Goal: Task Accomplishment & Management: Manage account settings

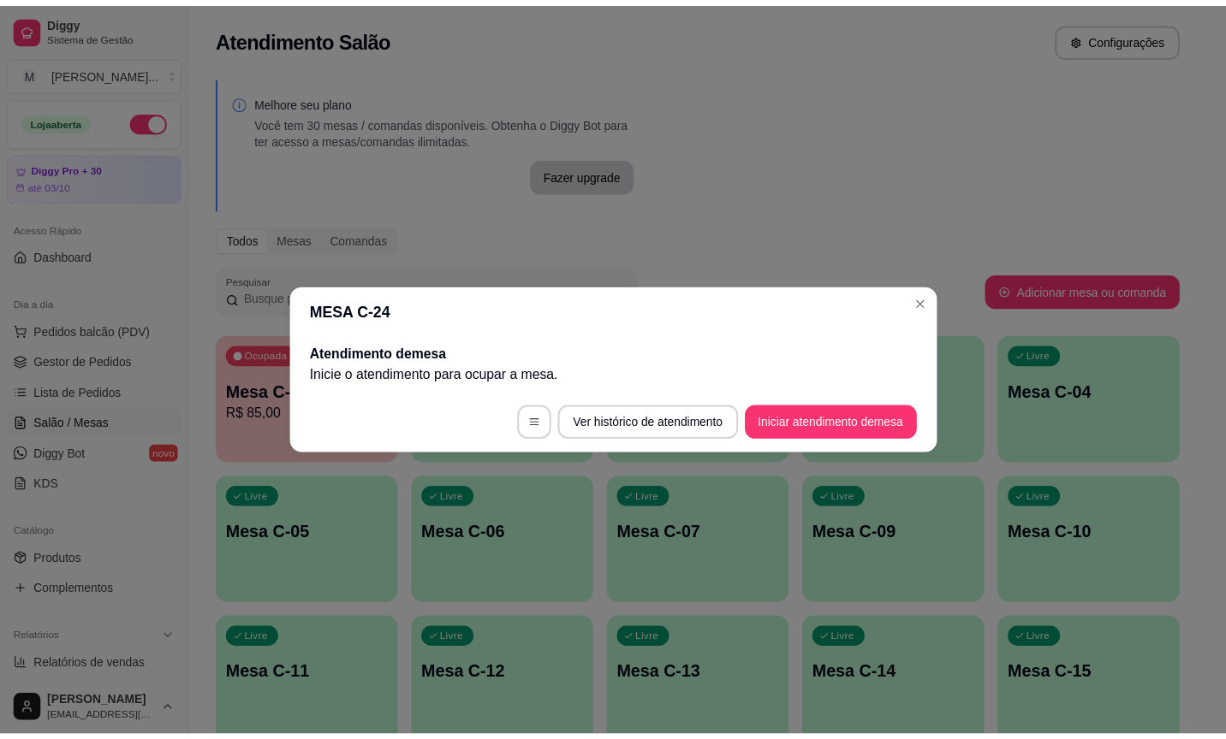
scroll to position [504, 0]
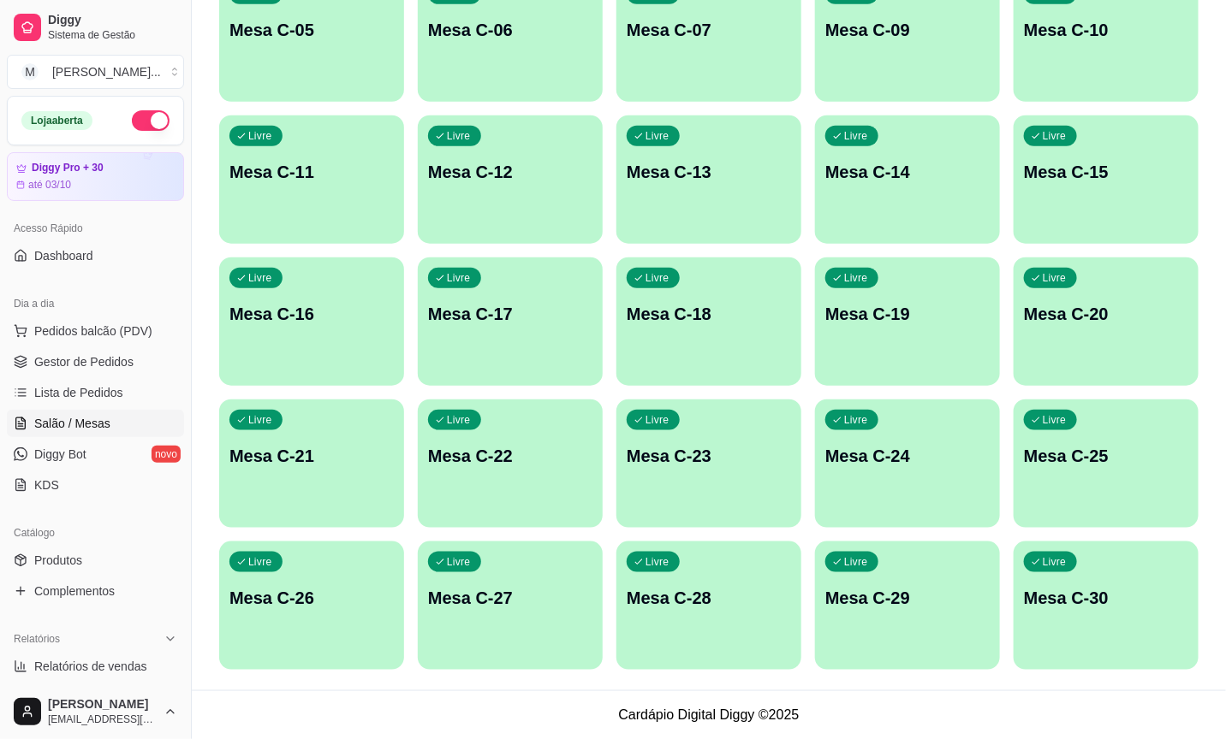
click at [341, 168] on p "Mesa C-11" at bounding box center [311, 172] width 164 height 24
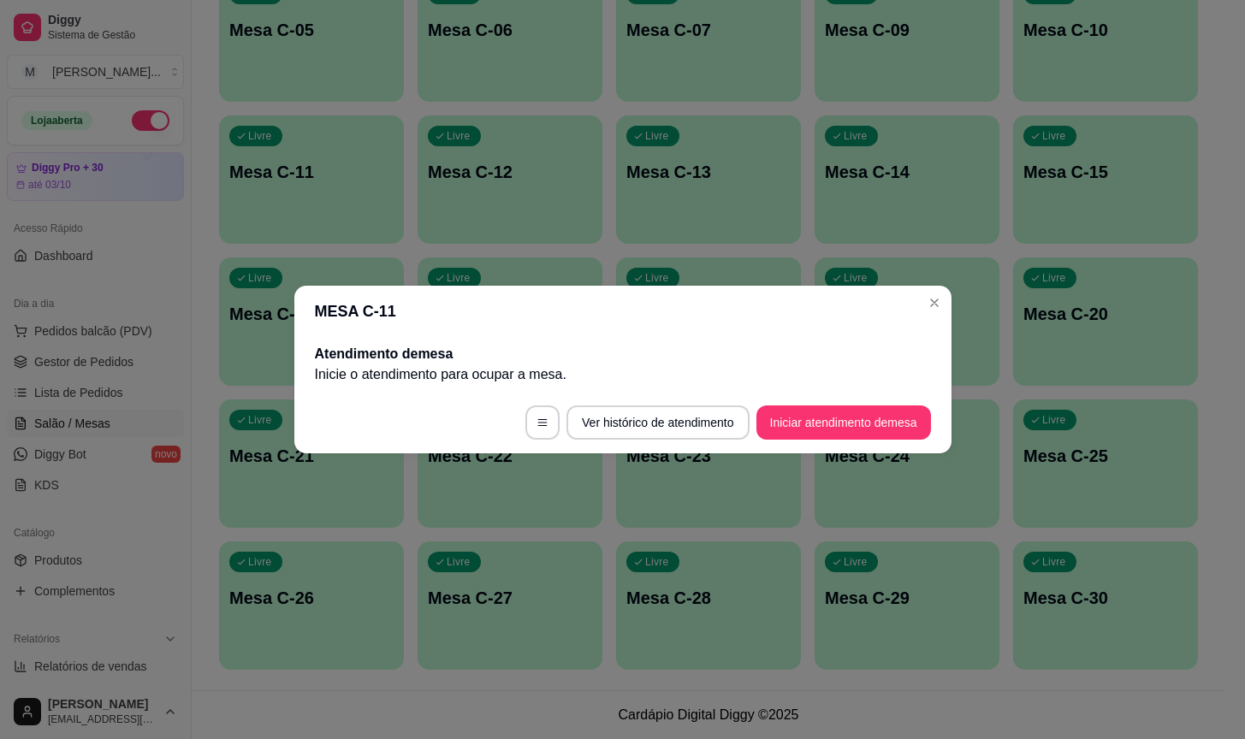
click at [824, 444] on footer "Ver histórico de atendimento Iniciar atendimento de mesa" at bounding box center [622, 423] width 657 height 62
click at [819, 432] on button "Iniciar atendimento de mesa" at bounding box center [844, 423] width 175 height 34
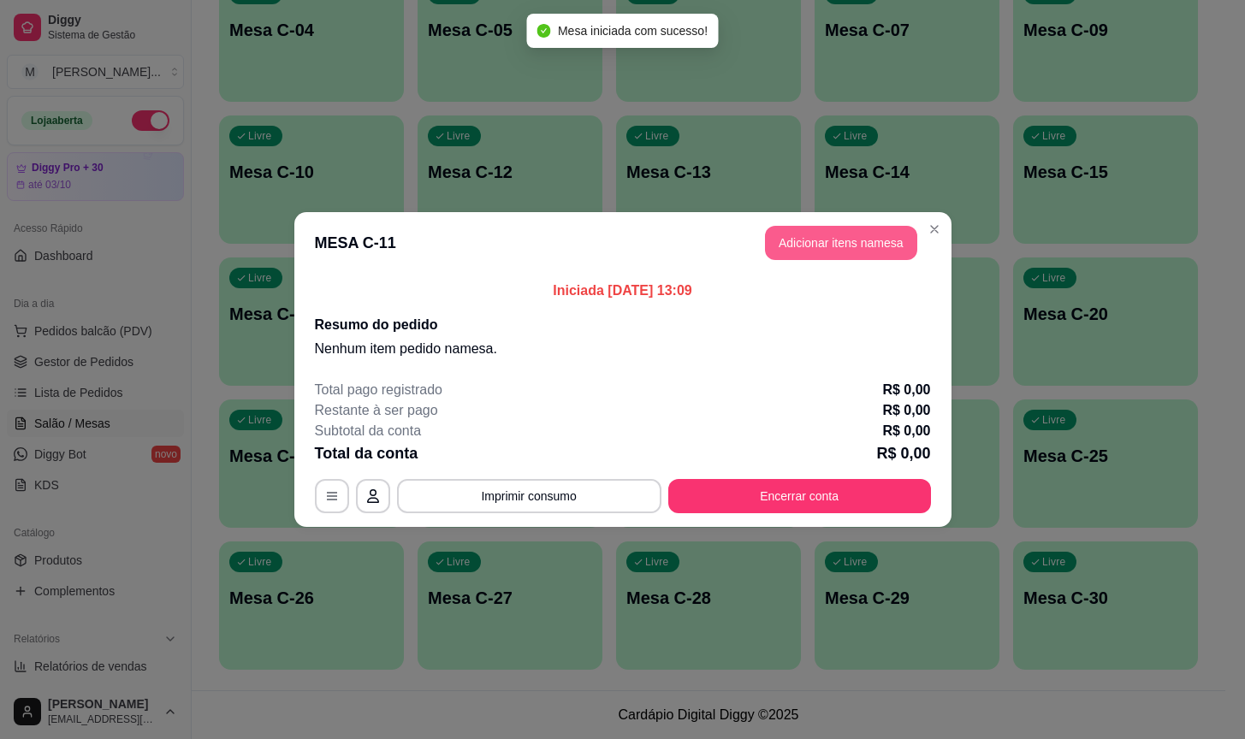
click at [856, 252] on button "Adicionar itens na mesa" at bounding box center [841, 243] width 152 height 34
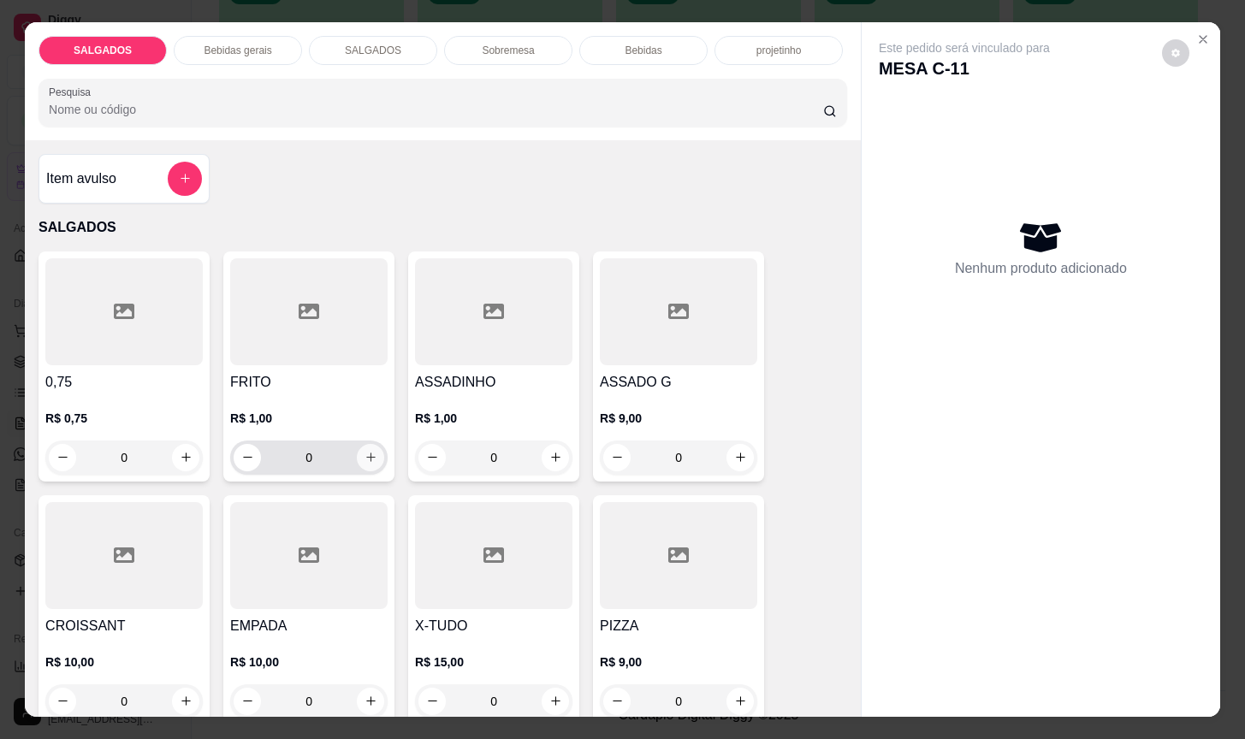
click at [357, 452] on button "increase-product-quantity" at bounding box center [370, 457] width 27 height 27
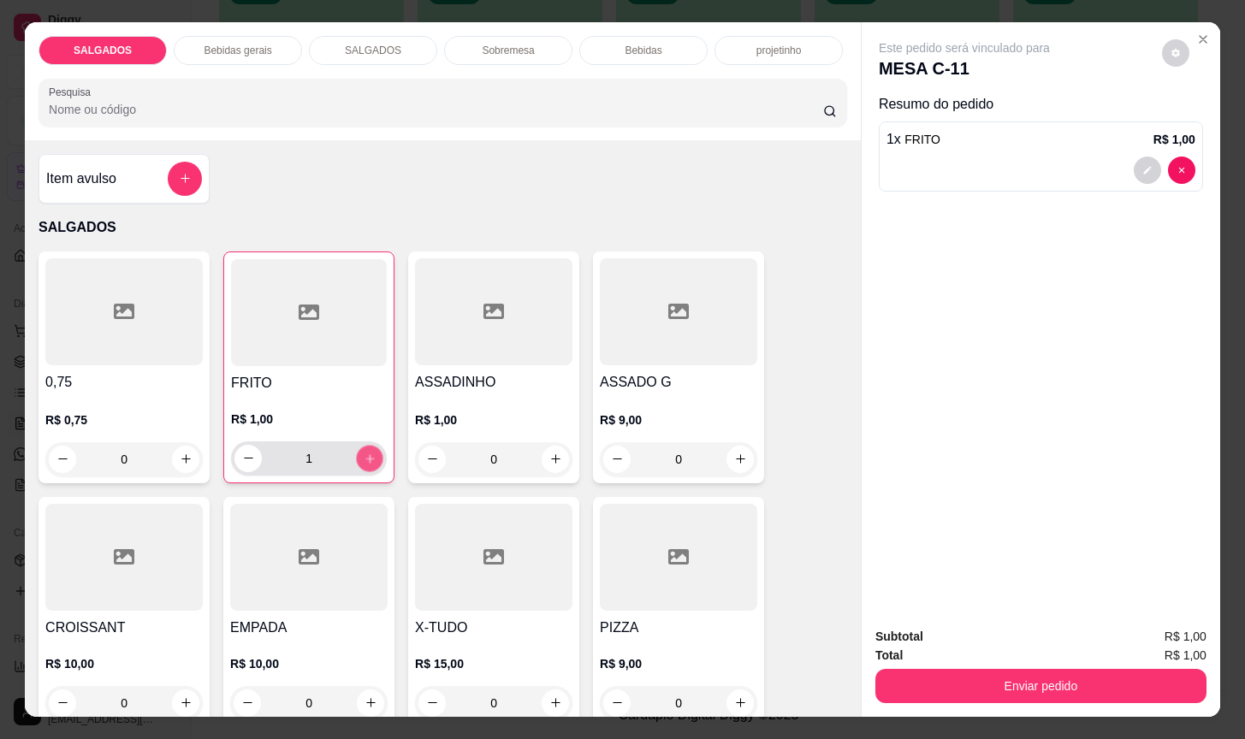
click at [364, 453] on icon "increase-product-quantity" at bounding box center [370, 459] width 13 height 13
click at [364, 452] on icon "increase-product-quantity" at bounding box center [370, 458] width 13 height 13
click at [364, 453] on icon "increase-product-quantity" at bounding box center [370, 459] width 13 height 13
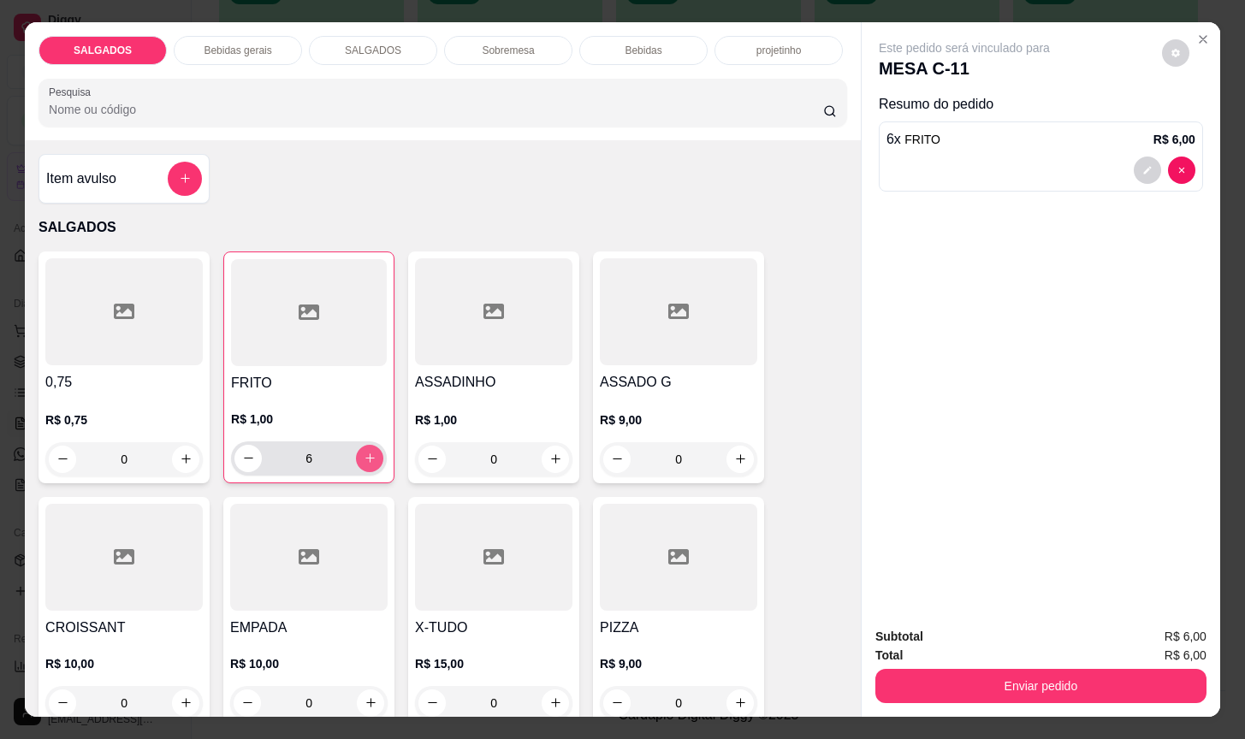
click at [364, 452] on icon "increase-product-quantity" at bounding box center [370, 458] width 13 height 13
click at [364, 453] on icon "increase-product-quantity" at bounding box center [370, 459] width 13 height 13
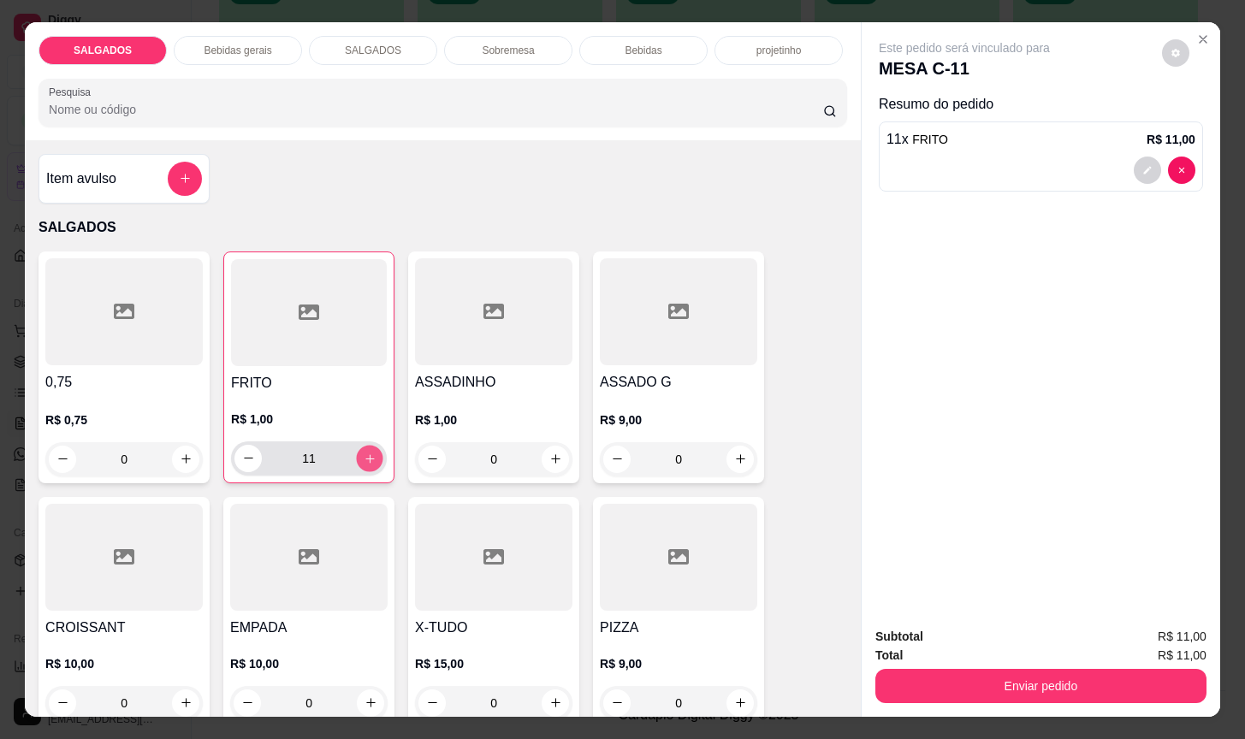
click at [364, 453] on icon "increase-product-quantity" at bounding box center [370, 459] width 13 height 13
click at [364, 452] on icon "increase-product-quantity" at bounding box center [370, 458] width 13 height 13
type input "15"
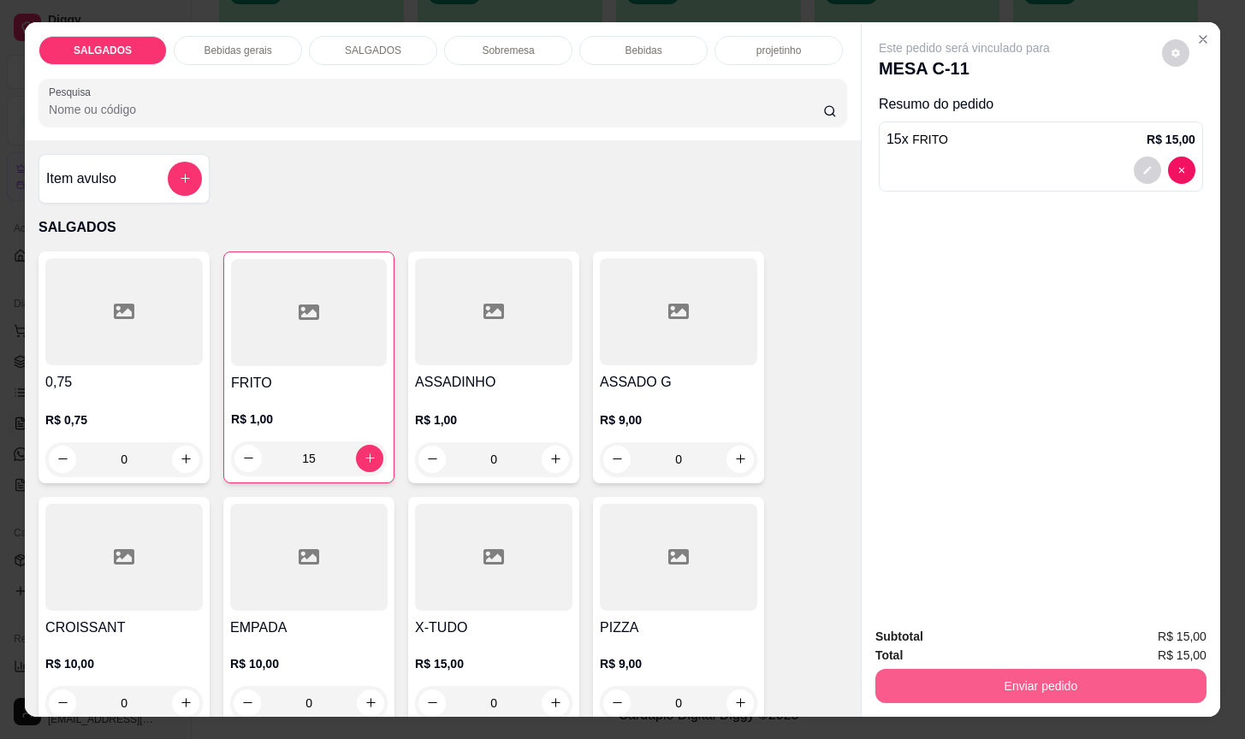
click at [914, 688] on button "Enviar pedido" at bounding box center [1041, 686] width 331 height 34
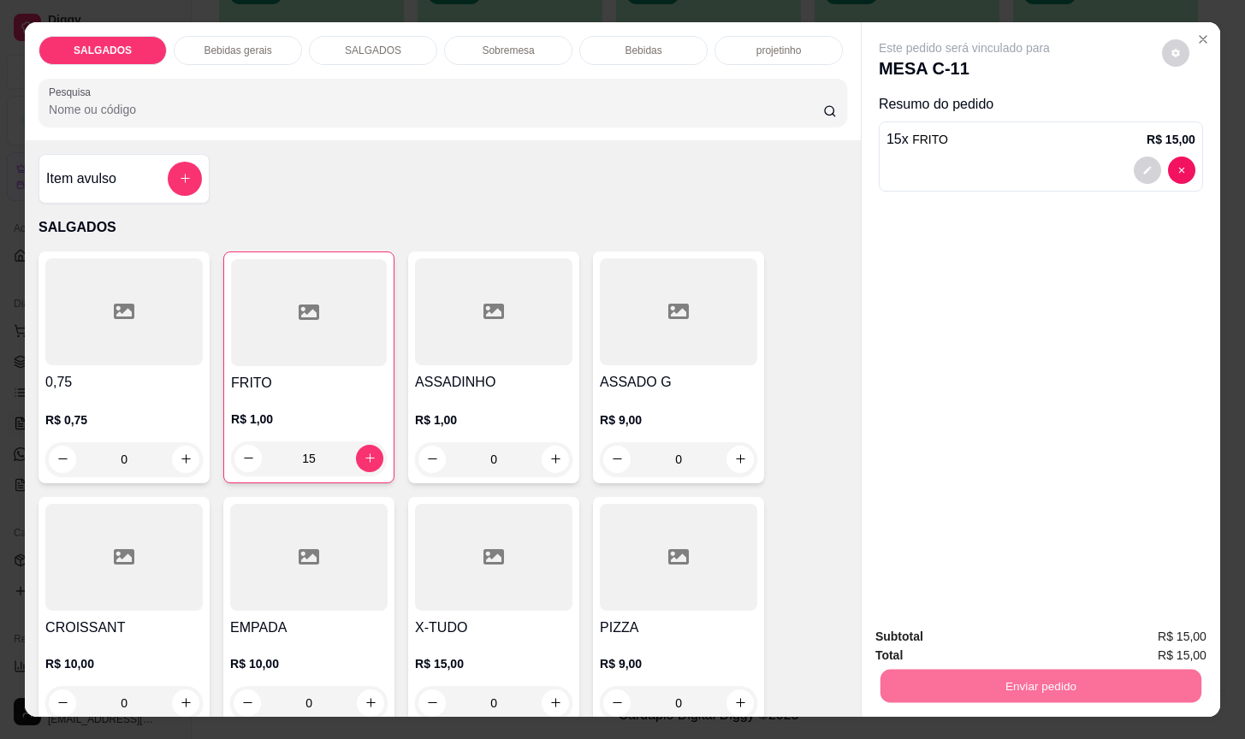
click at [959, 640] on button "Não registrar e enviar pedido" at bounding box center [981, 635] width 173 height 32
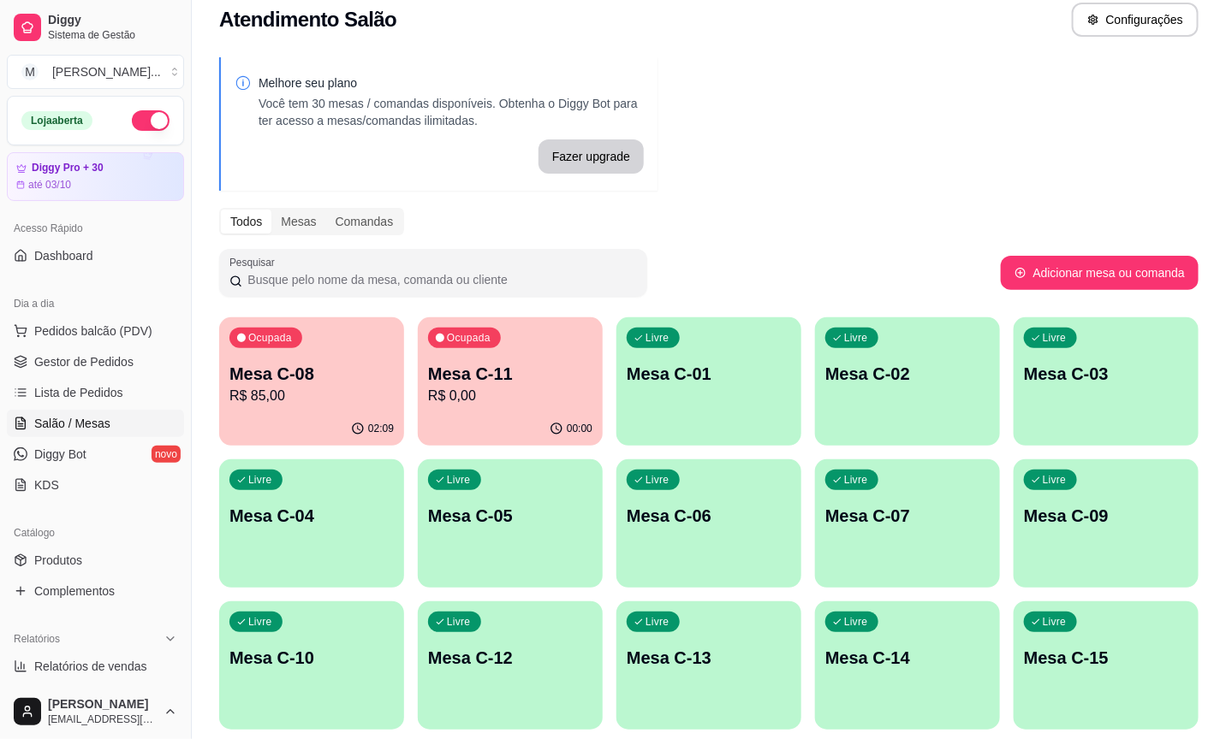
scroll to position [0, 0]
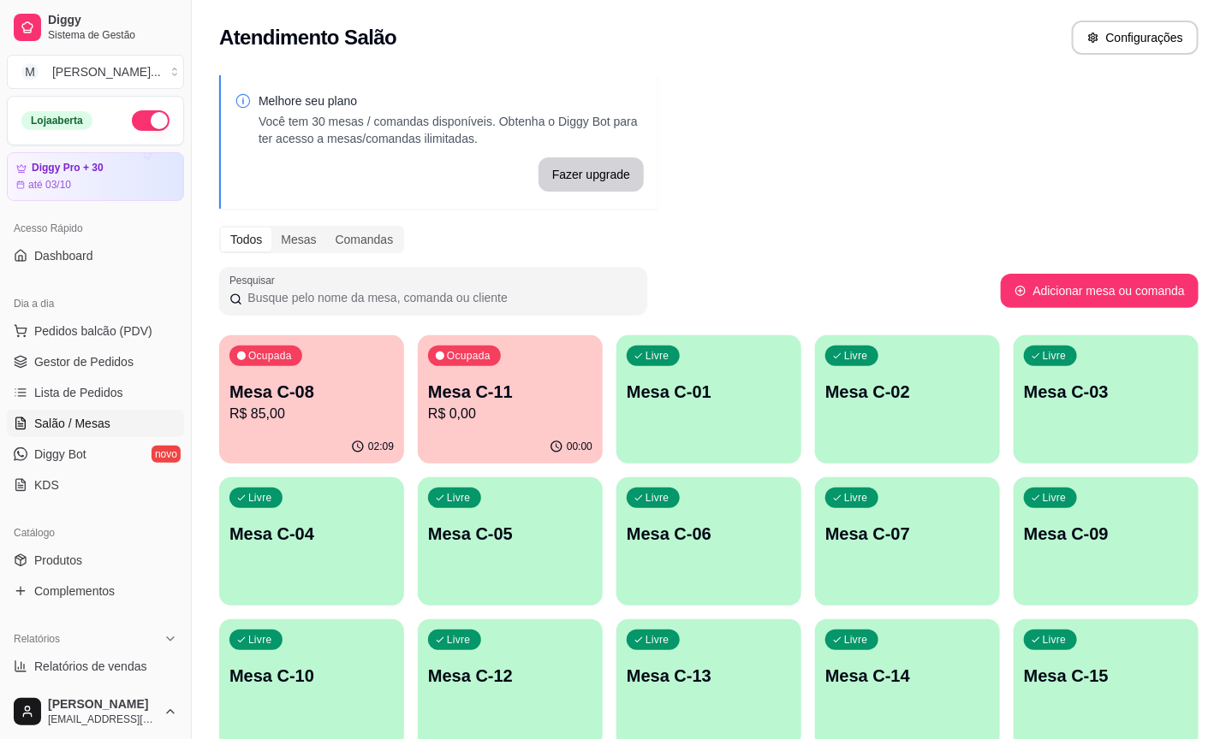
click at [991, 190] on div "Melhore seu plano Você tem 30 mesas / comandas disponíveis. Obtenha o Diggy Bot…" at bounding box center [709, 630] width 1034 height 1130
click at [296, 440] on div "02:09" at bounding box center [312, 446] width 180 height 33
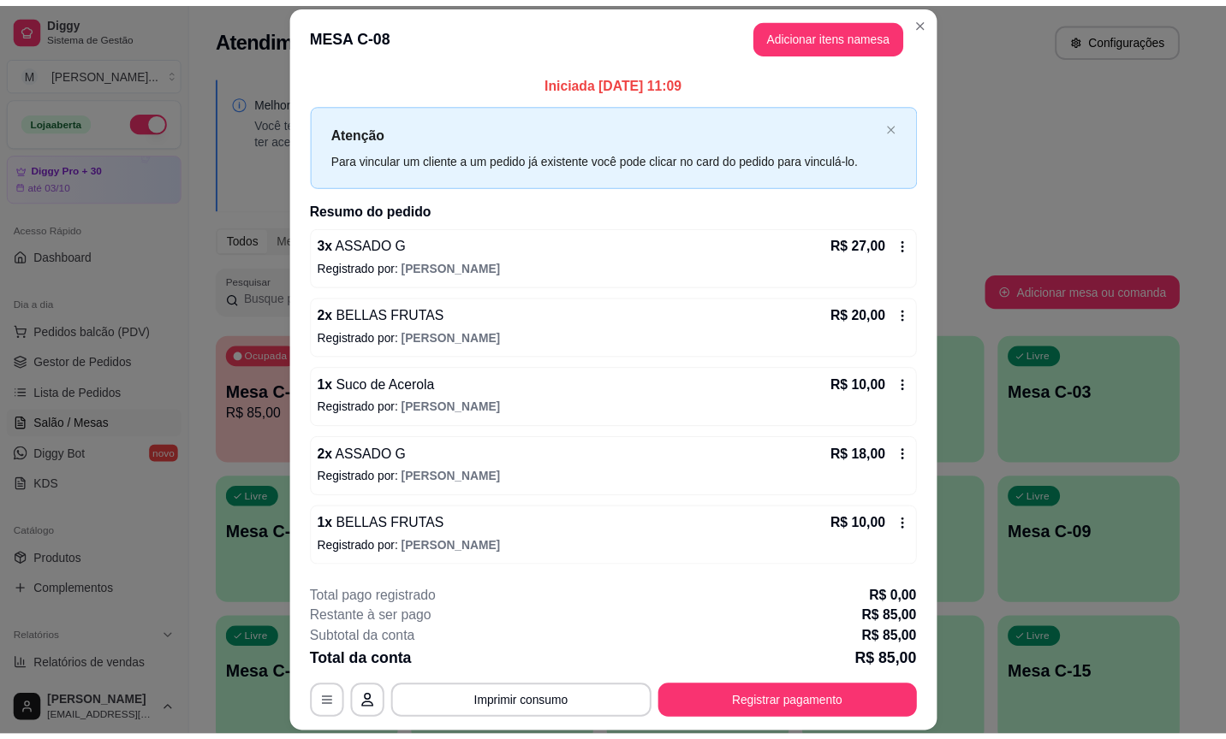
scroll to position [103, 0]
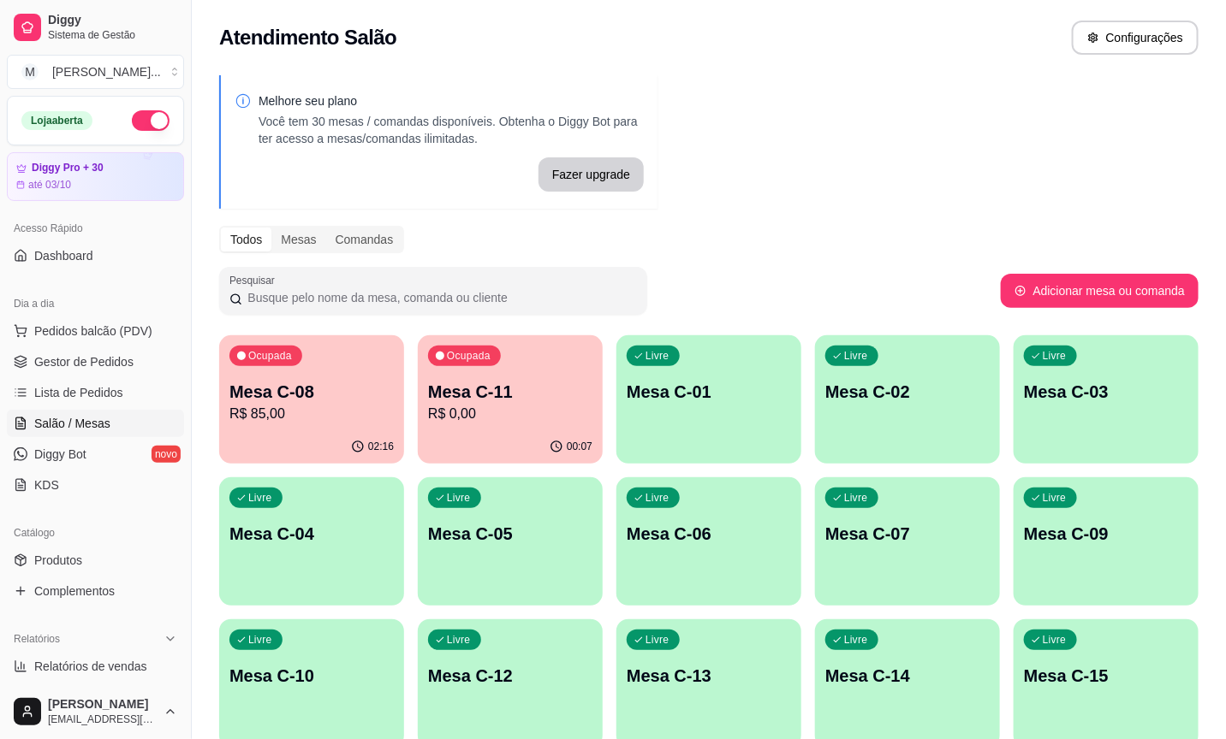
click at [485, 370] on div "Ocupada Mesa C-11 R$ 0,00" at bounding box center [510, 383] width 185 height 95
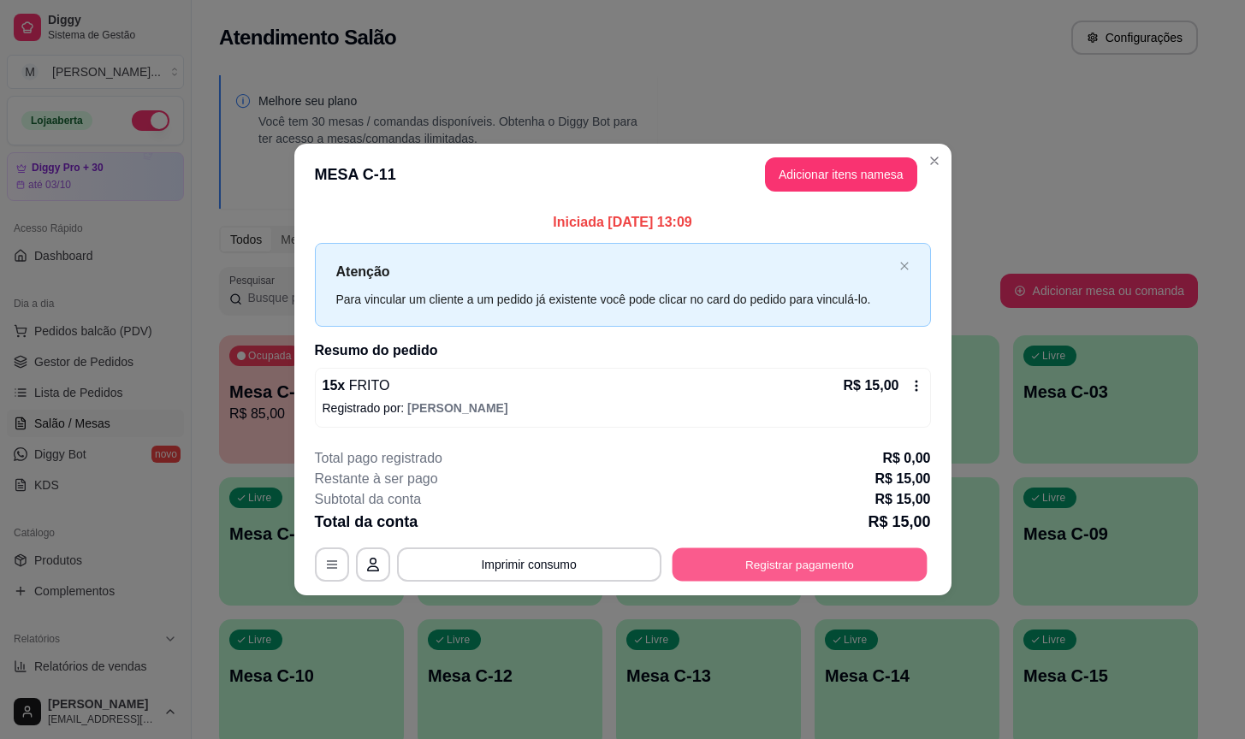
click at [737, 555] on button "Registrar pagamento" at bounding box center [799, 564] width 255 height 33
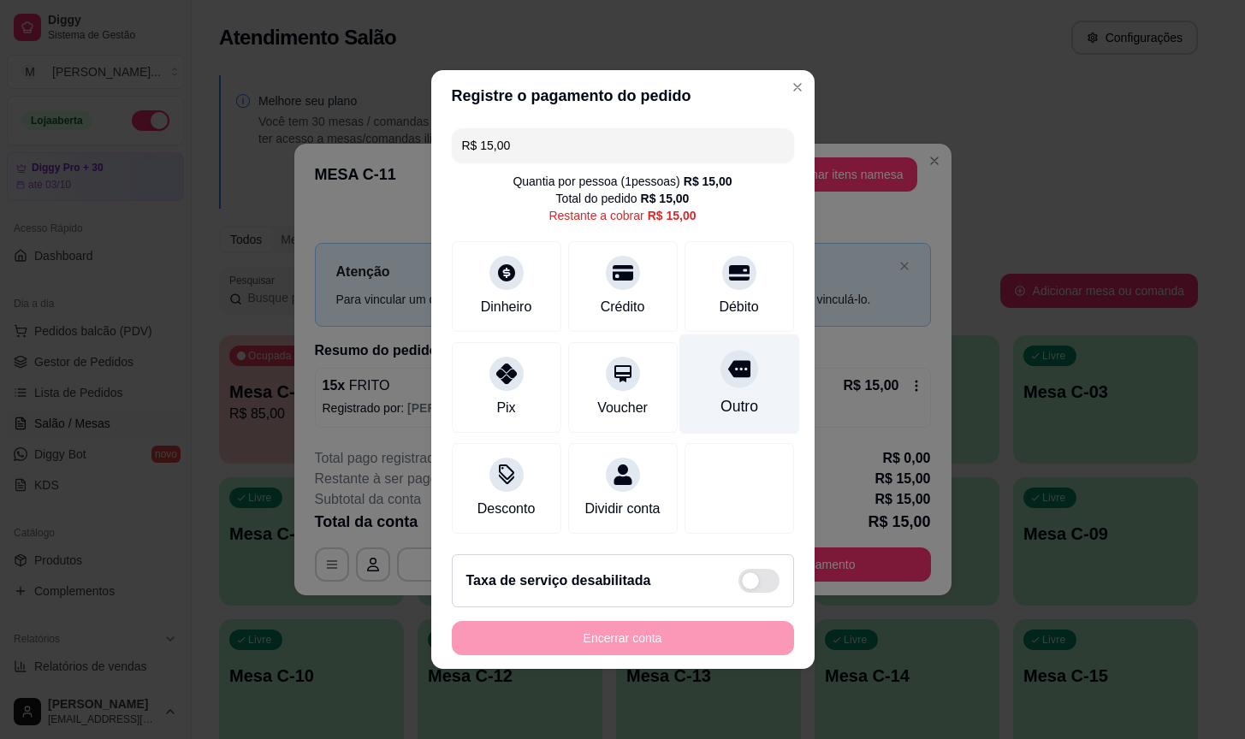
click at [739, 409] on div "Outro" at bounding box center [739, 385] width 121 height 100
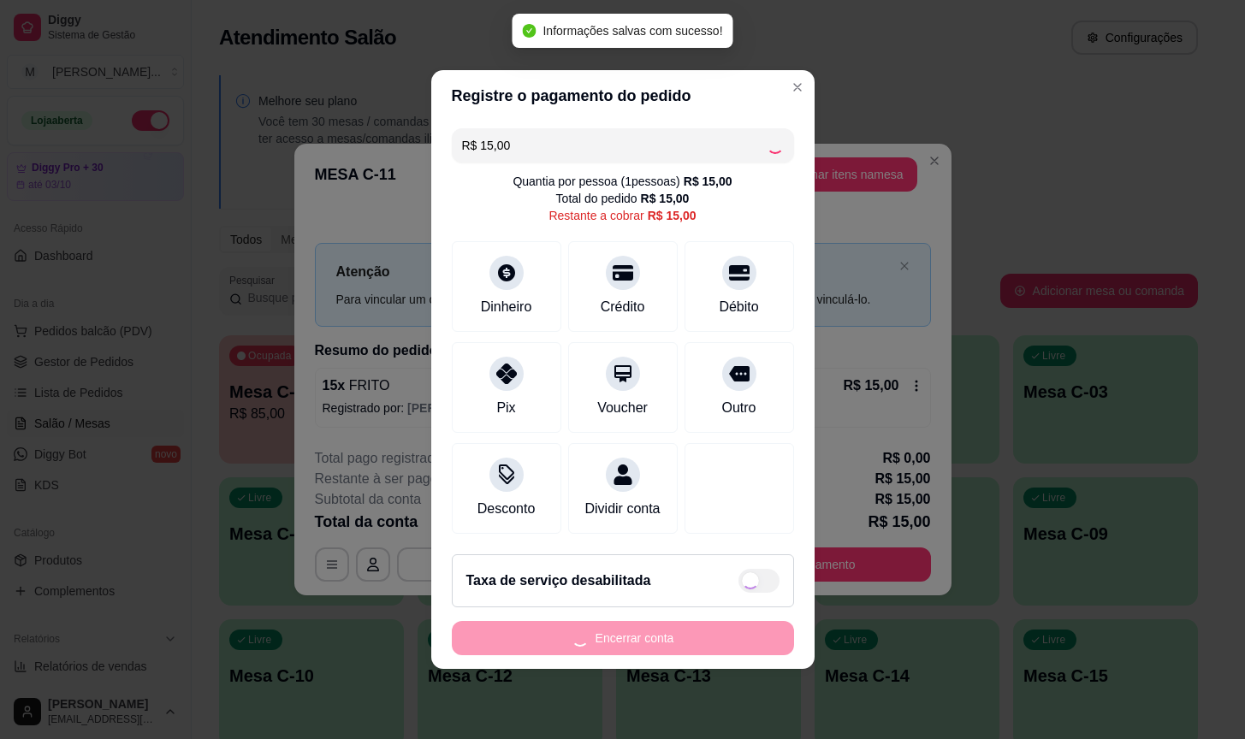
type input "R$ 0,00"
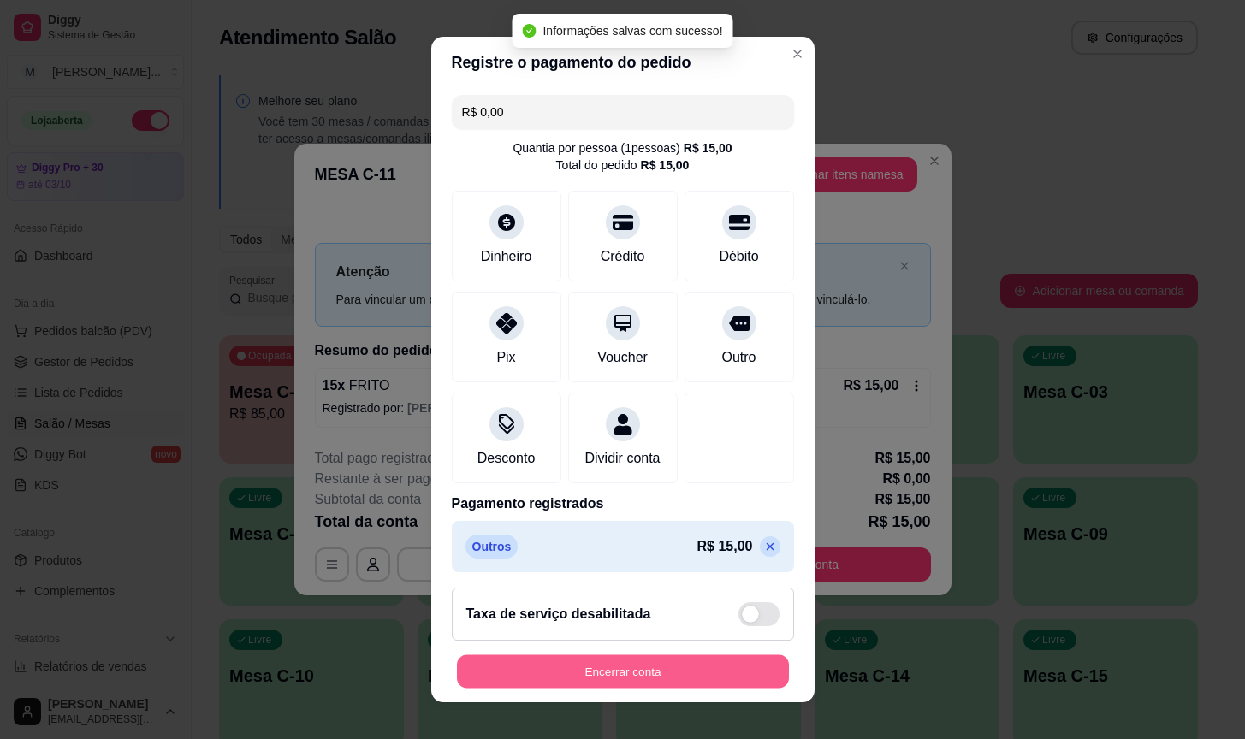
click at [566, 683] on button "Encerrar conta" at bounding box center [623, 671] width 332 height 33
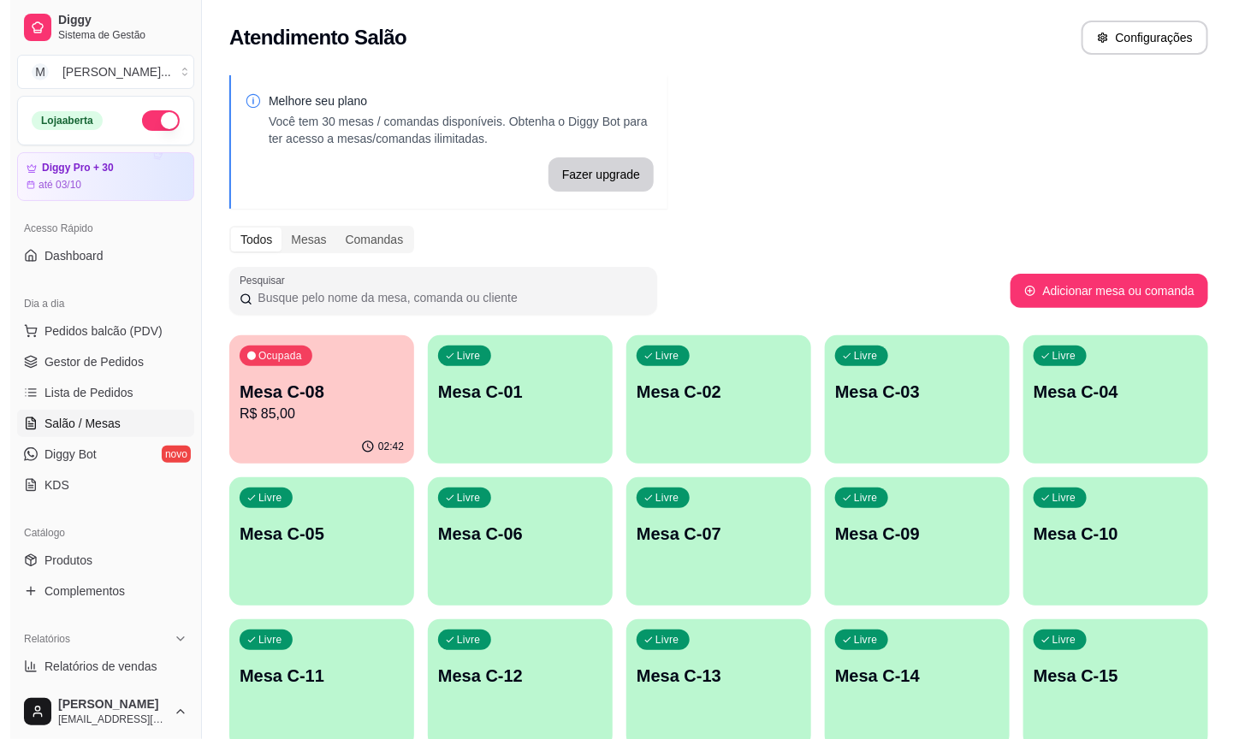
scroll to position [504, 0]
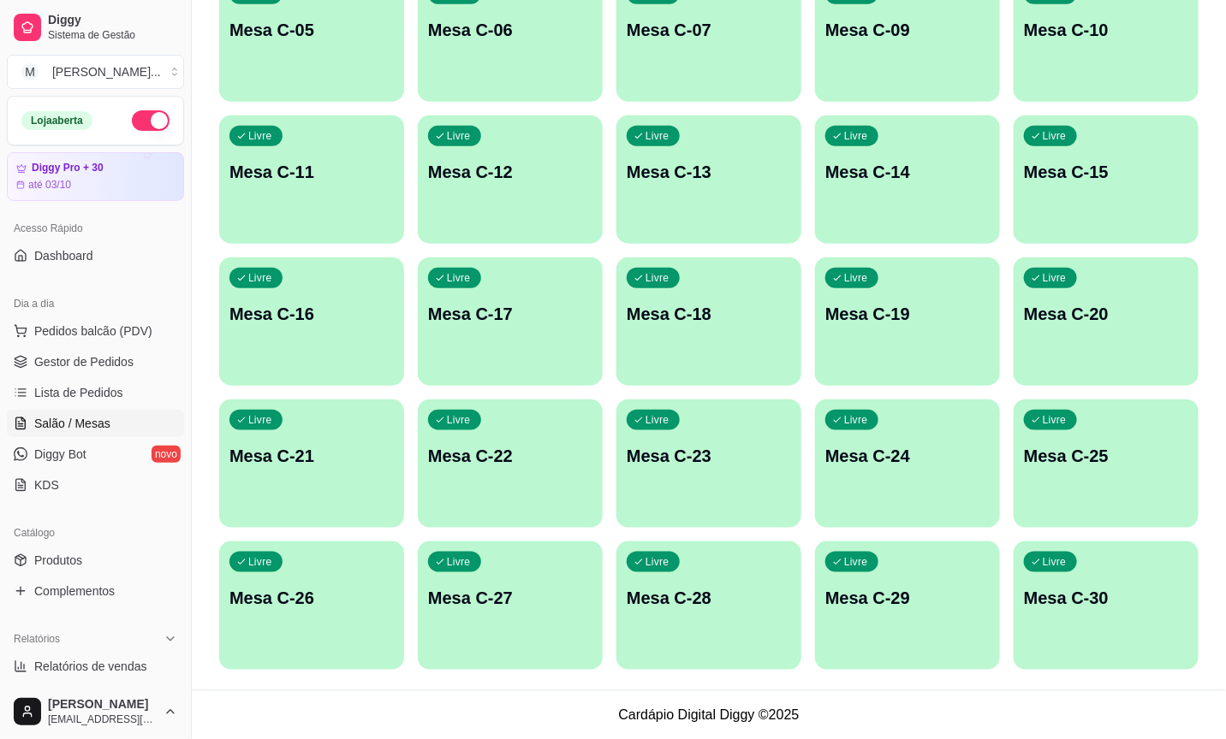
click at [486, 199] on div "Livre Mesa C-12" at bounding box center [510, 170] width 185 height 108
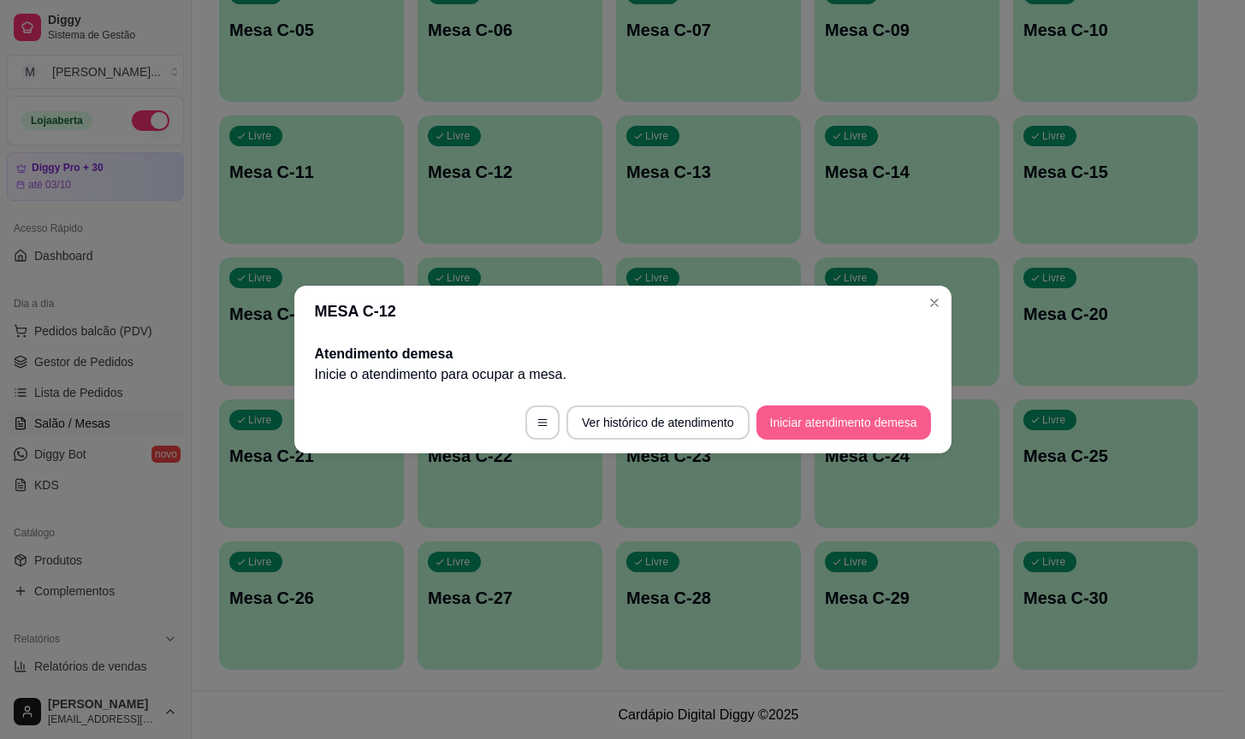
click at [853, 417] on button "Iniciar atendimento de mesa" at bounding box center [844, 423] width 175 height 34
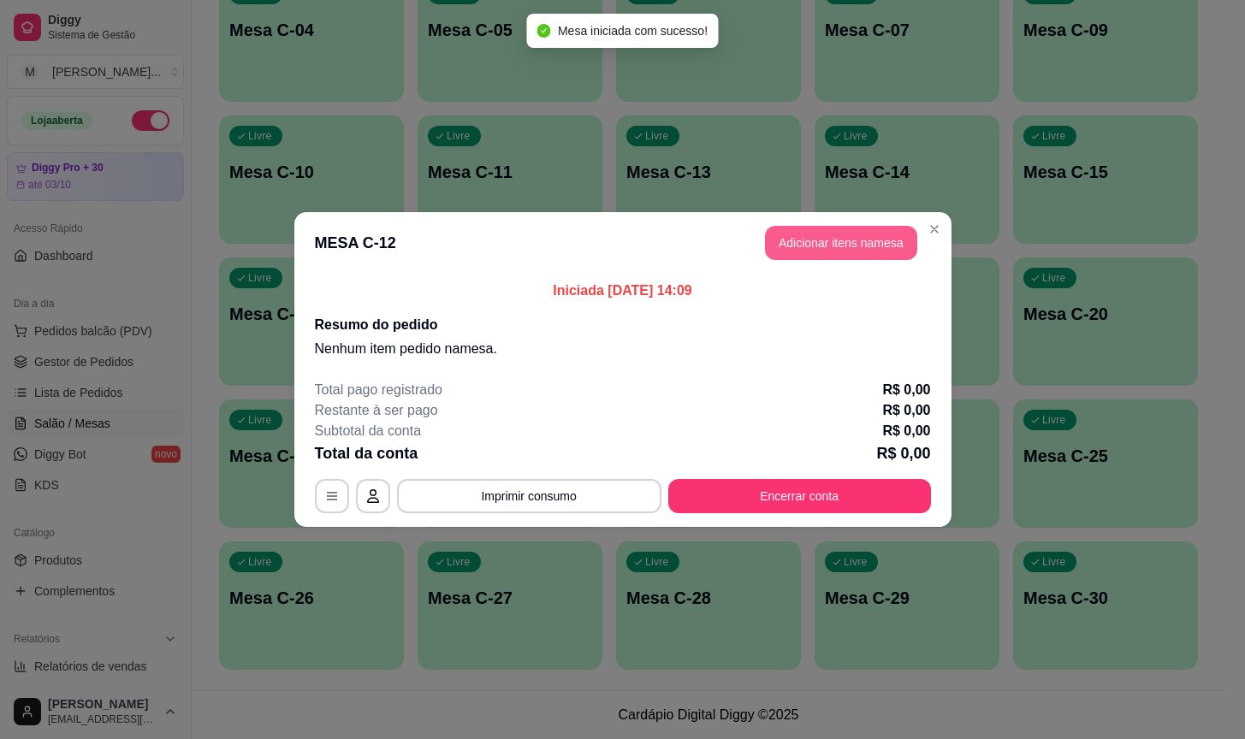
click at [856, 242] on button "Adicionar itens na mesa" at bounding box center [841, 243] width 152 height 34
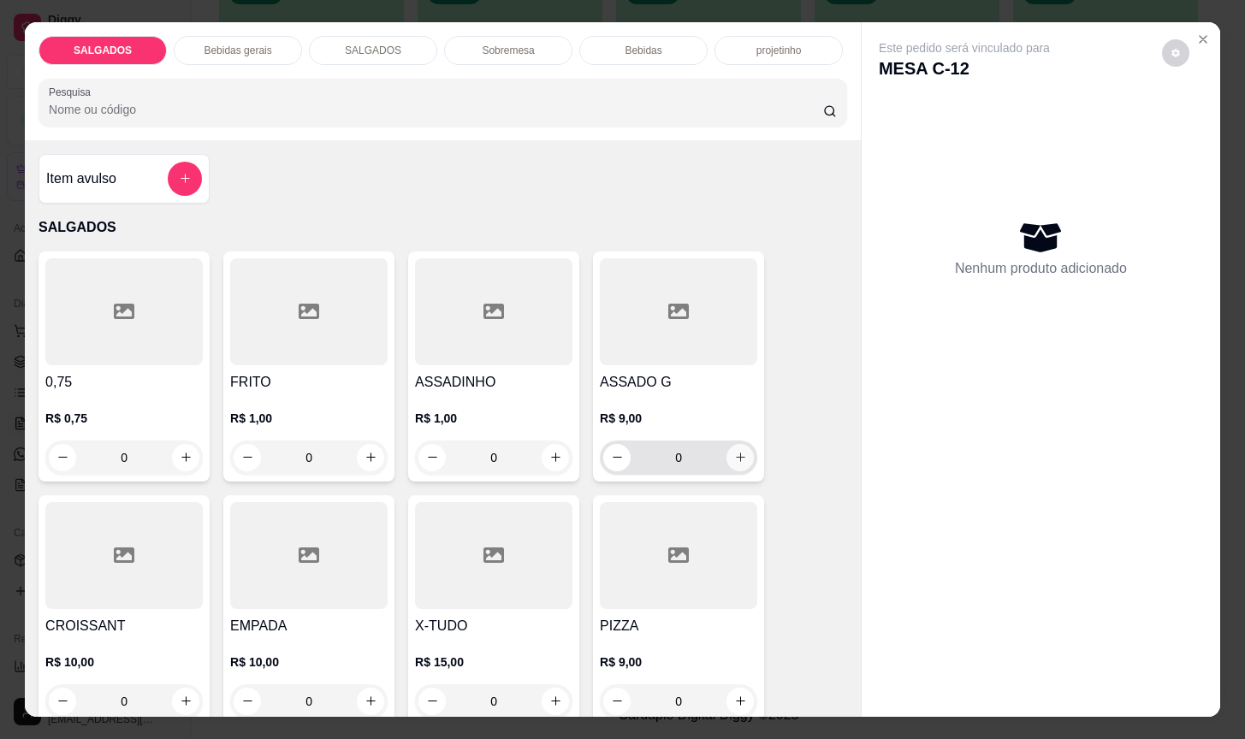
click at [737, 454] on icon "increase-product-quantity" at bounding box center [740, 457] width 13 height 13
type input "1"
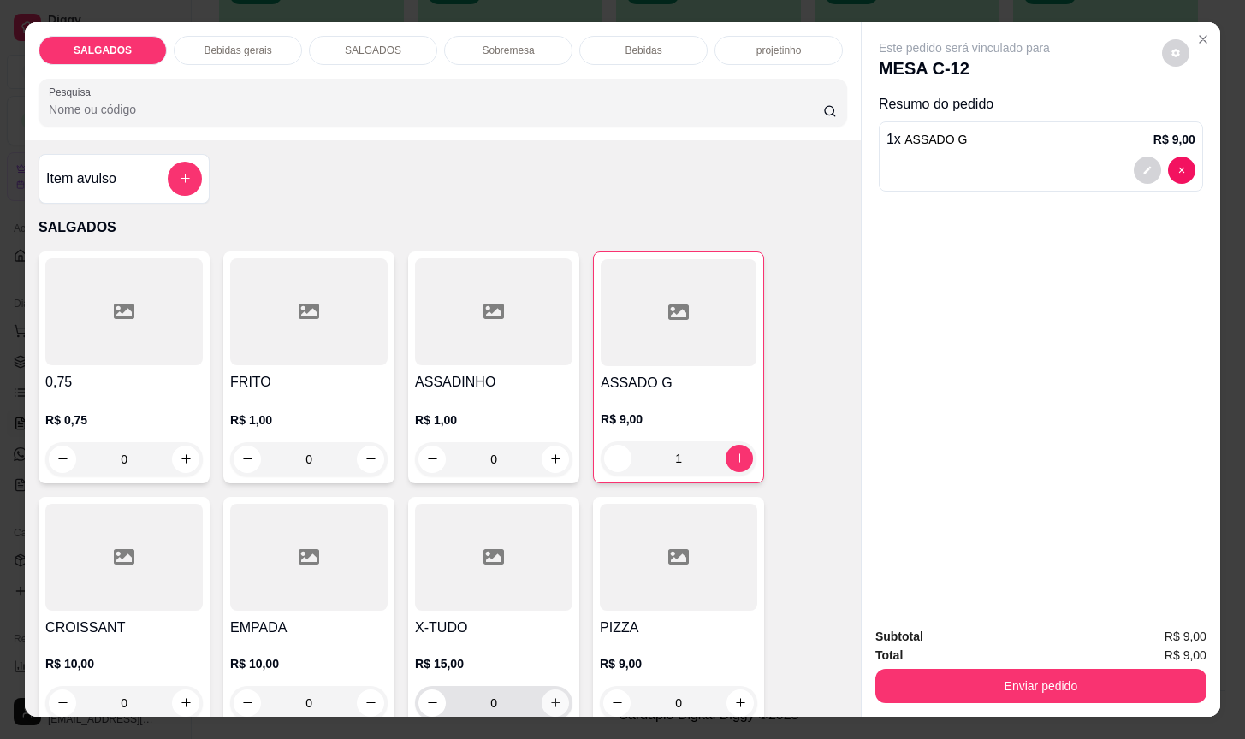
click at [552, 697] on icon "increase-product-quantity" at bounding box center [555, 703] width 13 height 13
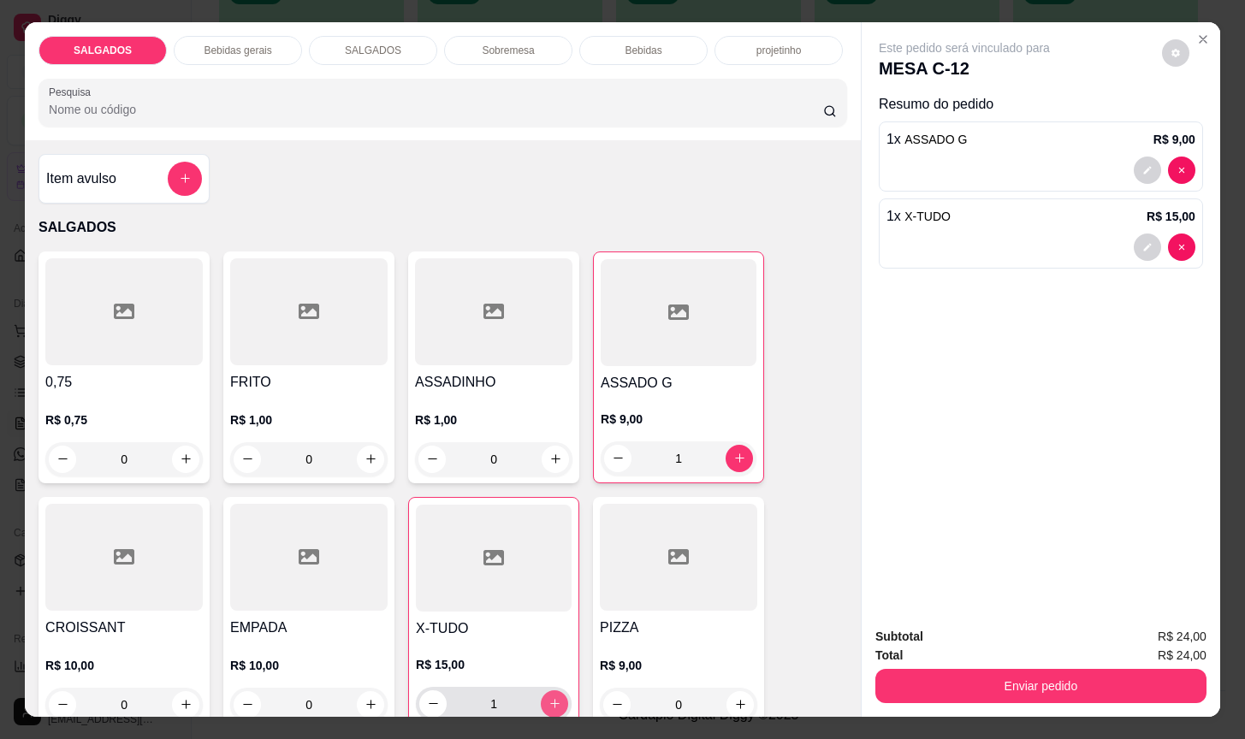
click at [552, 691] on button "increase-product-quantity" at bounding box center [554, 704] width 27 height 27
type input "2"
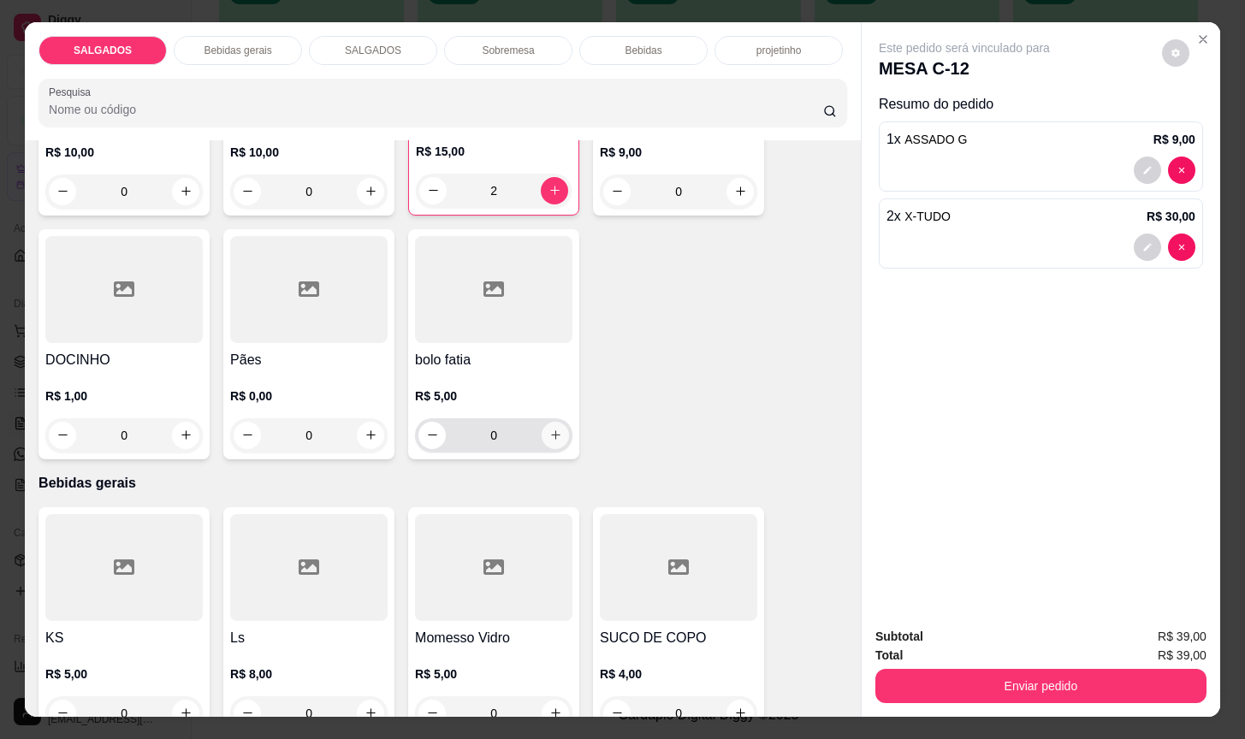
scroll to position [642, 0]
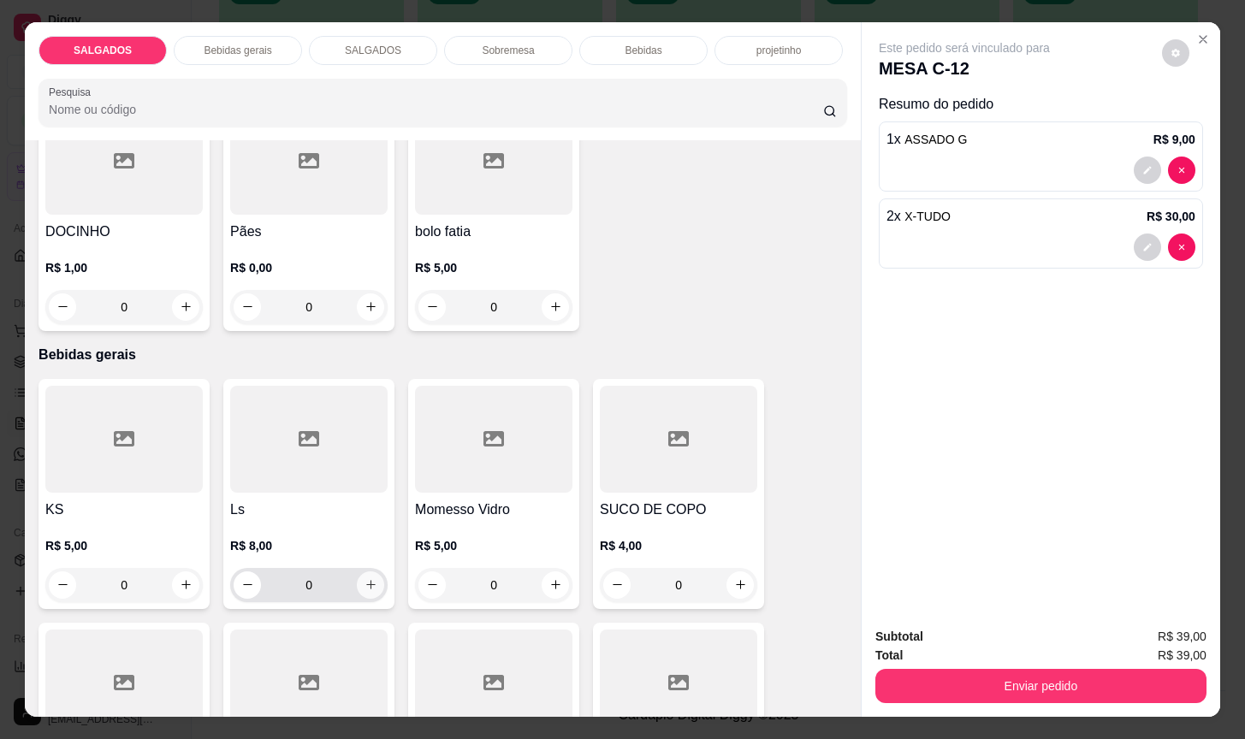
click at [357, 580] on button "increase-product-quantity" at bounding box center [370, 585] width 27 height 27
type input "1"
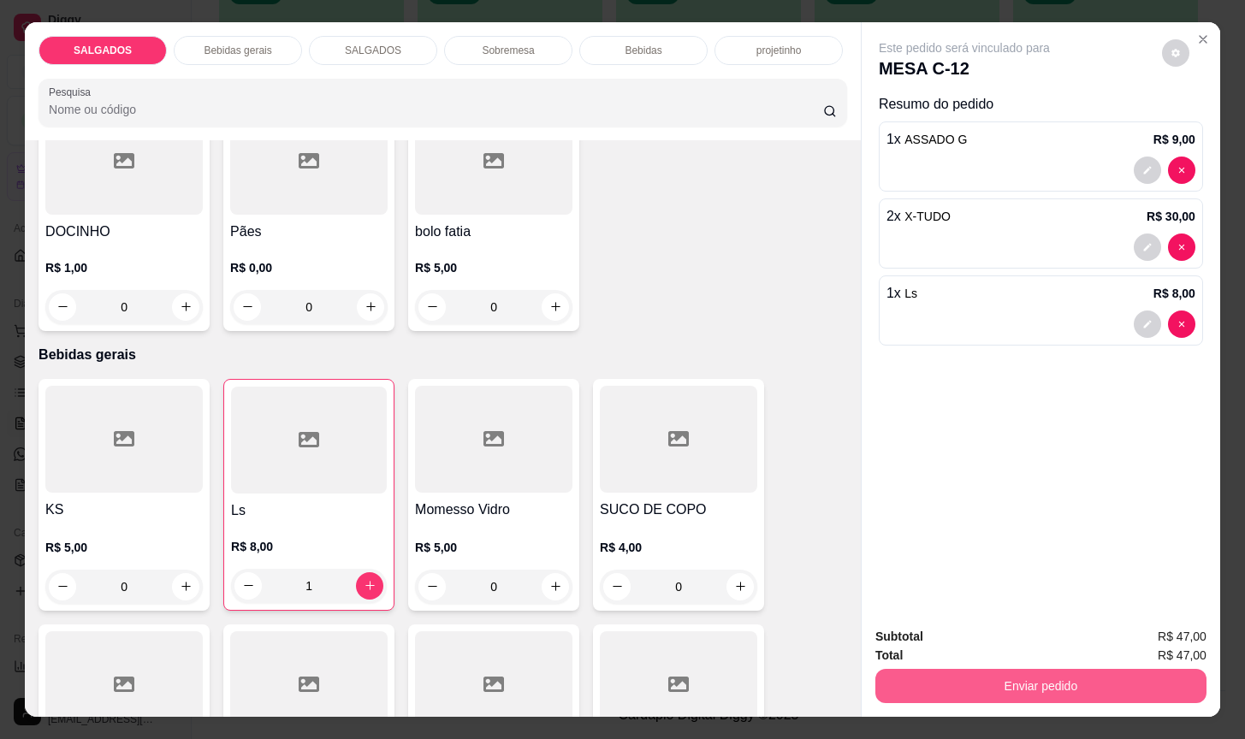
click at [891, 689] on button "Enviar pedido" at bounding box center [1041, 686] width 331 height 34
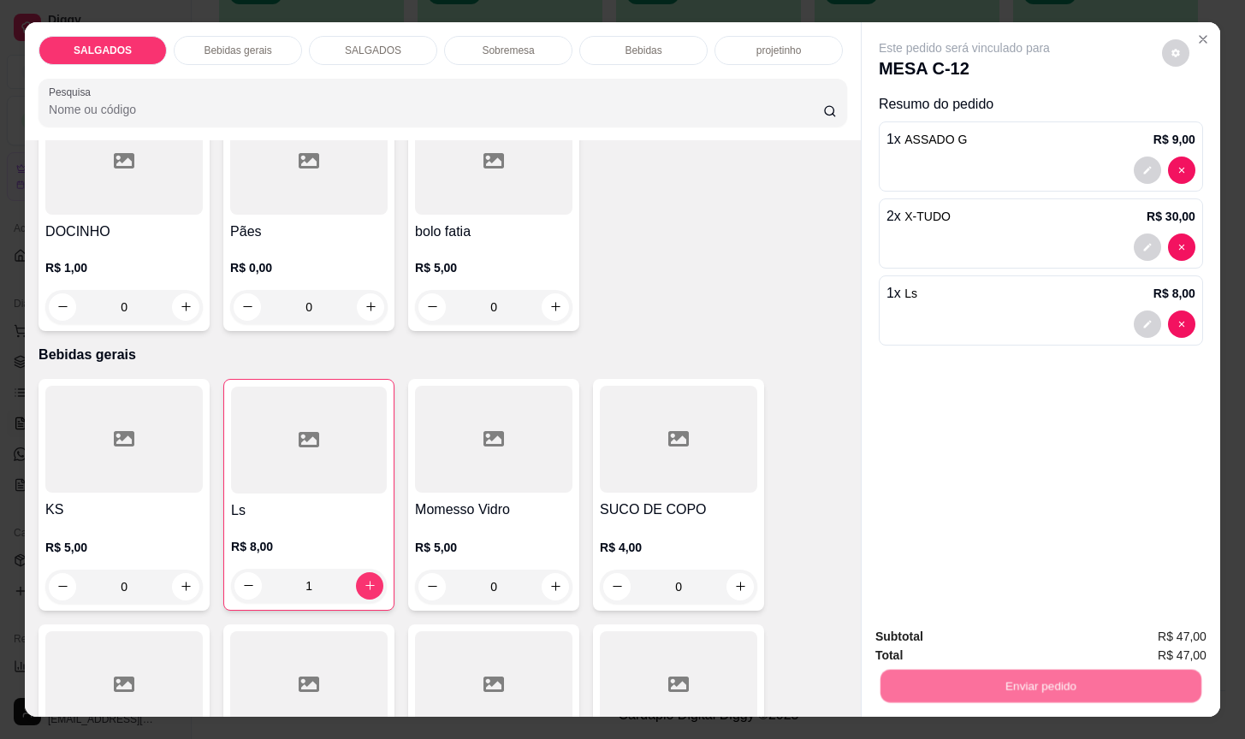
click at [899, 625] on button "Não registrar e enviar pedido" at bounding box center [982, 635] width 178 height 33
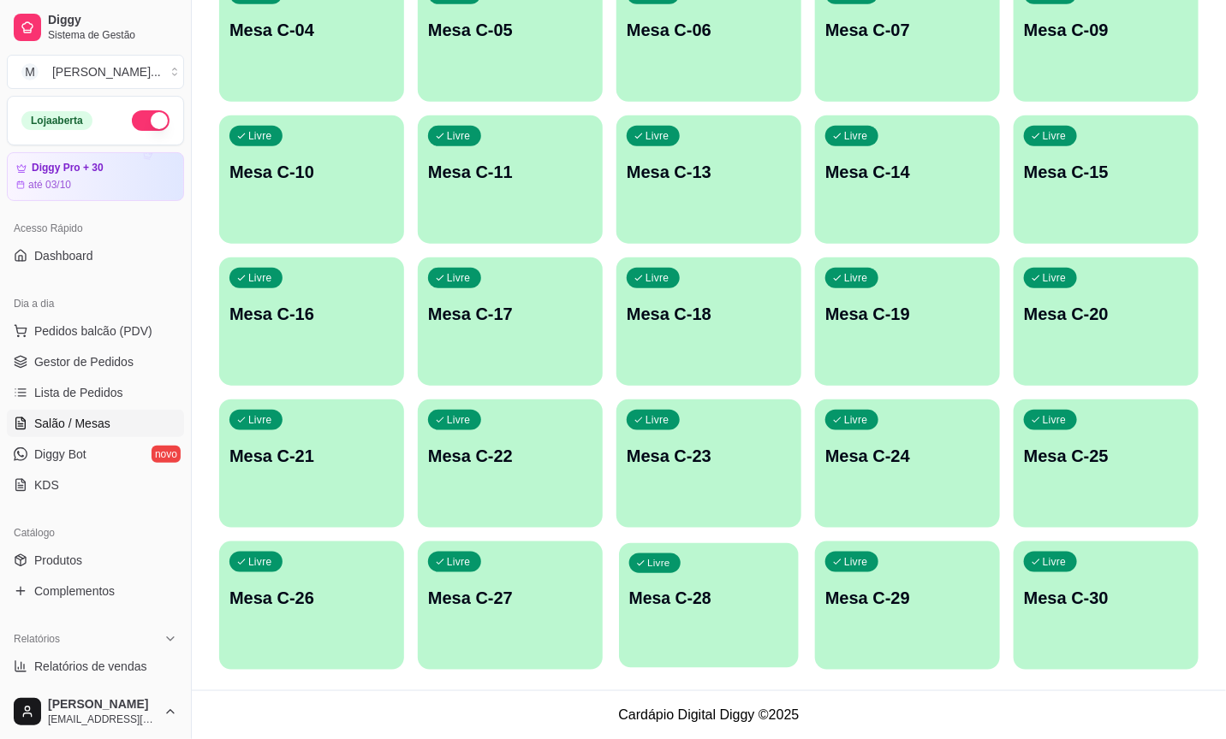
click at [745, 632] on div "Livre Mesa C-28" at bounding box center [709, 595] width 180 height 104
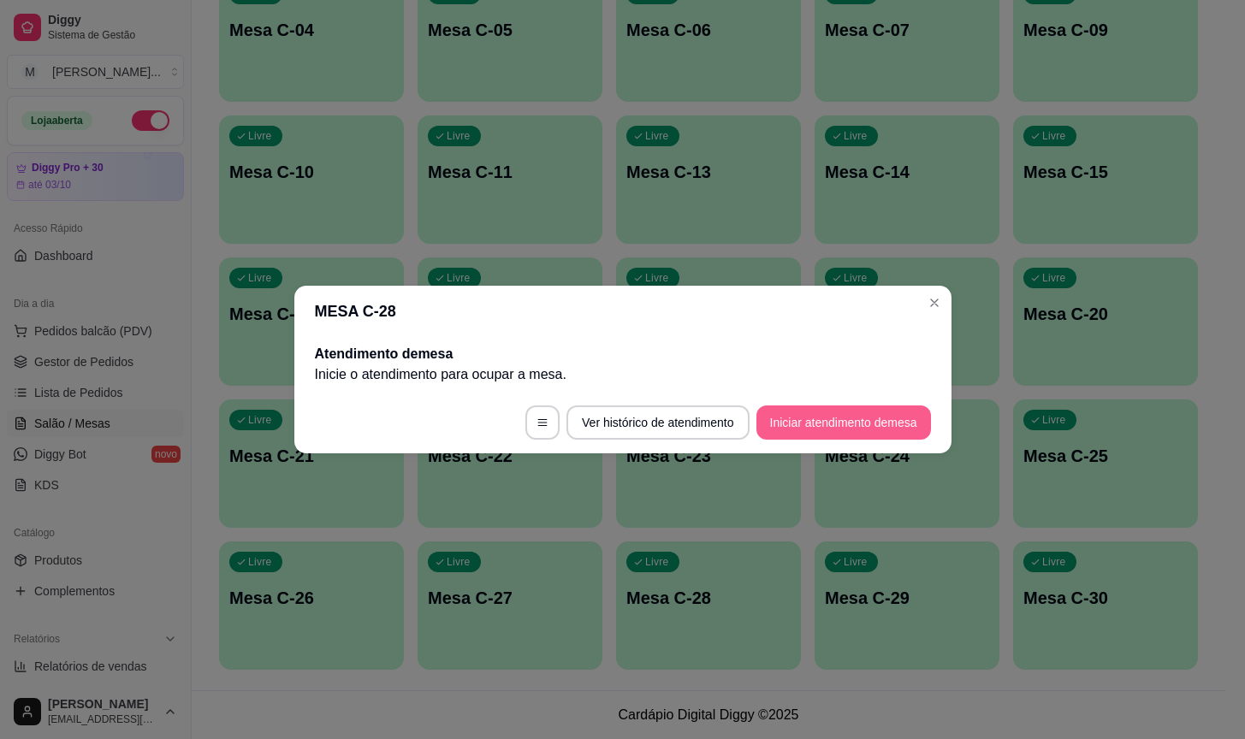
click at [878, 426] on button "Iniciar atendimento de mesa" at bounding box center [844, 423] width 175 height 34
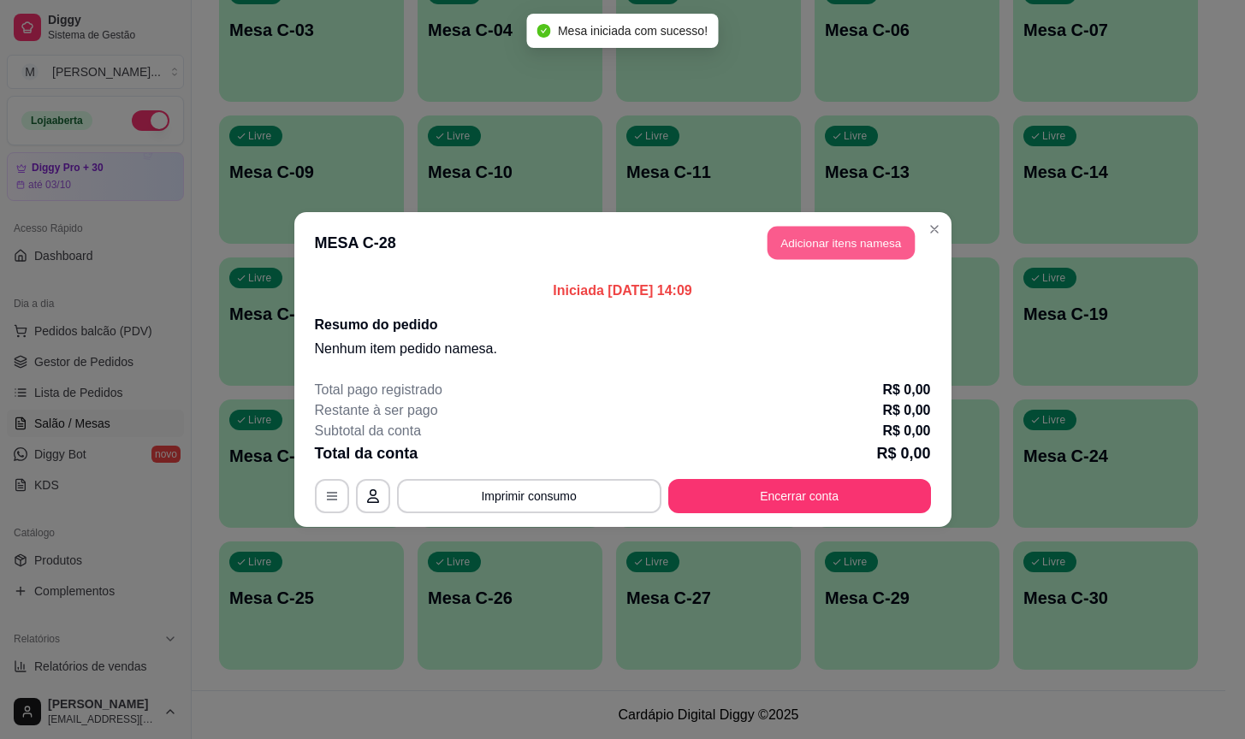
click at [832, 239] on button "Adicionar itens na mesa" at bounding box center [841, 243] width 147 height 33
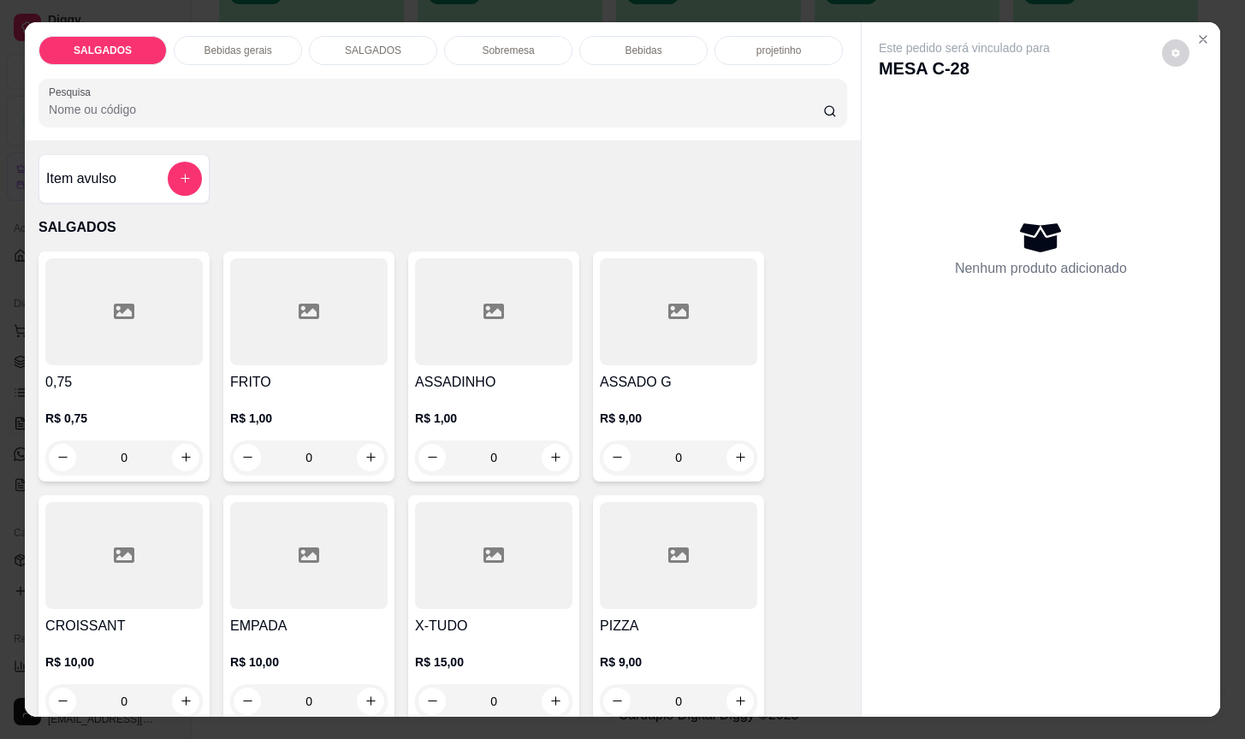
drag, startPoint x: 339, startPoint y: 447, endPoint x: 204, endPoint y: 475, distance: 138.1
click at [204, 475] on div "0,75 R$ 0,75 0 FRITO R$ 1,00 0 ASSADINHO R$ 1,00 0 ASSADO G R$ 9,00 0 CROISSANT…" at bounding box center [443, 611] width 809 height 718
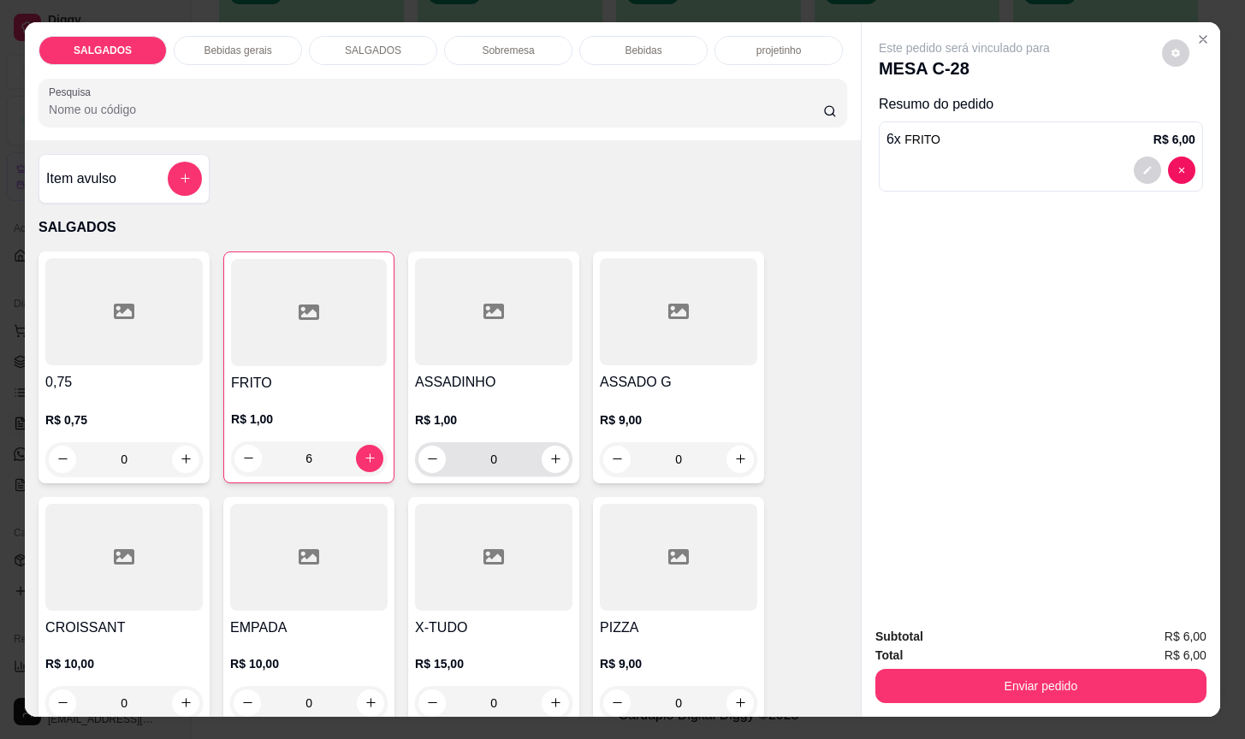
type input "6"
drag, startPoint x: 521, startPoint y: 448, endPoint x: 445, endPoint y: 247, distance: 214.3
click at [393, 467] on div "0,75 R$ 0,75 0 FRITO R$ 1,00 6 ASSADINHO R$ 1,00 0 ASSADO G R$ 9,00 0 CROISSANT…" at bounding box center [443, 612] width 809 height 720
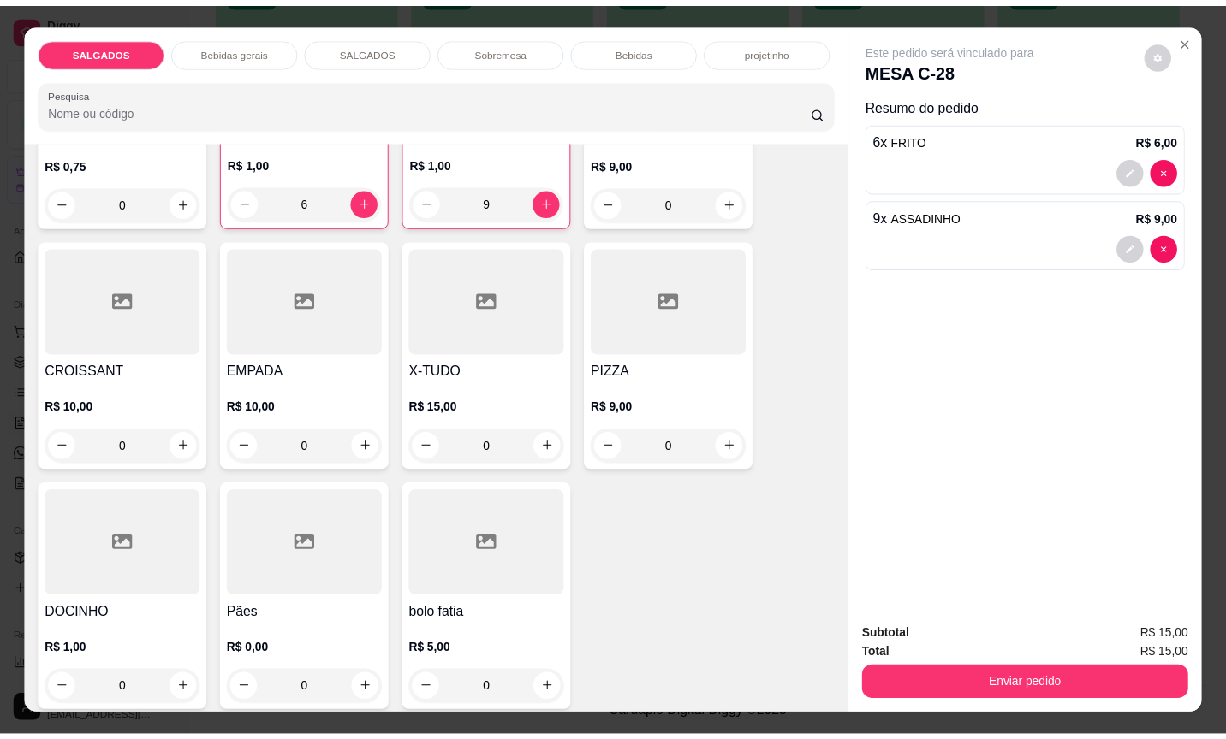
scroll to position [770, 0]
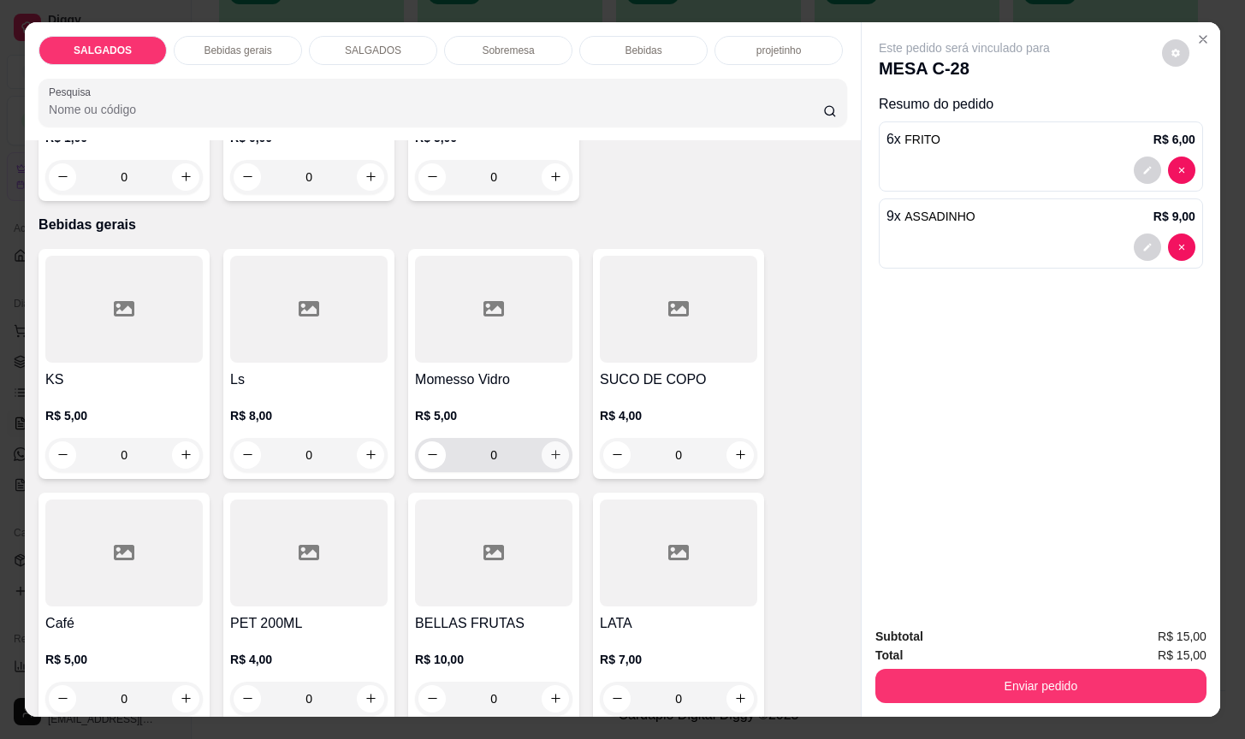
type input "9"
click at [549, 449] on icon "increase-product-quantity" at bounding box center [555, 455] width 13 height 13
type input "1"
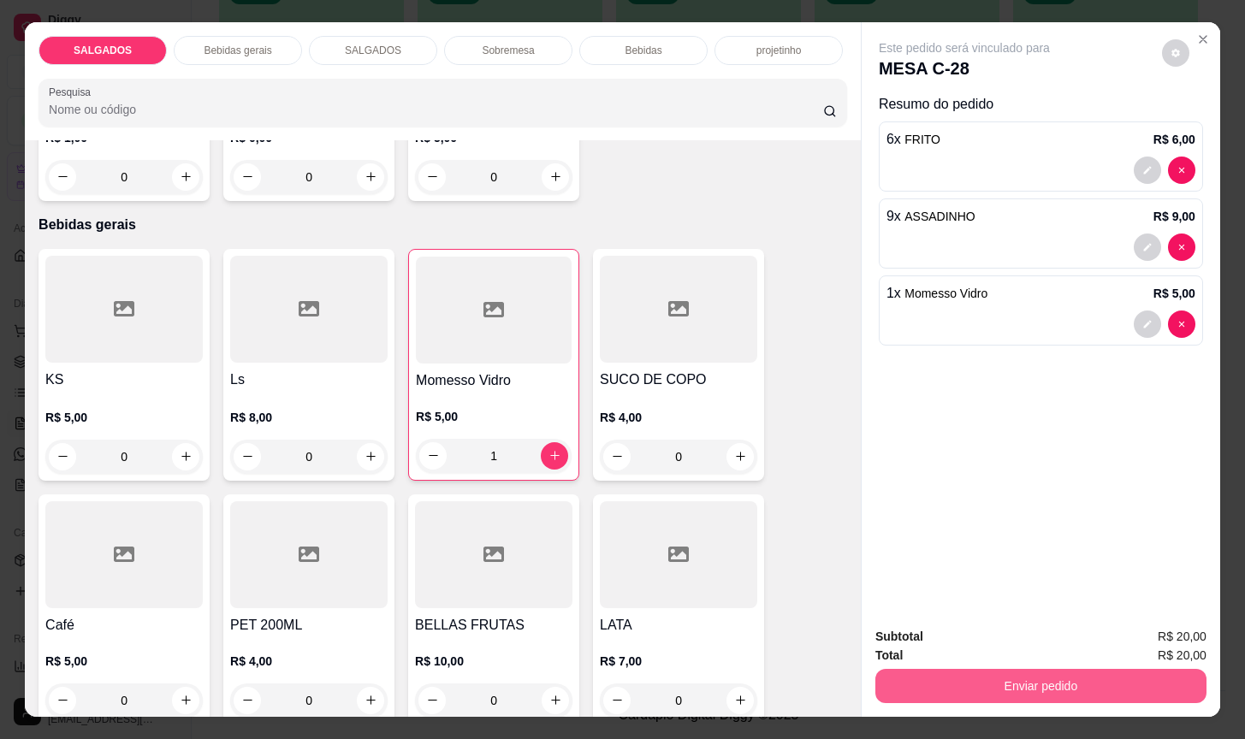
click at [1012, 673] on button "Enviar pedido" at bounding box center [1041, 686] width 331 height 34
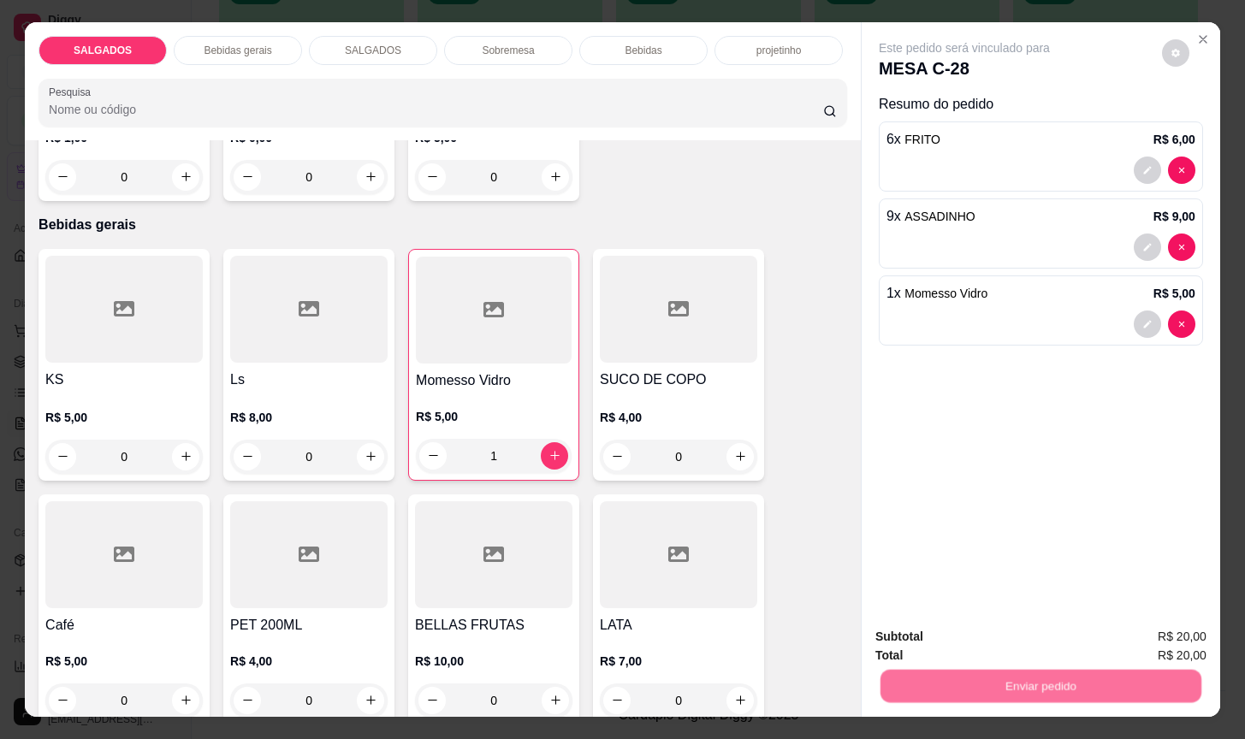
click at [1010, 650] on button "Não registrar e enviar pedido" at bounding box center [982, 635] width 178 height 33
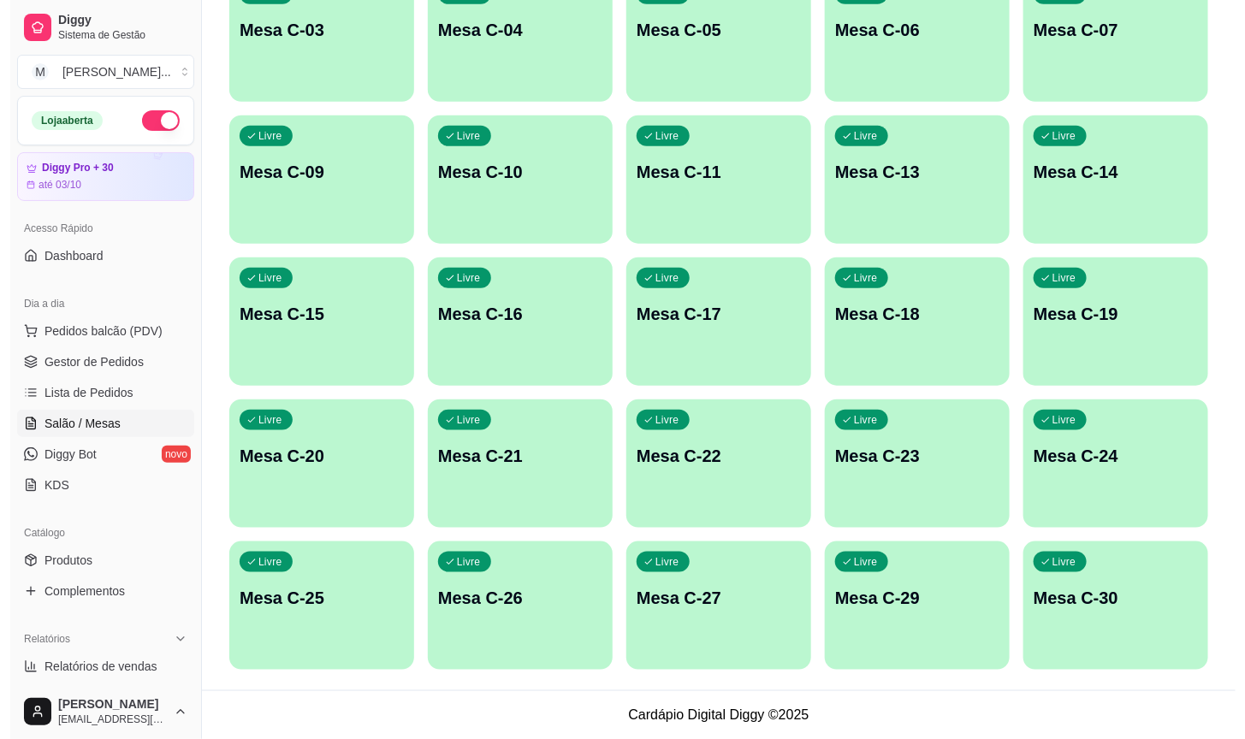
scroll to position [0, 0]
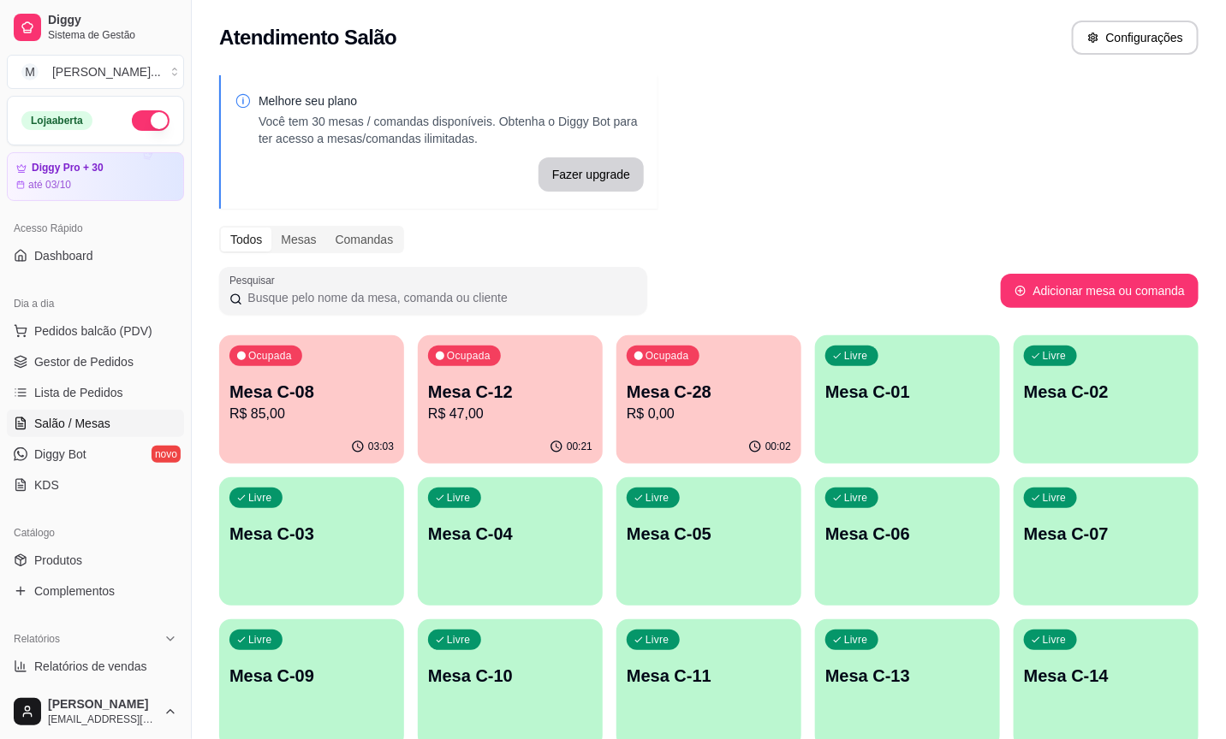
click at [511, 416] on p "R$ 47,00" at bounding box center [510, 414] width 164 height 21
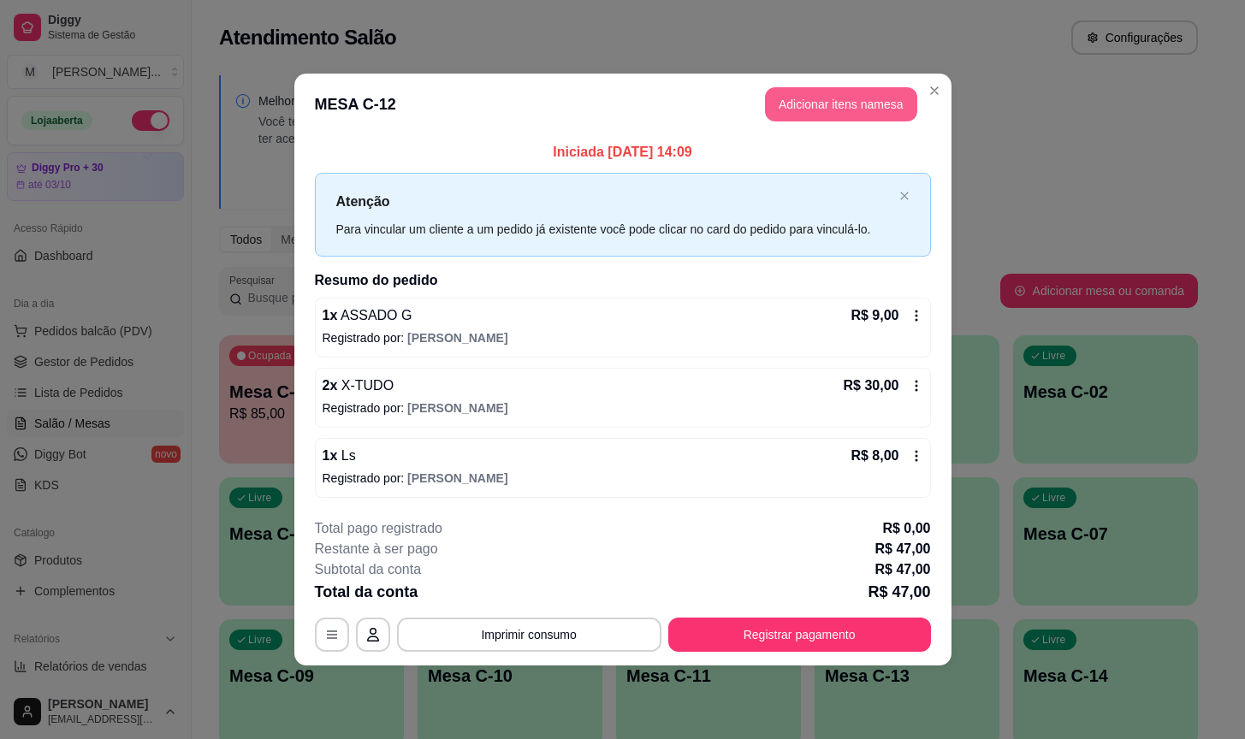
click at [814, 96] on button "Adicionar itens na mesa" at bounding box center [841, 104] width 152 height 34
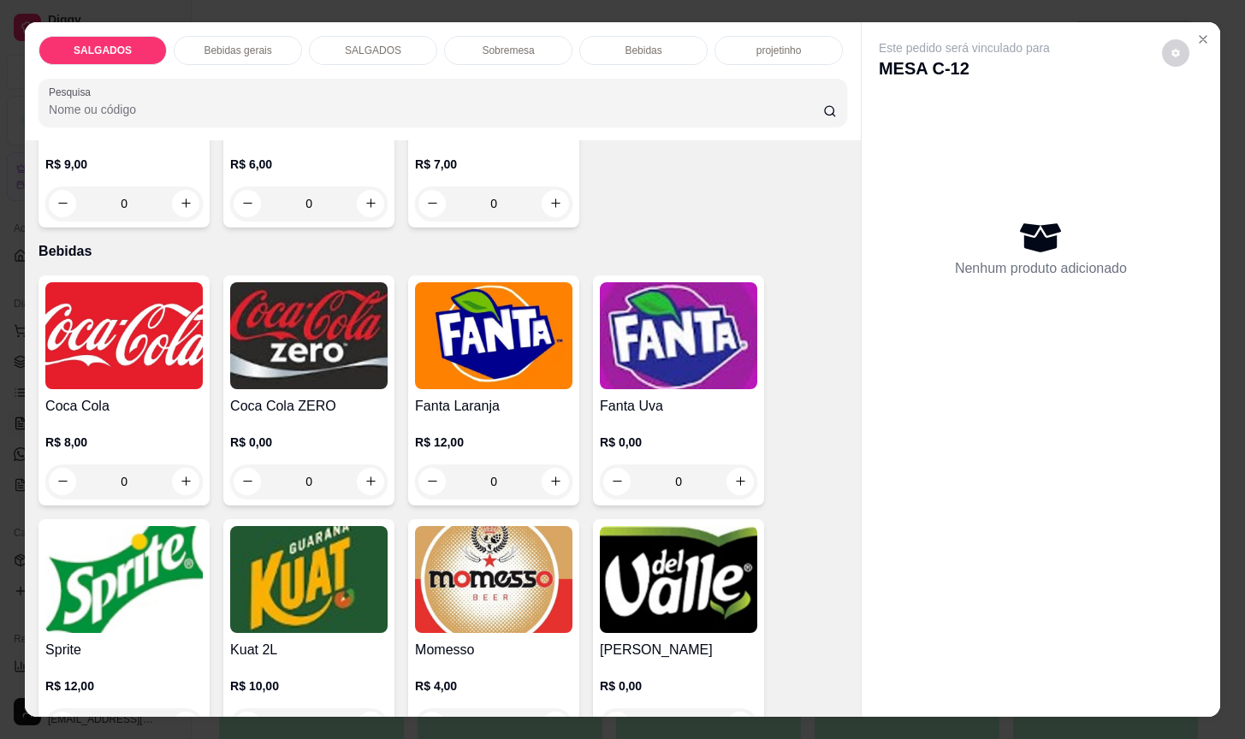
scroll to position [2824, 0]
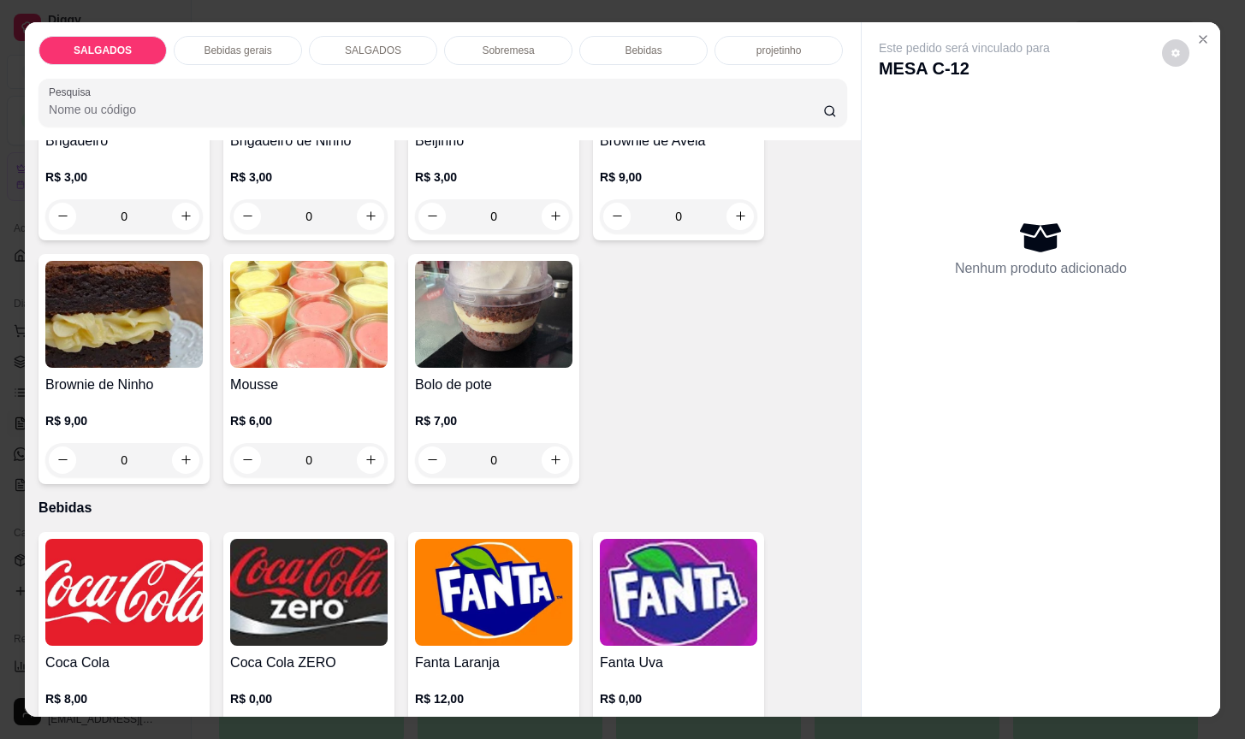
click at [353, 448] on div "0" at bounding box center [308, 460] width 157 height 34
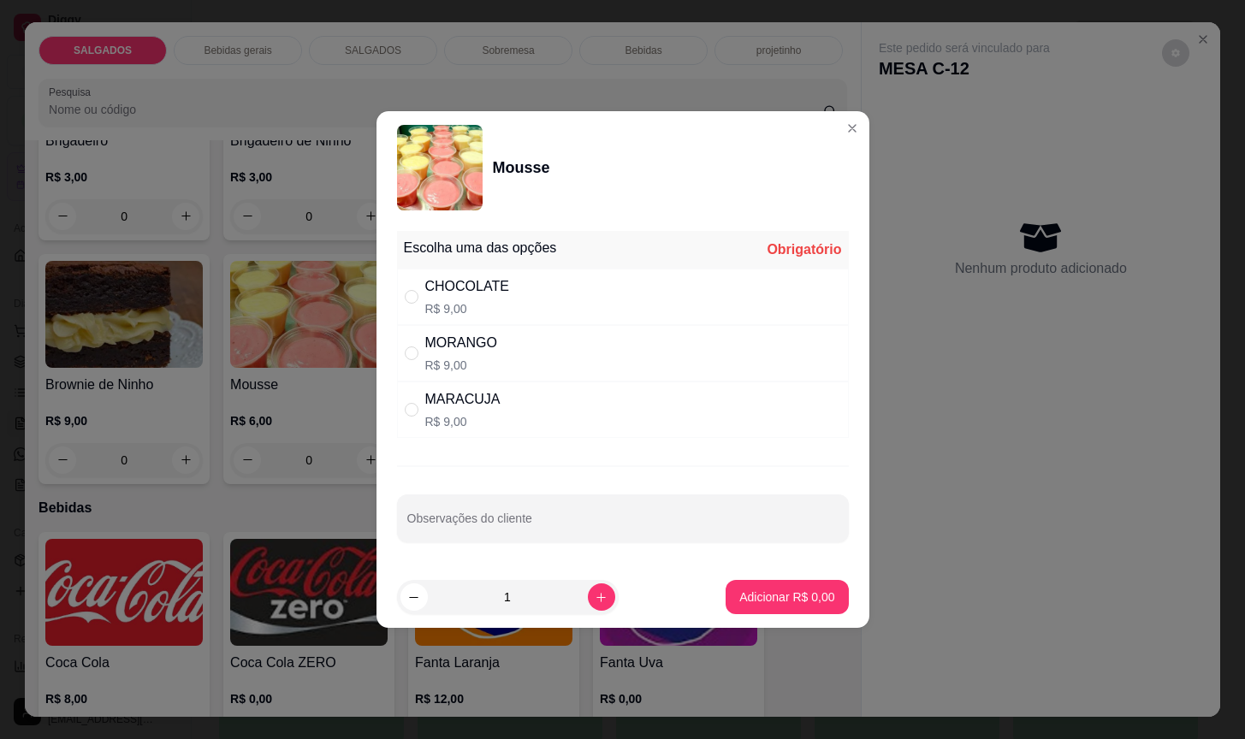
click at [498, 345] on div "MORANGO R$ 9,00" at bounding box center [623, 353] width 452 height 56
radio input "true"
click at [750, 591] on p "Adicionar R$ 9,00" at bounding box center [787, 597] width 92 height 16
type input "1"
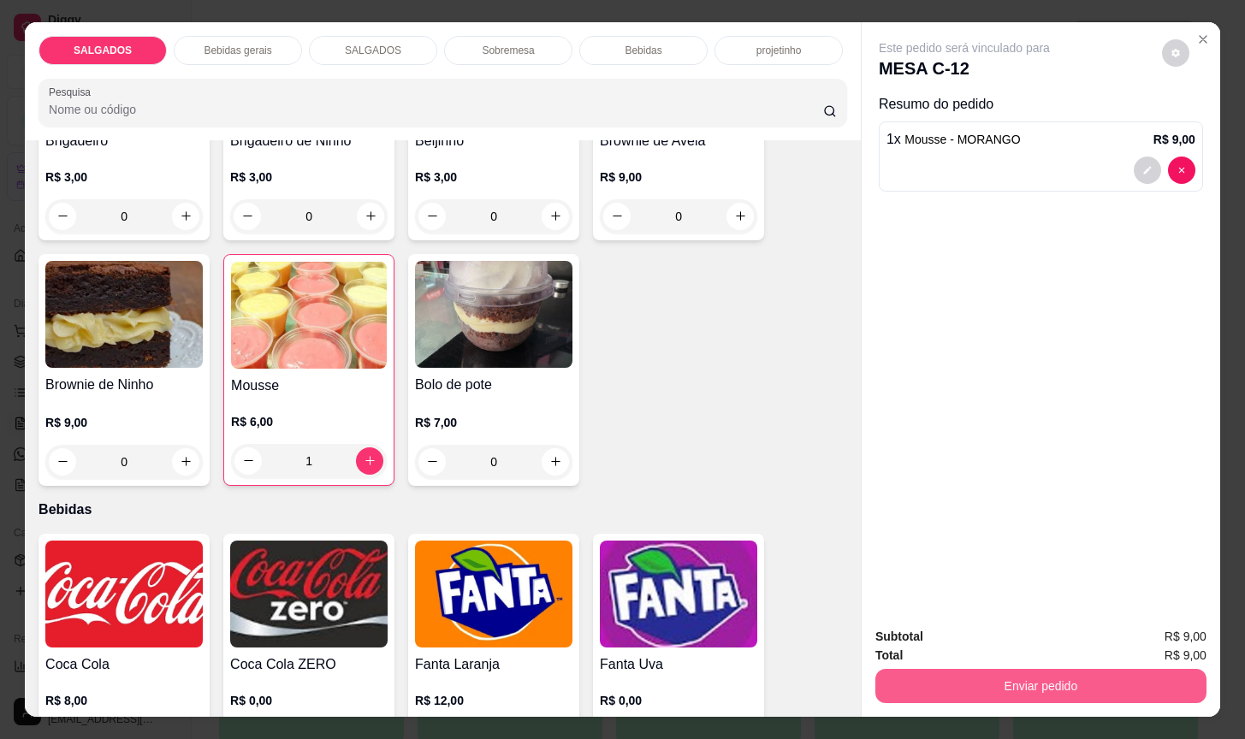
click at [992, 680] on button "Enviar pedido" at bounding box center [1041, 686] width 331 height 34
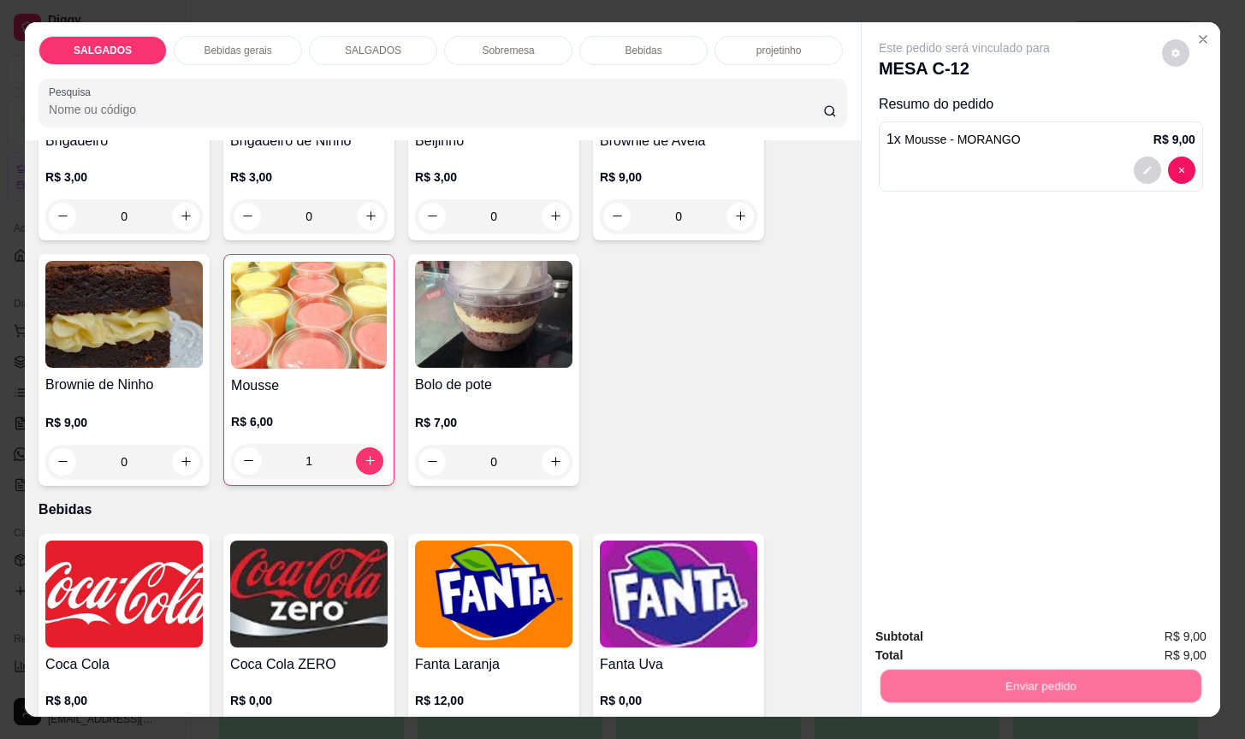
click at [1004, 640] on button "Não registrar e enviar pedido" at bounding box center [981, 635] width 173 height 32
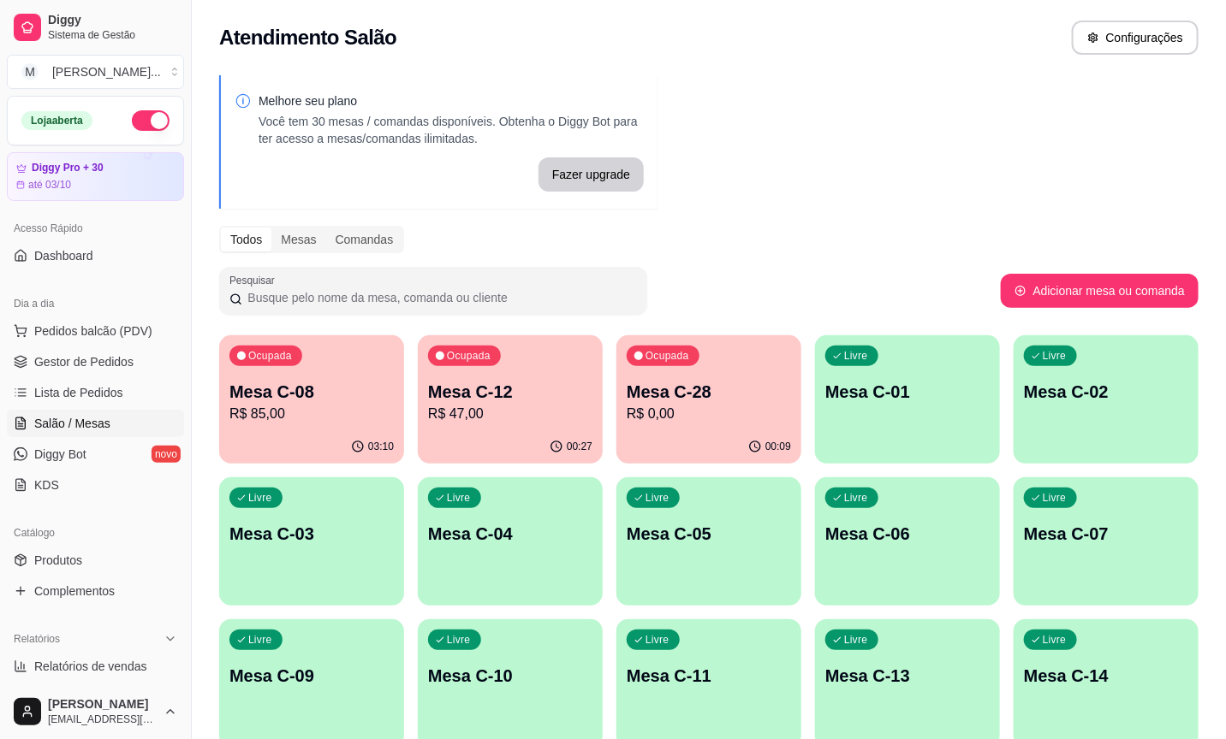
click at [697, 409] on p "R$ 0,00" at bounding box center [708, 414] width 164 height 21
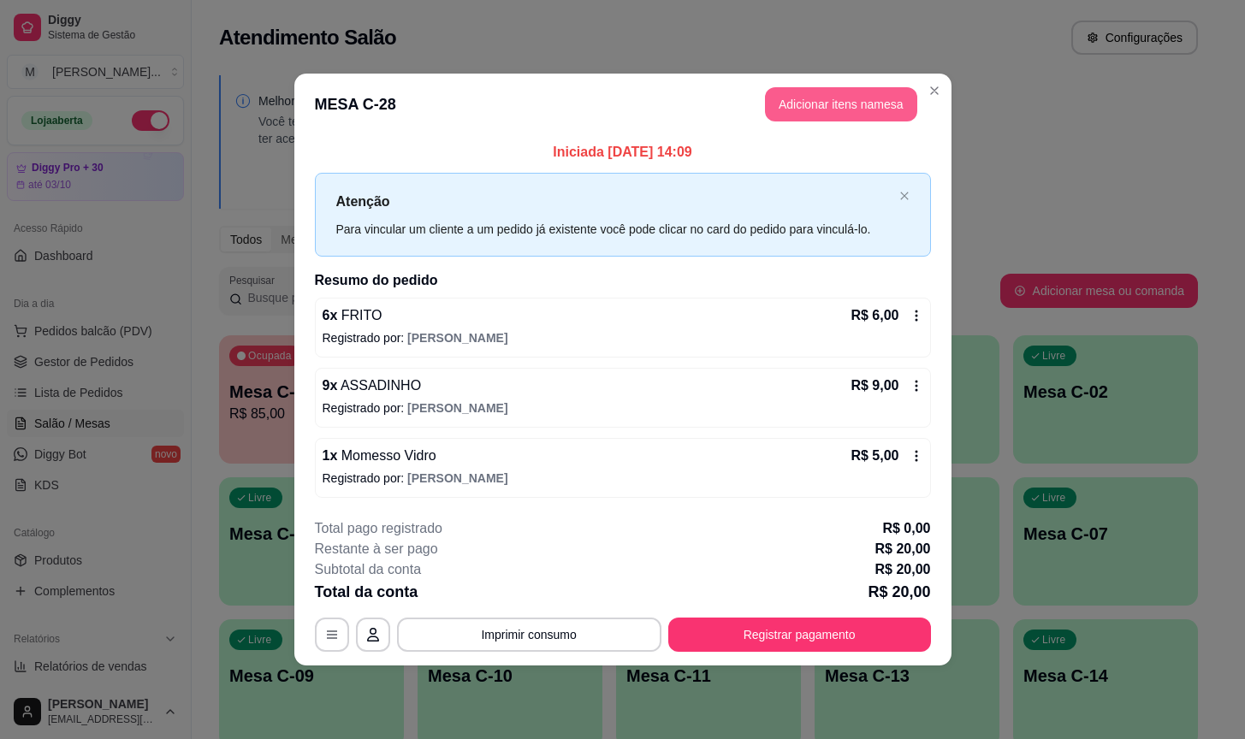
click at [792, 105] on button "Adicionar itens na mesa" at bounding box center [841, 104] width 152 height 34
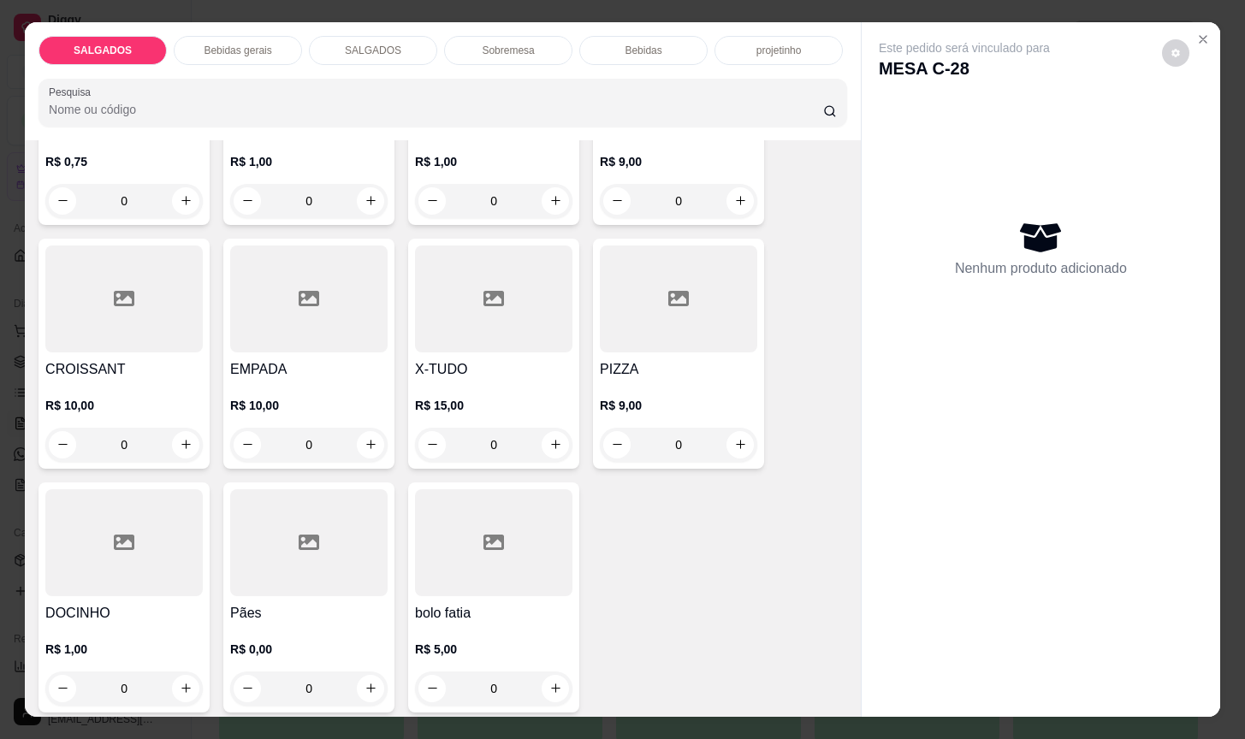
scroll to position [385, 0]
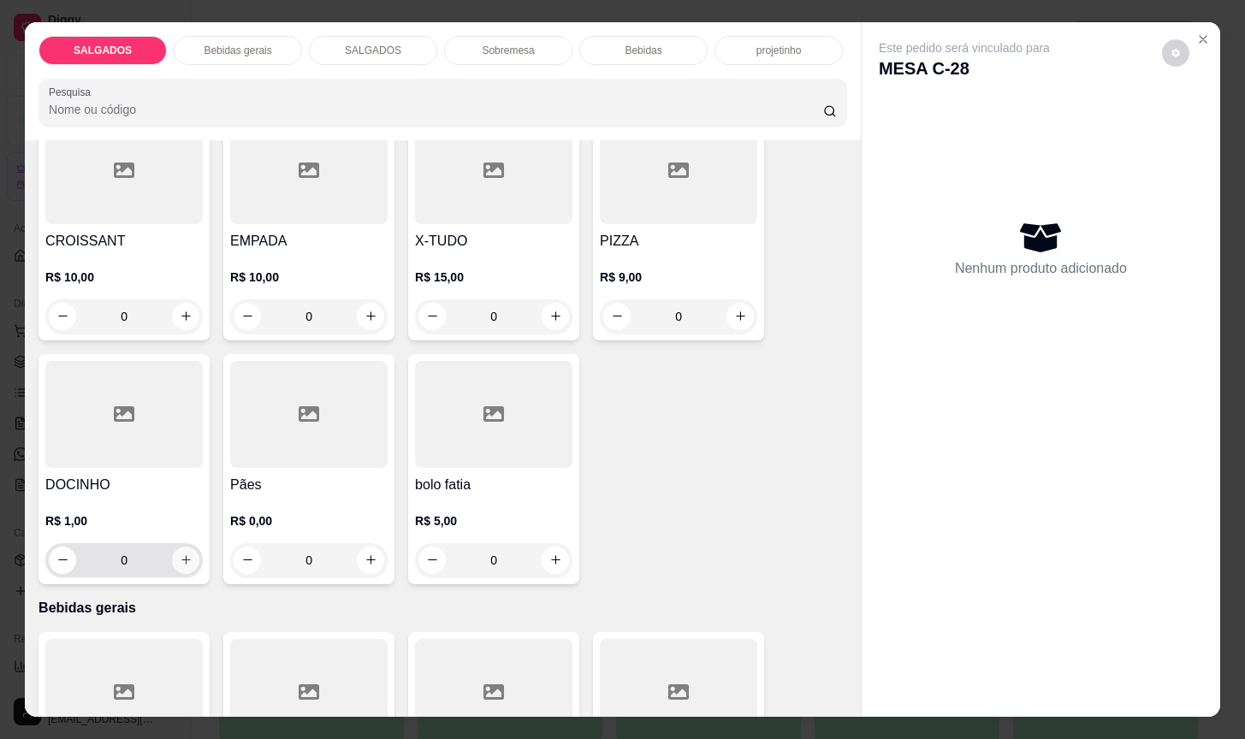
click at [180, 554] on icon "increase-product-quantity" at bounding box center [186, 560] width 13 height 13
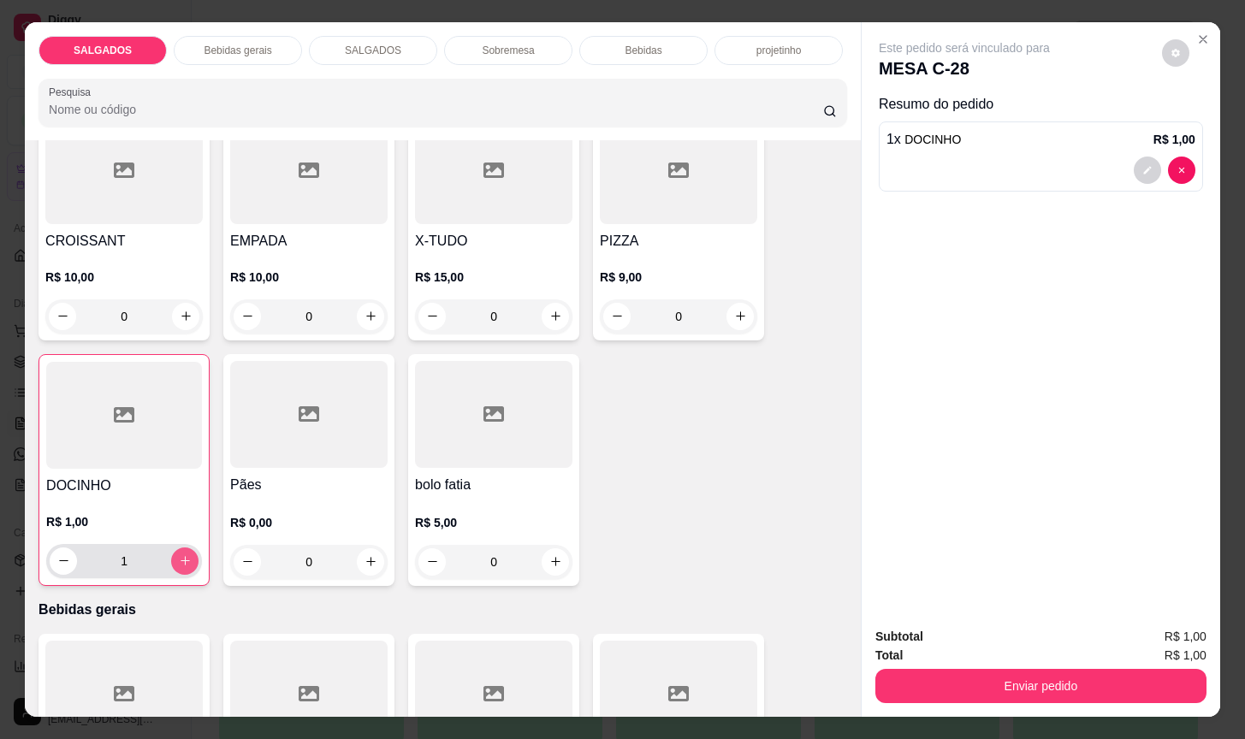
click at [179, 555] on icon "increase-product-quantity" at bounding box center [185, 561] width 13 height 13
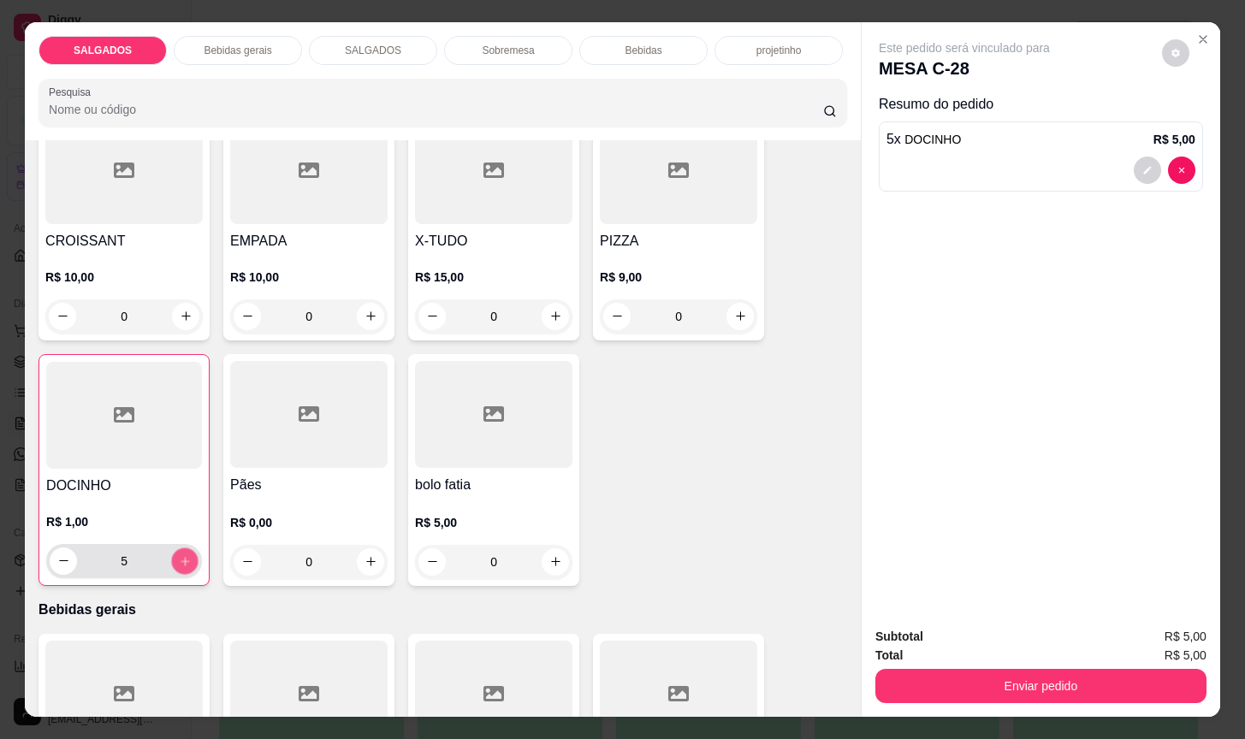
type input "6"
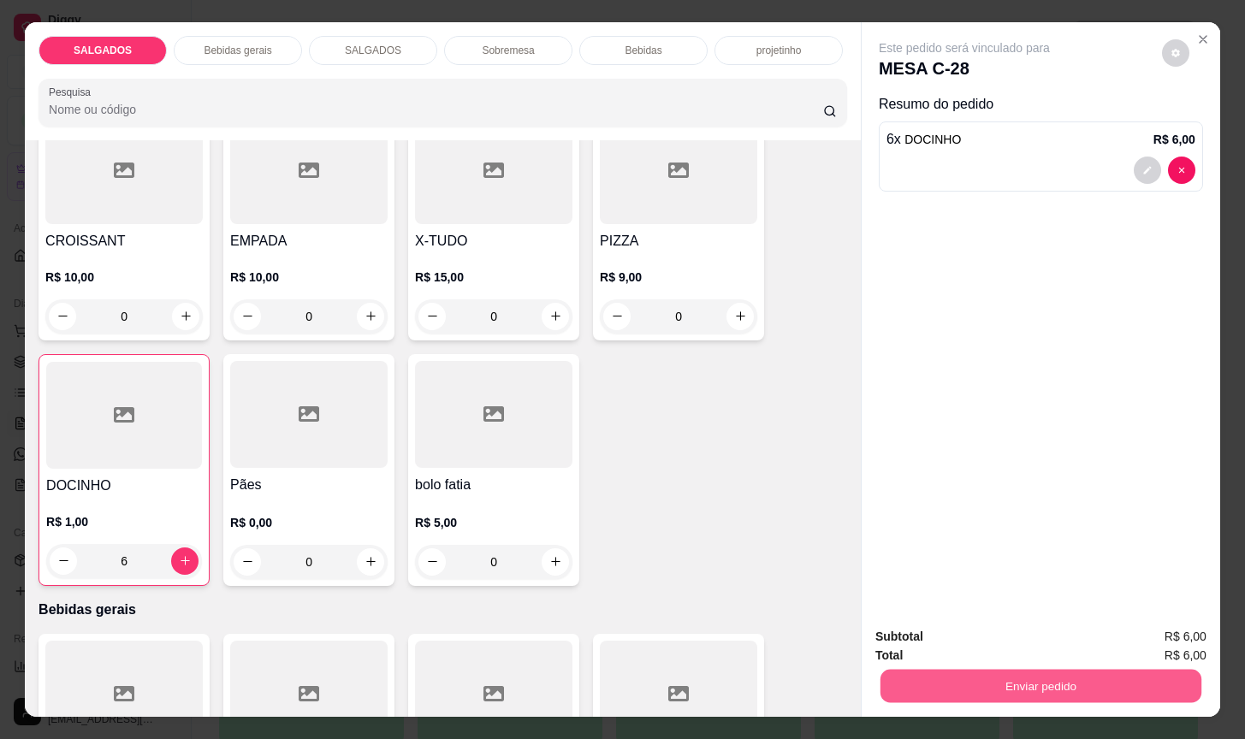
click at [1056, 674] on button "Enviar pedido" at bounding box center [1041, 686] width 321 height 33
click at [1037, 629] on button "Não registrar e enviar pedido" at bounding box center [981, 635] width 173 height 32
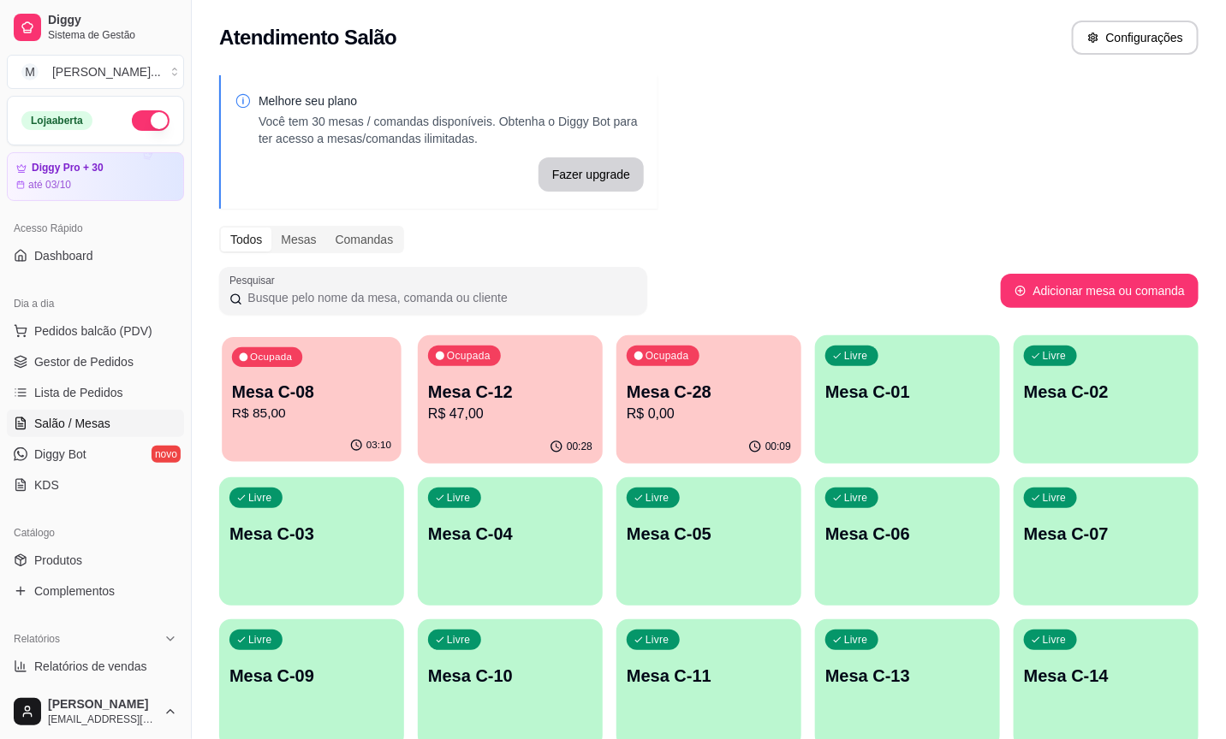
click at [306, 381] on p "Mesa C-08" at bounding box center [311, 392] width 159 height 23
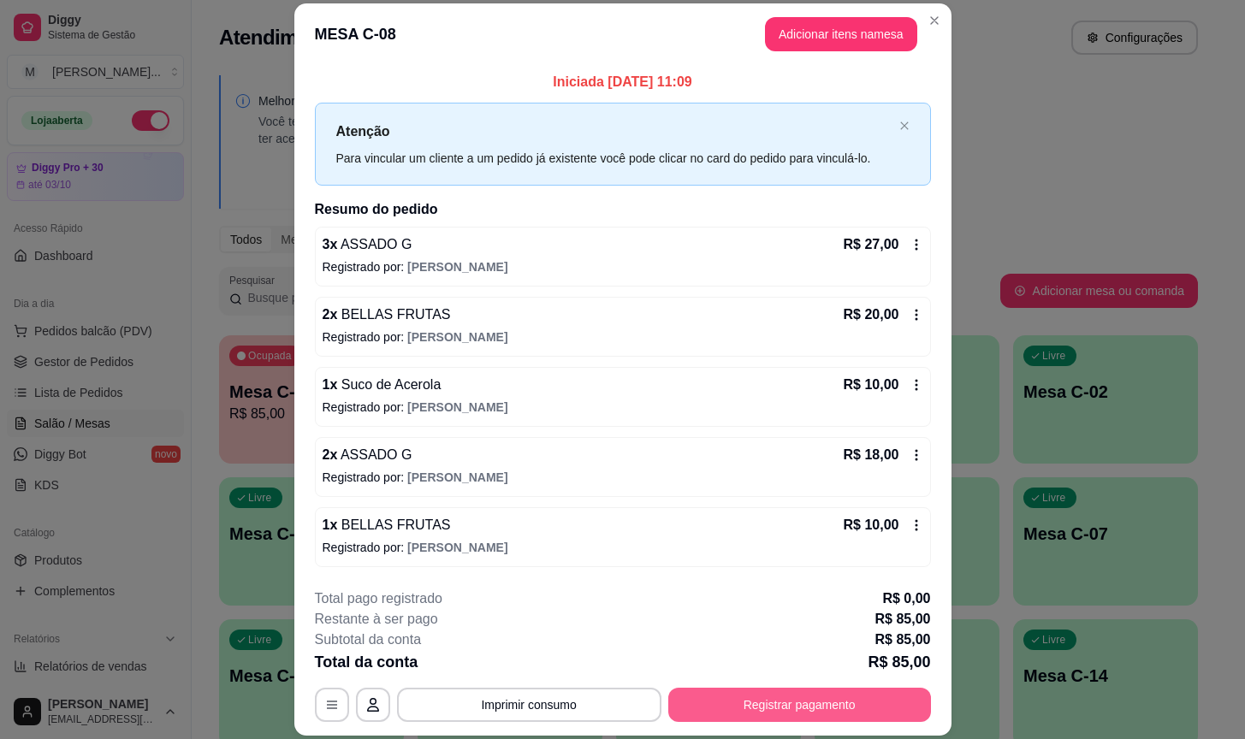
click at [745, 720] on button "Registrar pagamento" at bounding box center [799, 705] width 263 height 34
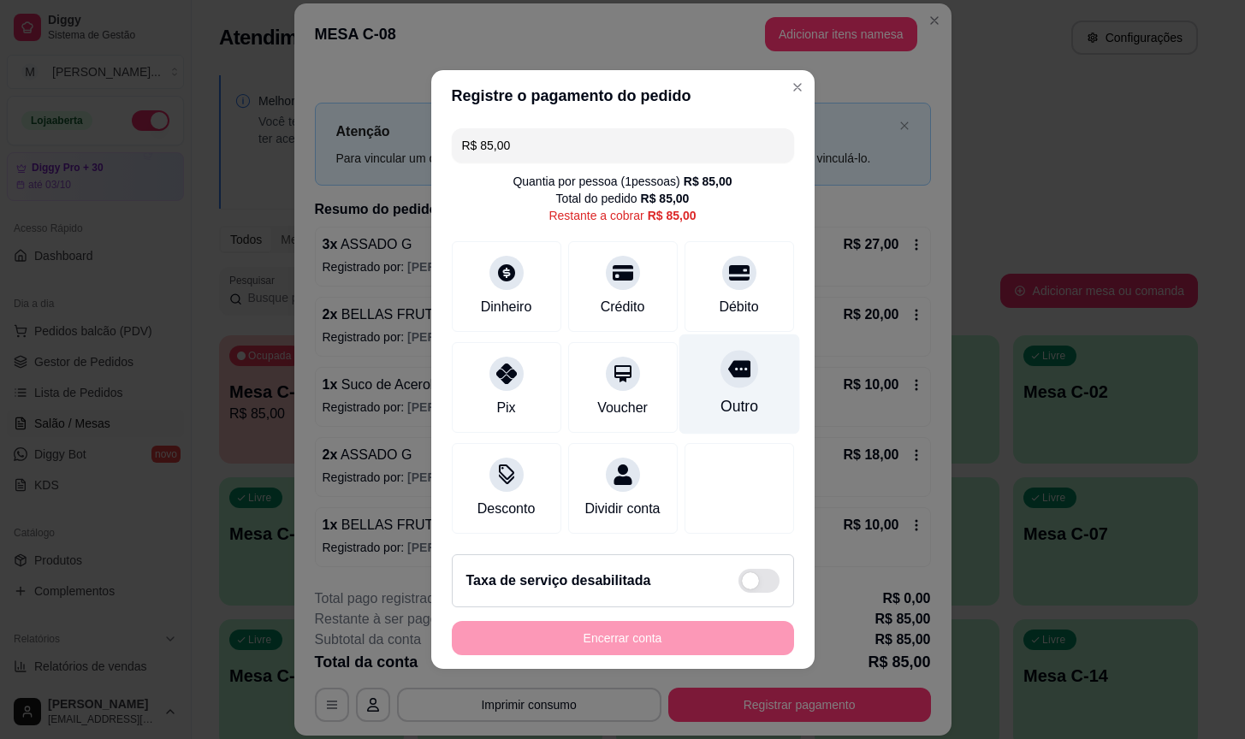
click at [722, 381] on div "Outro" at bounding box center [739, 385] width 121 height 100
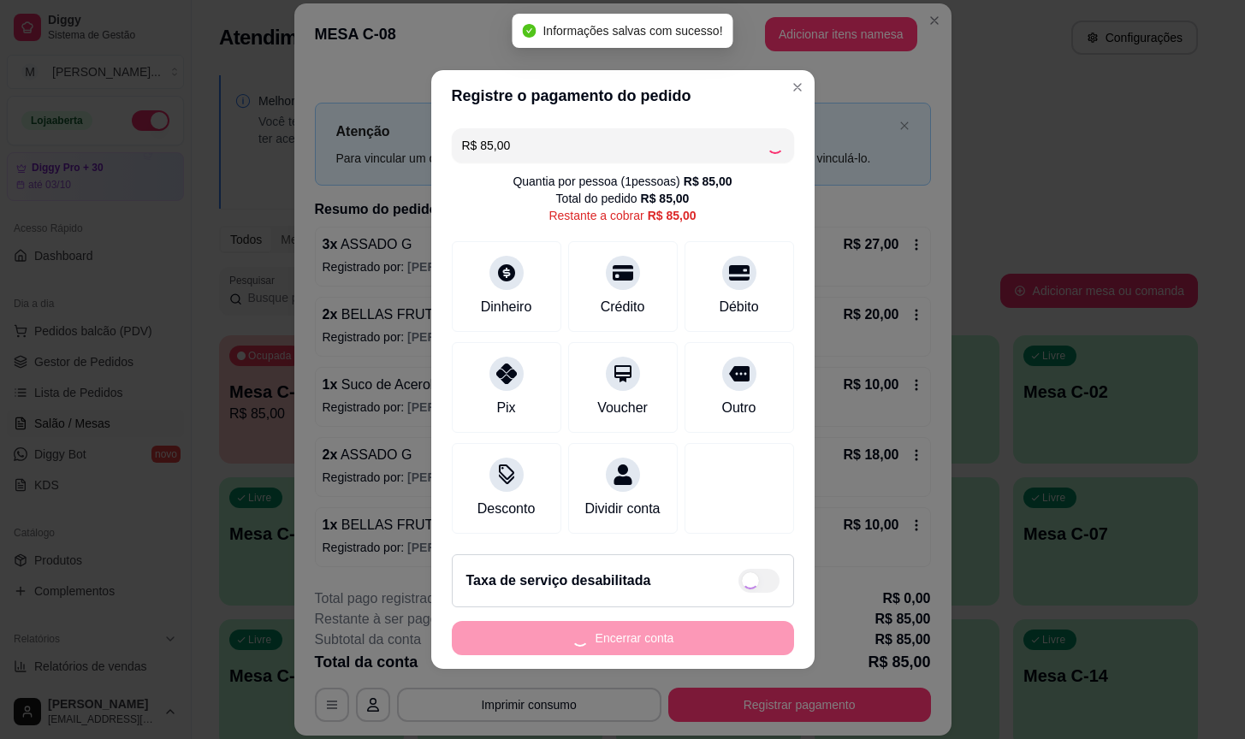
type input "R$ 0,00"
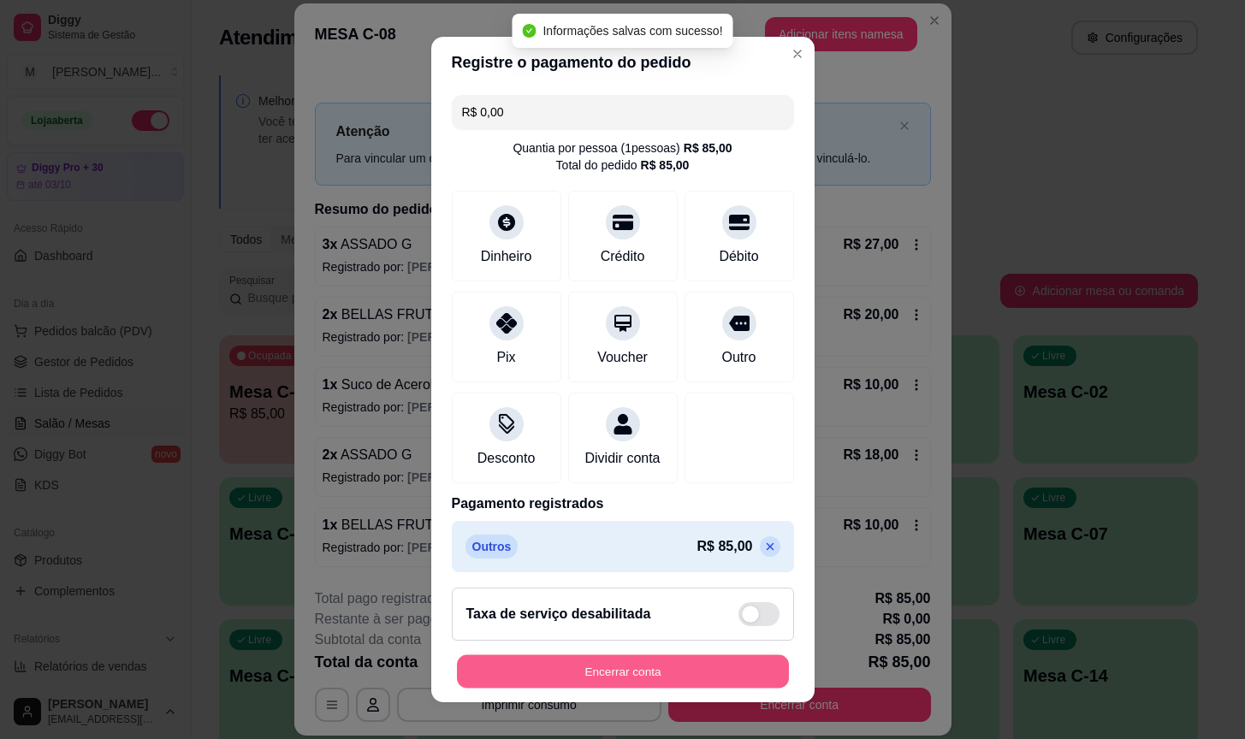
click at [616, 661] on button "Encerrar conta" at bounding box center [623, 671] width 332 height 33
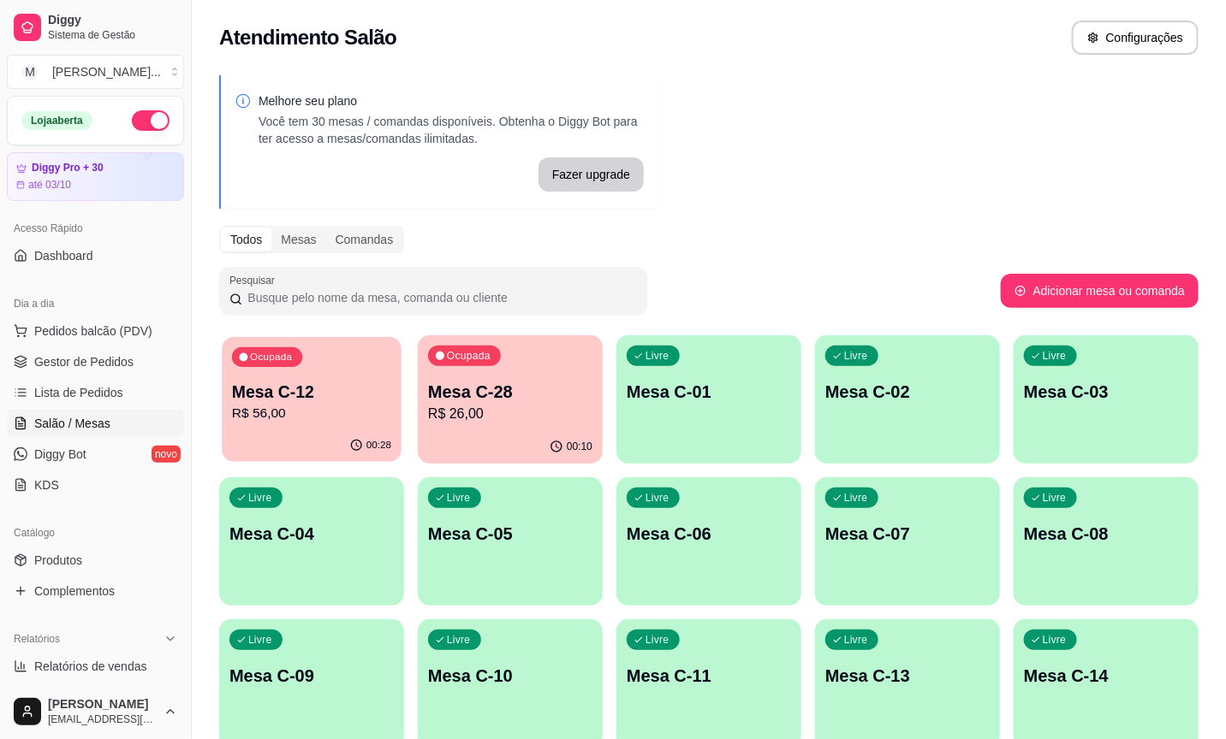
click at [319, 422] on p "R$ 56,00" at bounding box center [311, 414] width 159 height 20
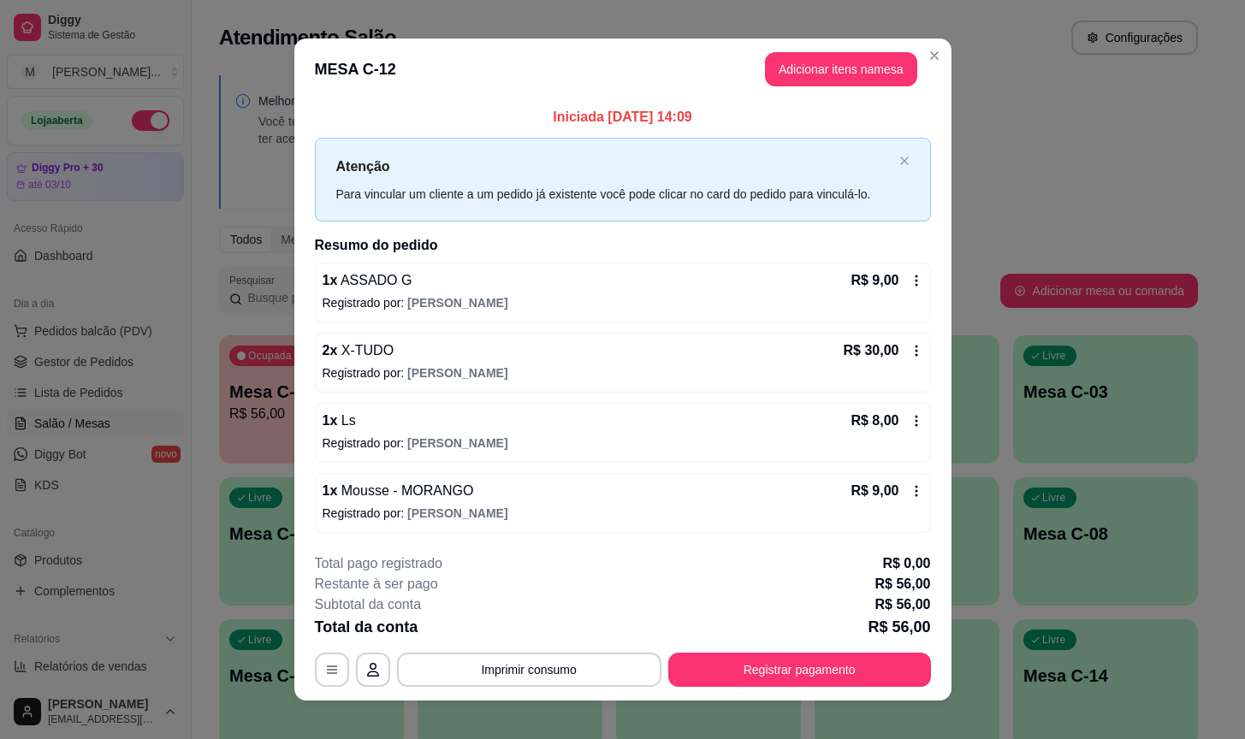
scroll to position [18, 0]
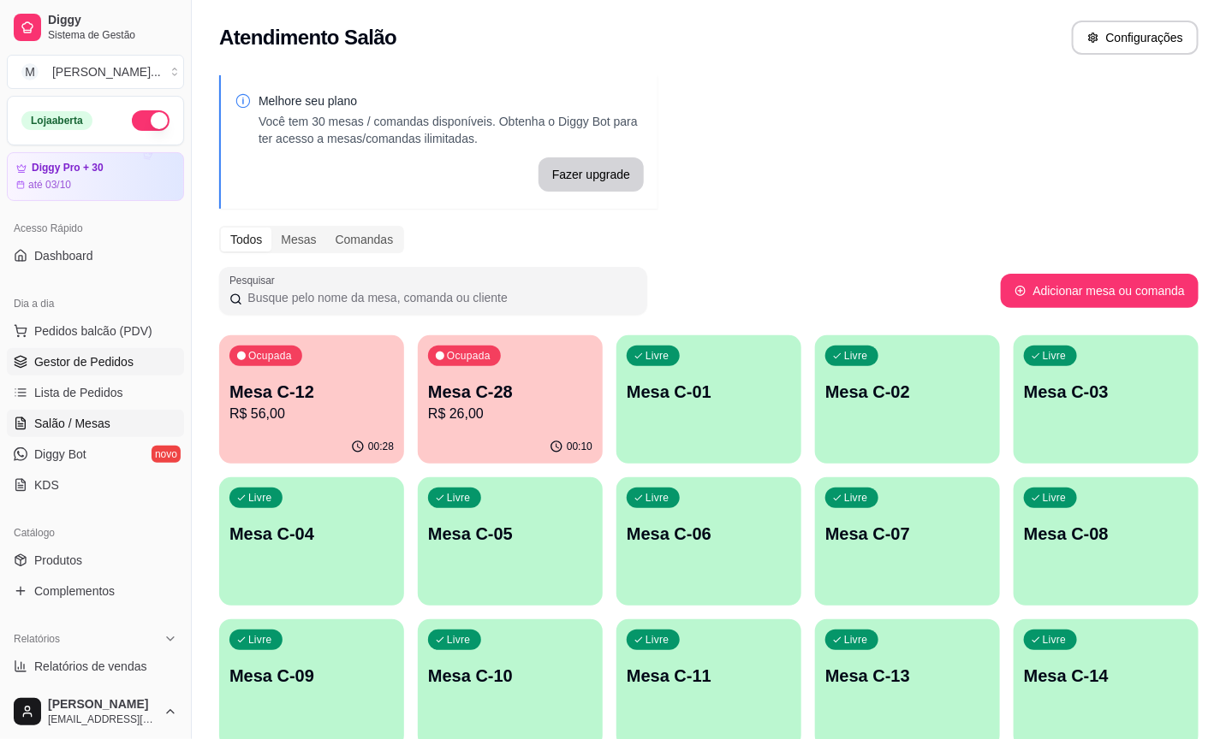
click at [114, 355] on span "Gestor de Pedidos" at bounding box center [83, 361] width 99 height 17
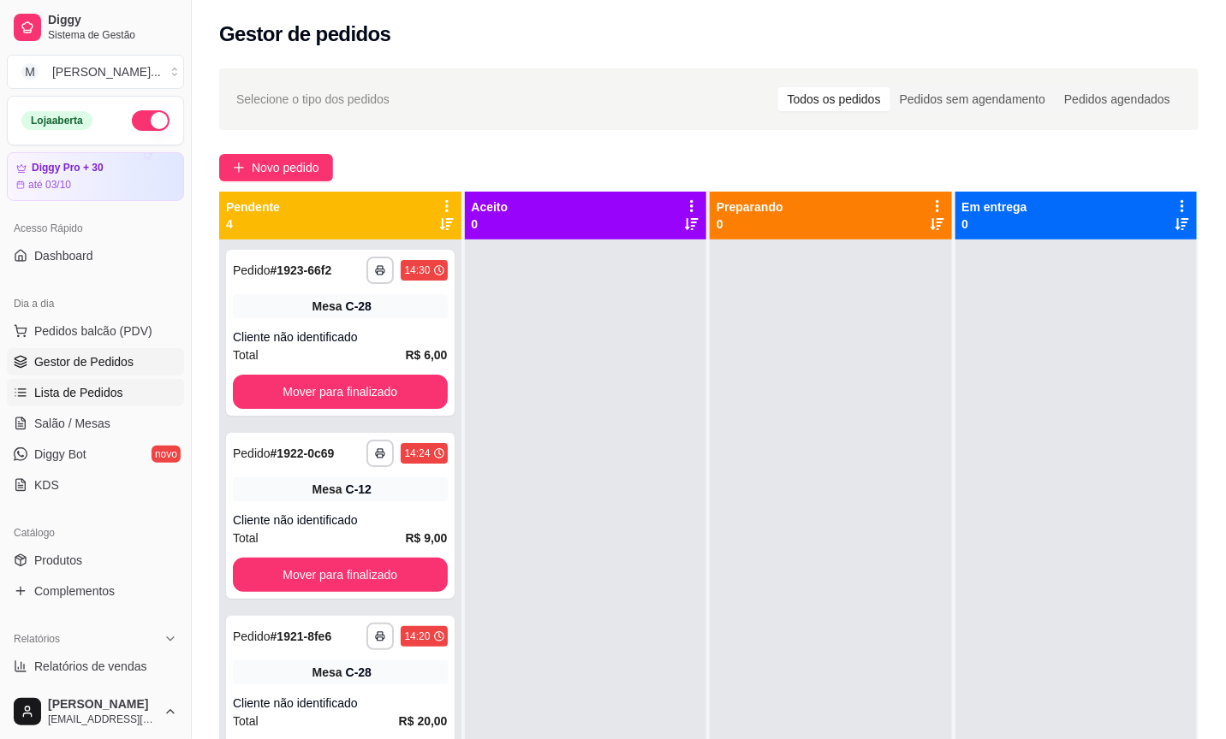
click at [54, 394] on span "Lista de Pedidos" at bounding box center [78, 392] width 89 height 17
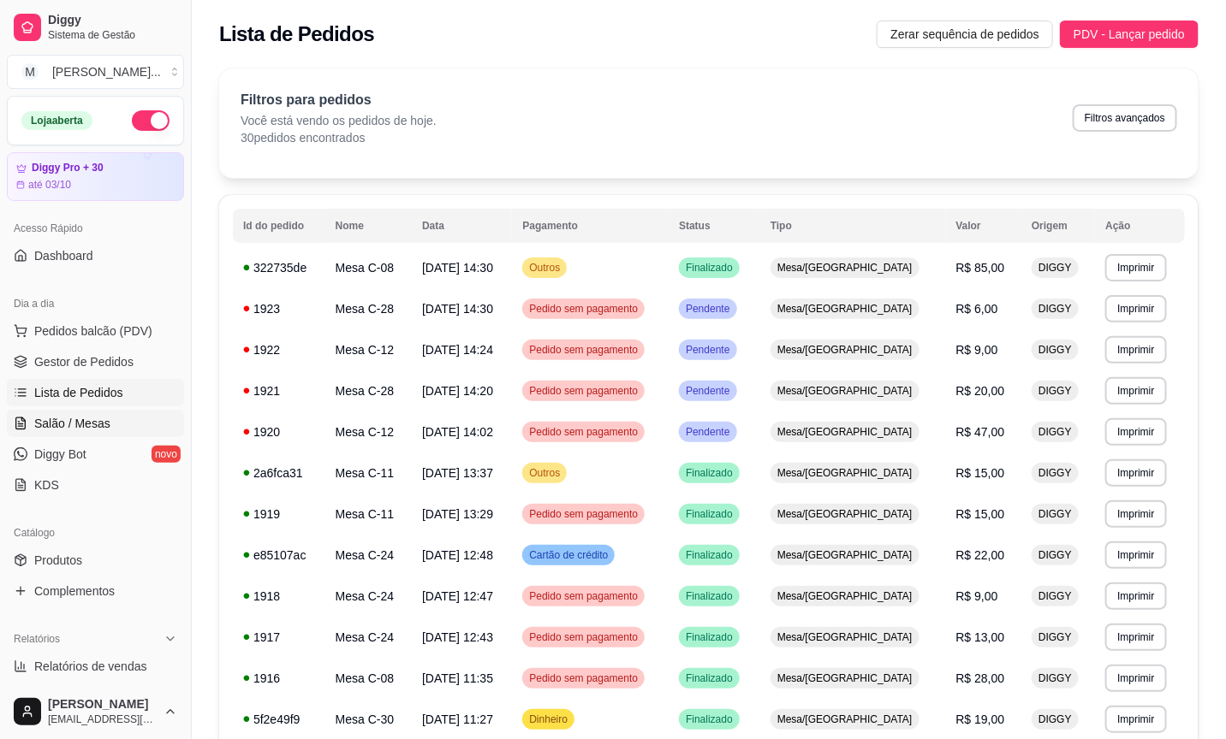
click at [55, 437] on link "Salão / Mesas" at bounding box center [95, 423] width 177 height 27
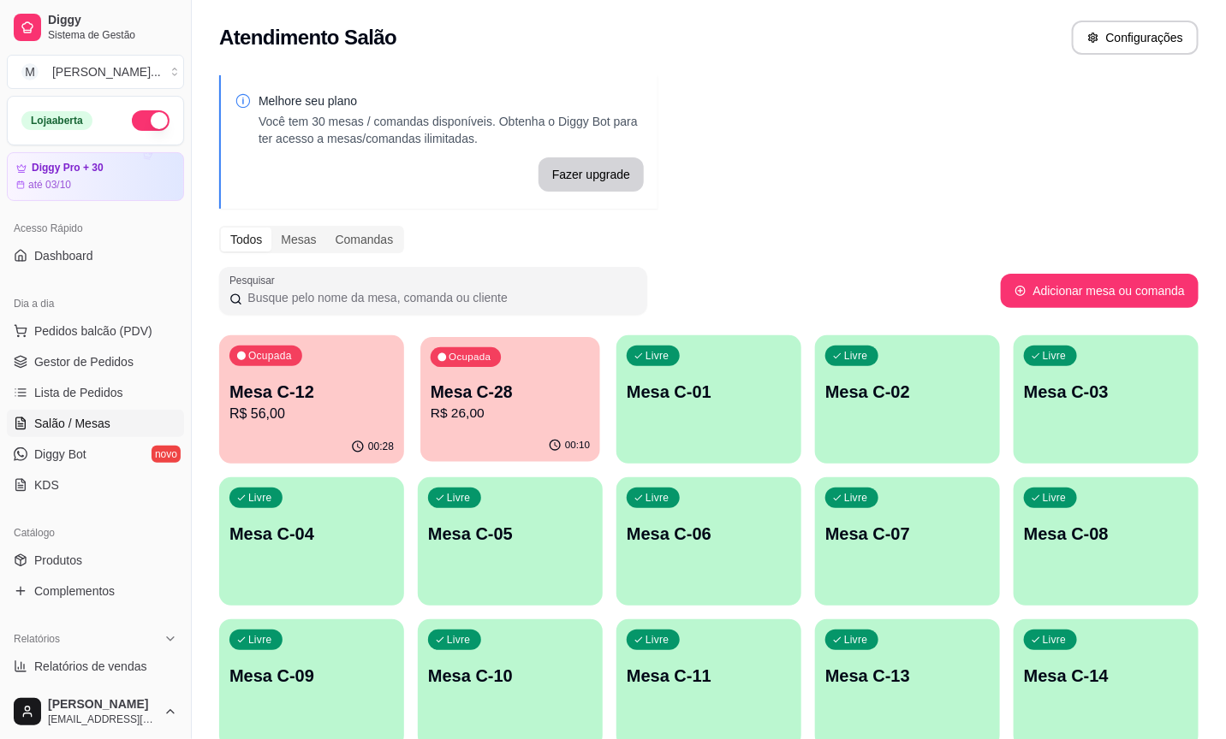
click at [498, 401] on p "Mesa C-28" at bounding box center [510, 392] width 159 height 23
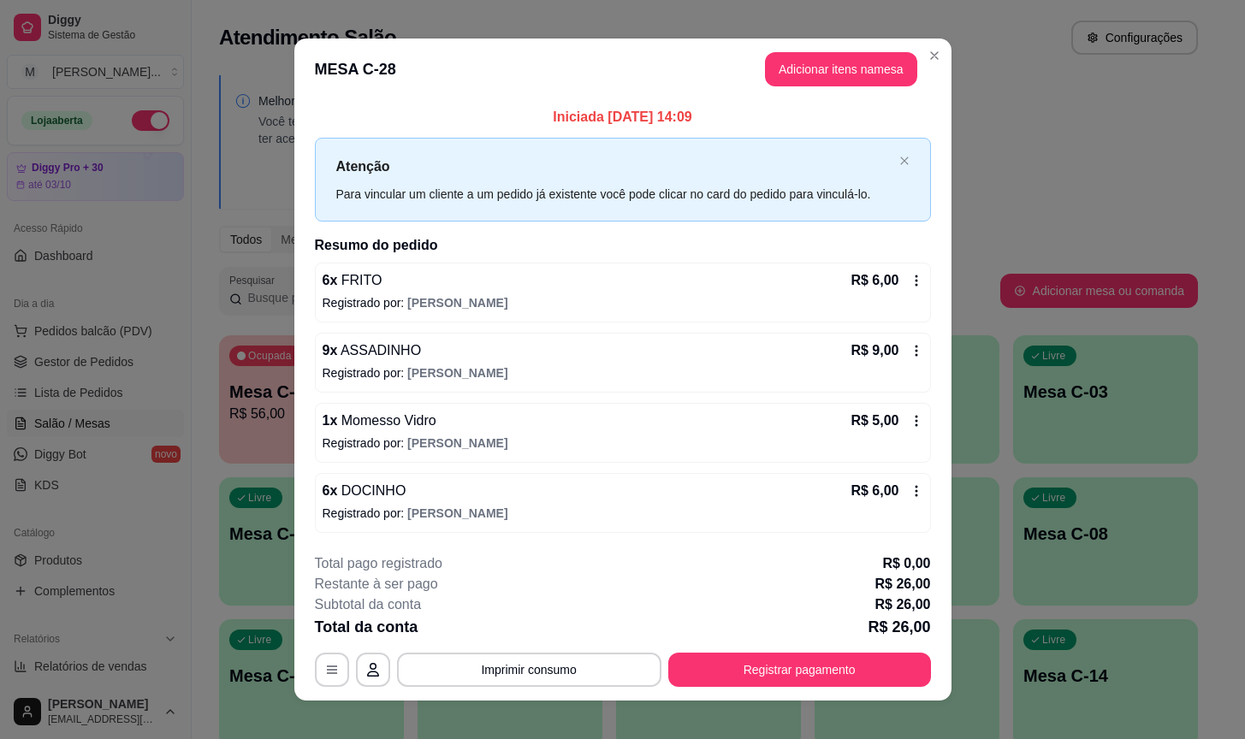
scroll to position [18, 0]
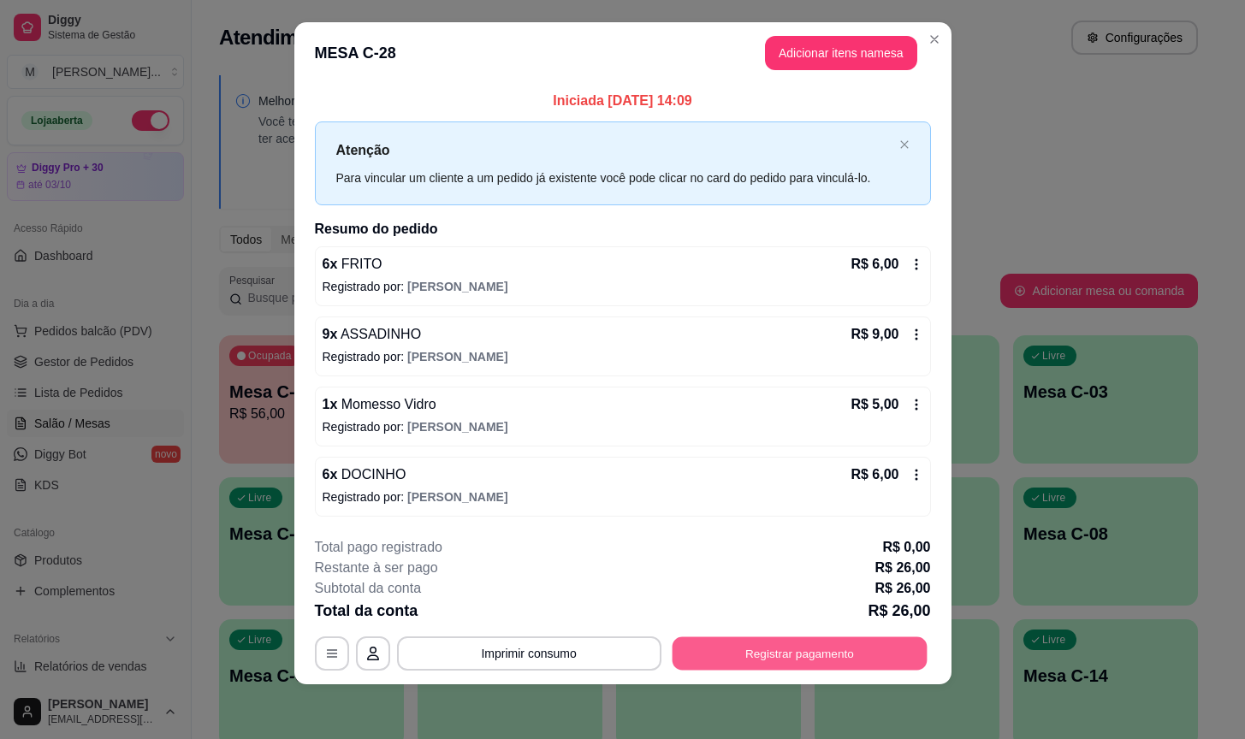
click at [799, 643] on button "Registrar pagamento" at bounding box center [799, 653] width 255 height 33
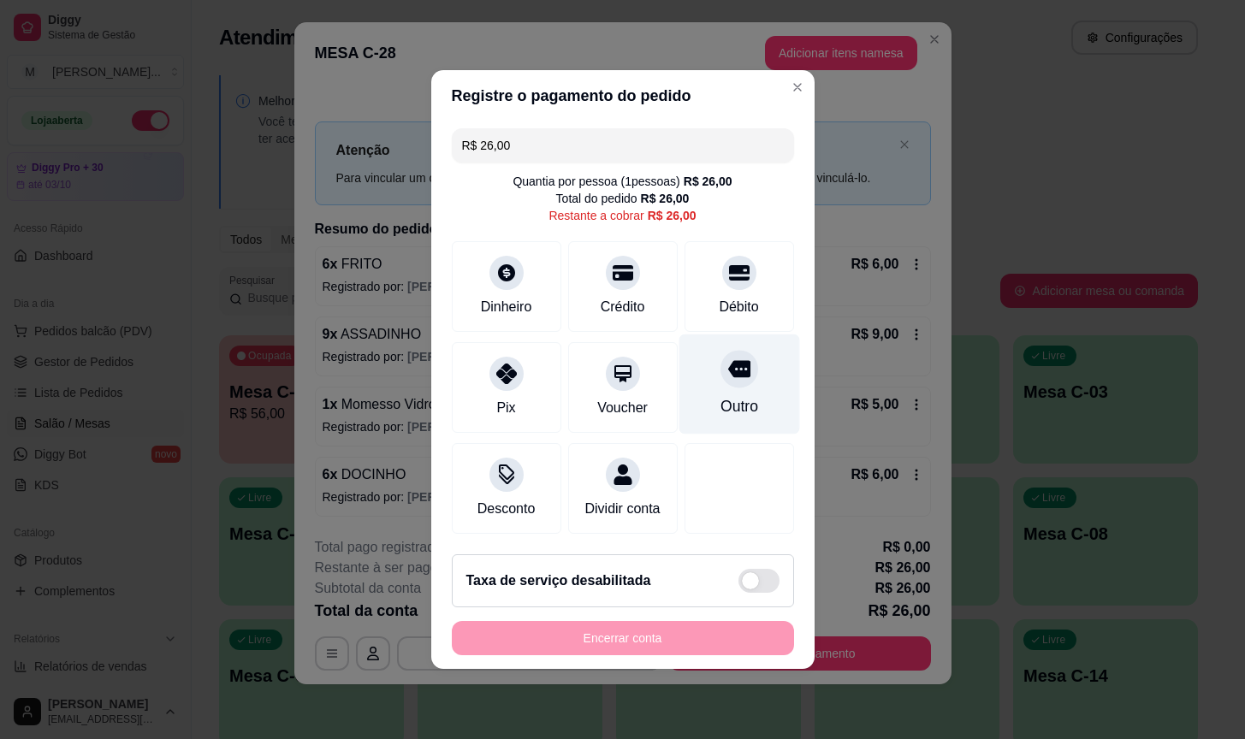
click at [702, 363] on div "Outro" at bounding box center [739, 385] width 121 height 100
type input "R$ 0,00"
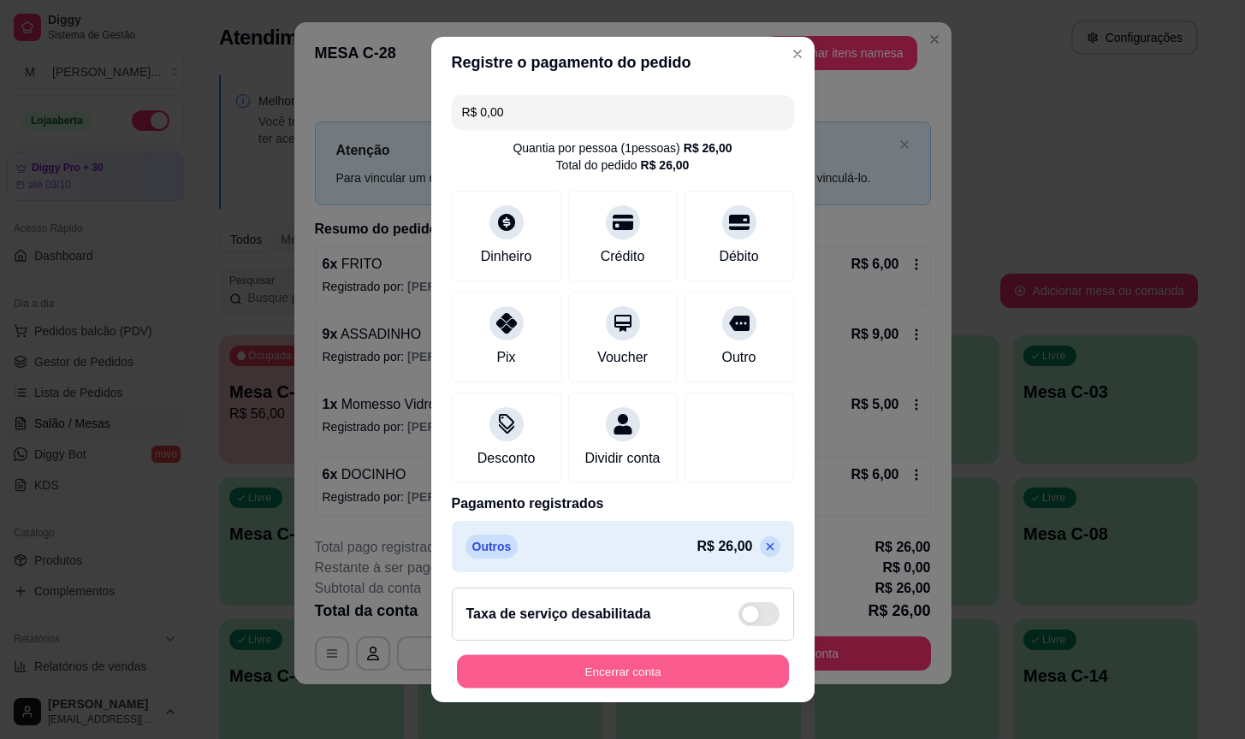
click at [757, 679] on button "Encerrar conta" at bounding box center [623, 671] width 332 height 33
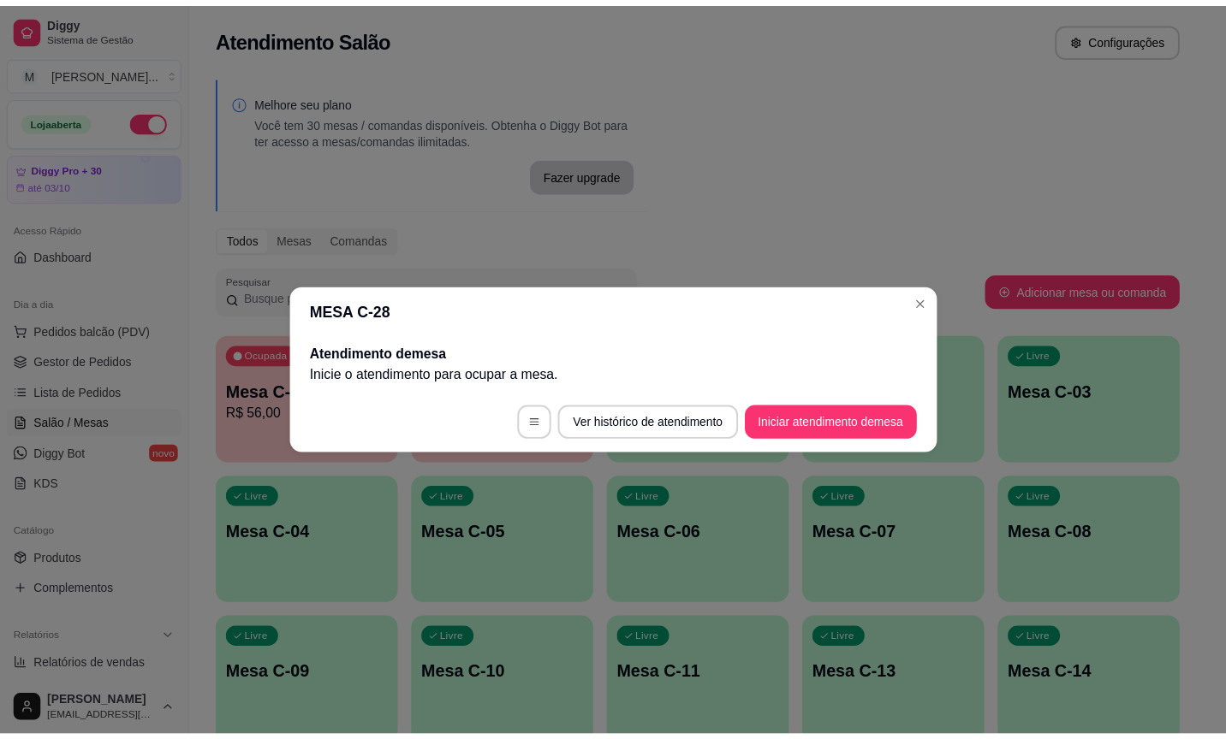
scroll to position [0, 0]
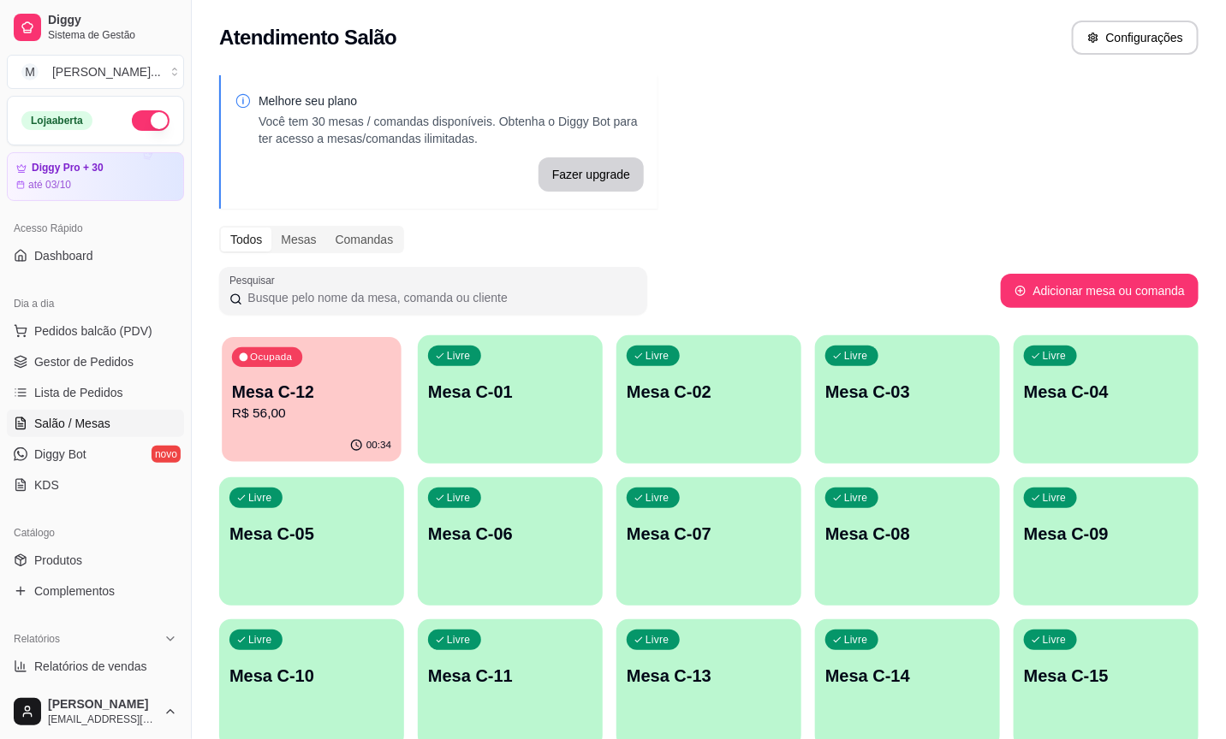
click at [353, 417] on p "R$ 56,00" at bounding box center [311, 414] width 159 height 20
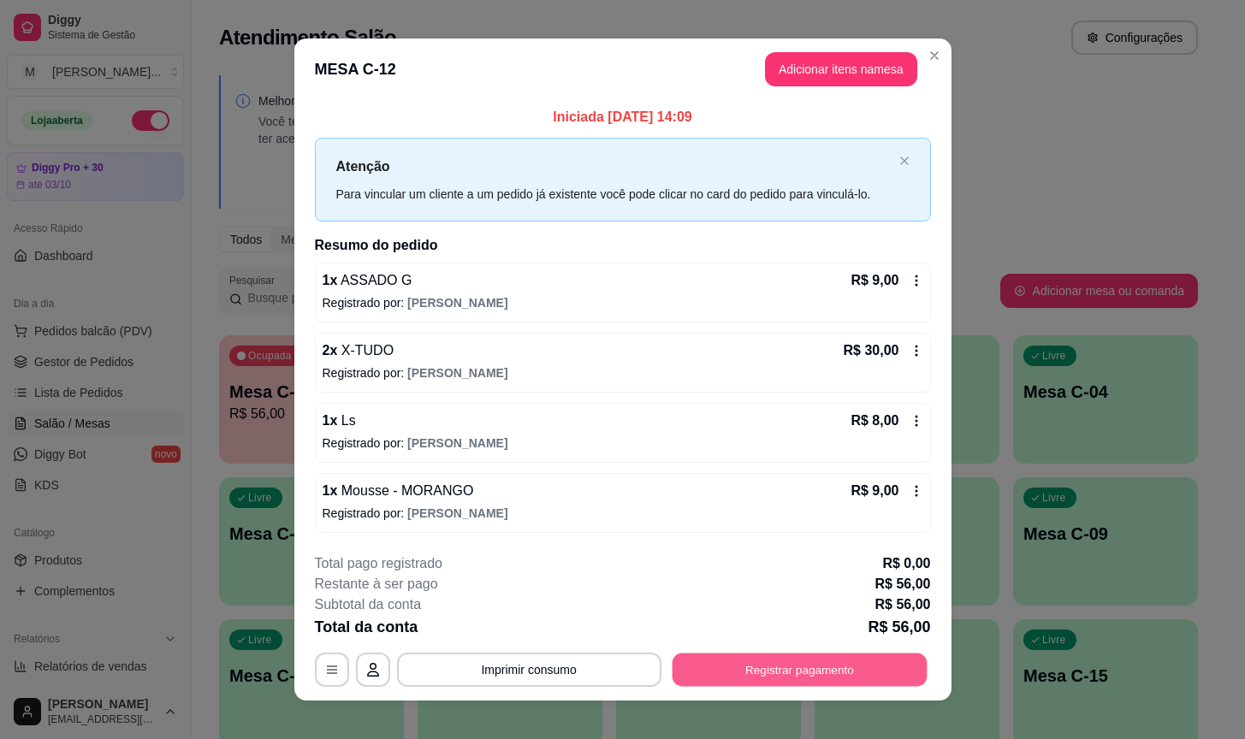
click at [799, 662] on button "Registrar pagamento" at bounding box center [799, 669] width 255 height 33
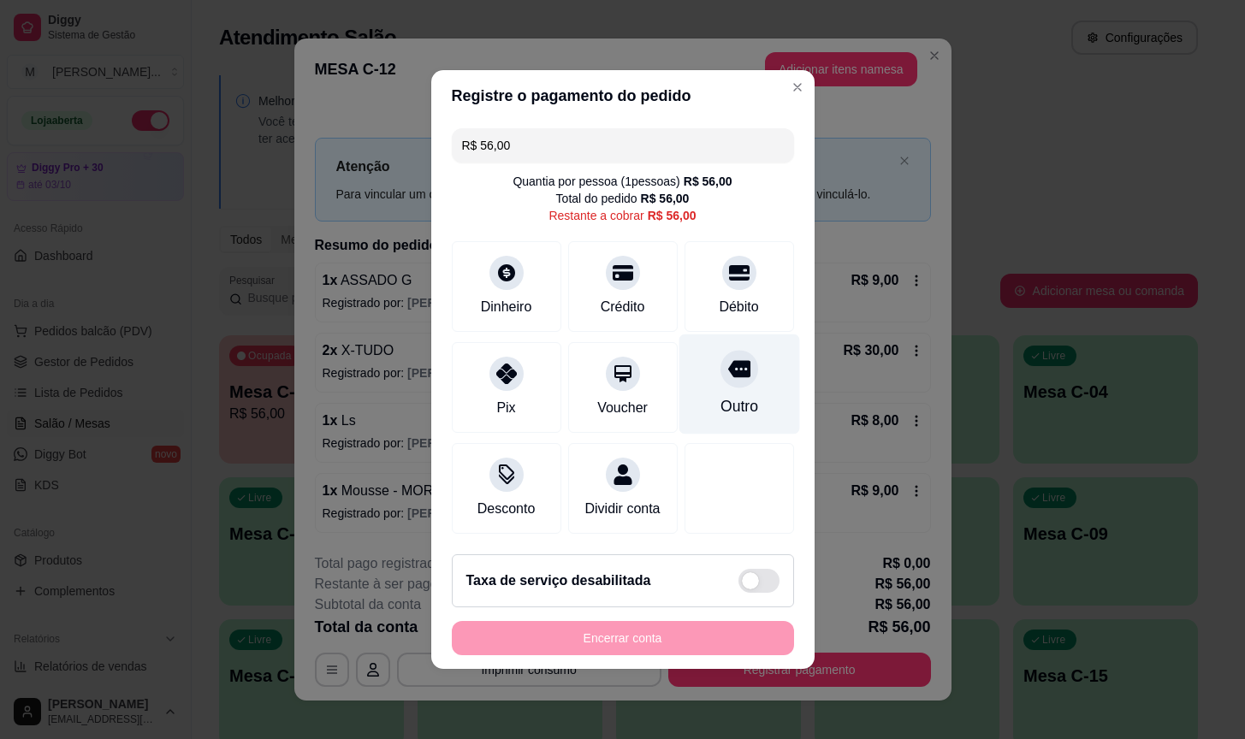
click at [720, 407] on div "Outro" at bounding box center [739, 406] width 38 height 22
type input "R$ 0,00"
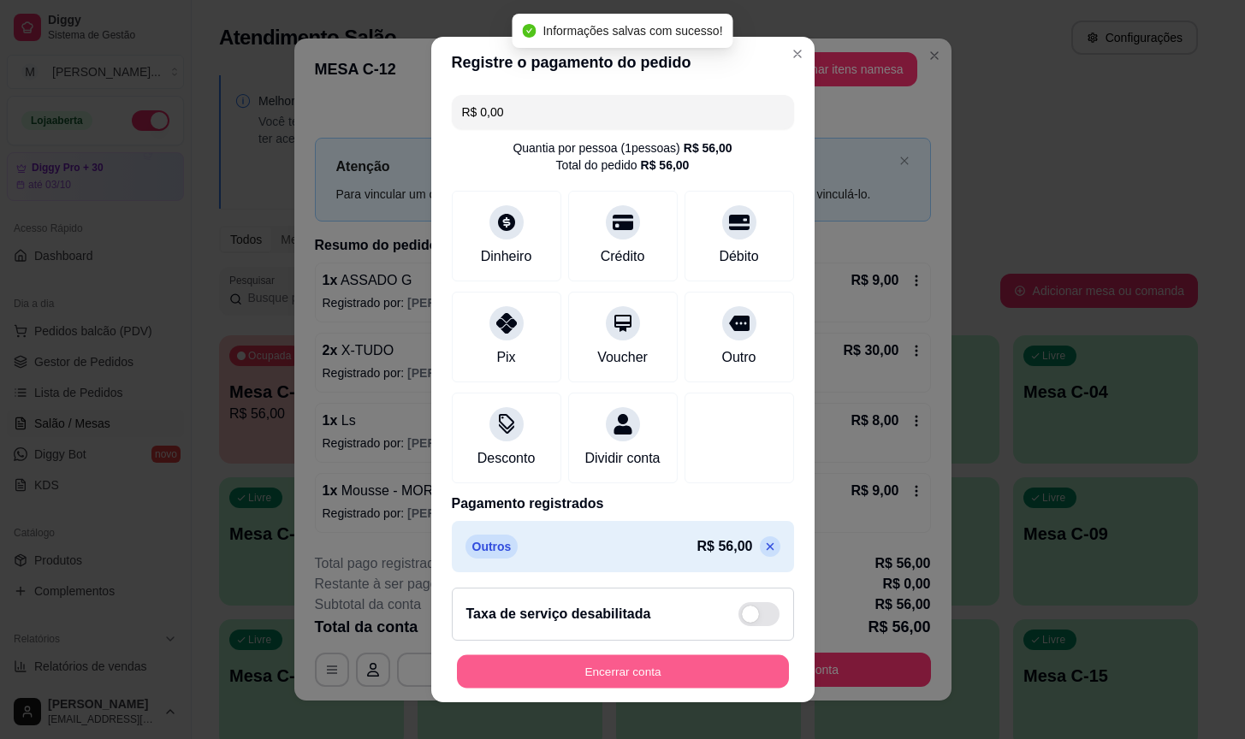
click at [653, 683] on button "Encerrar conta" at bounding box center [623, 671] width 332 height 33
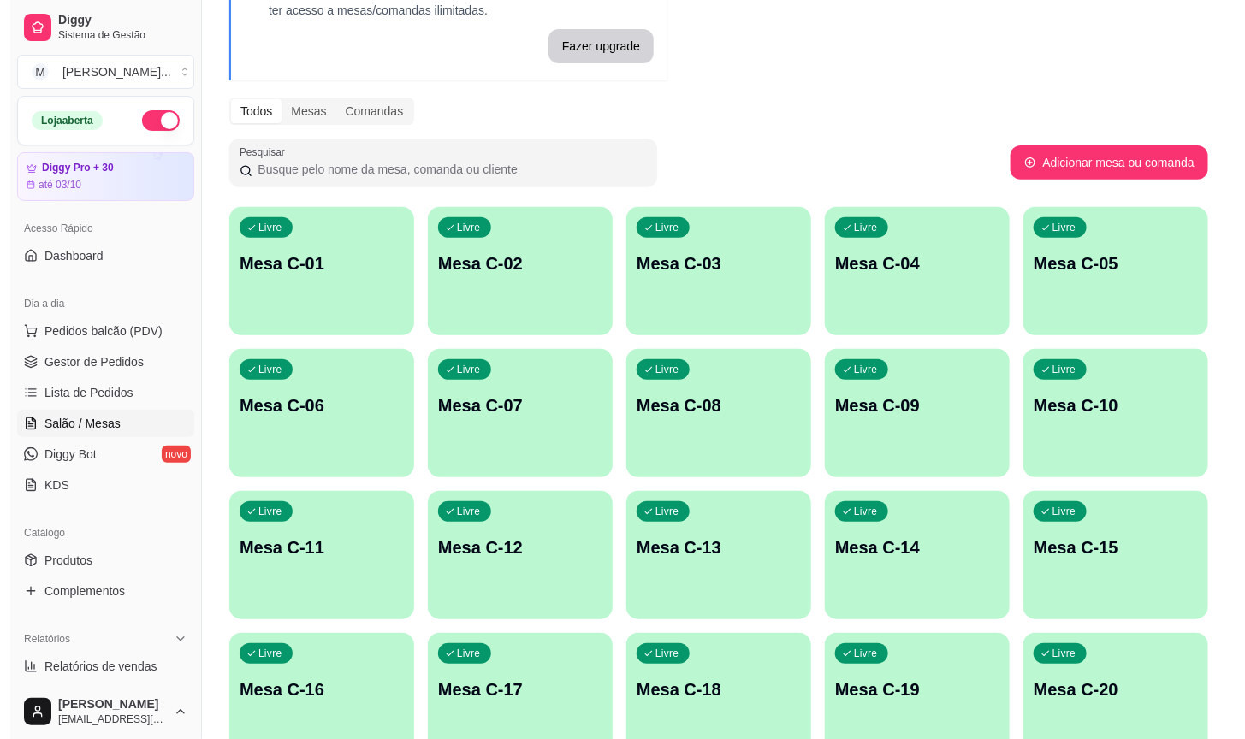
scroll to position [504, 0]
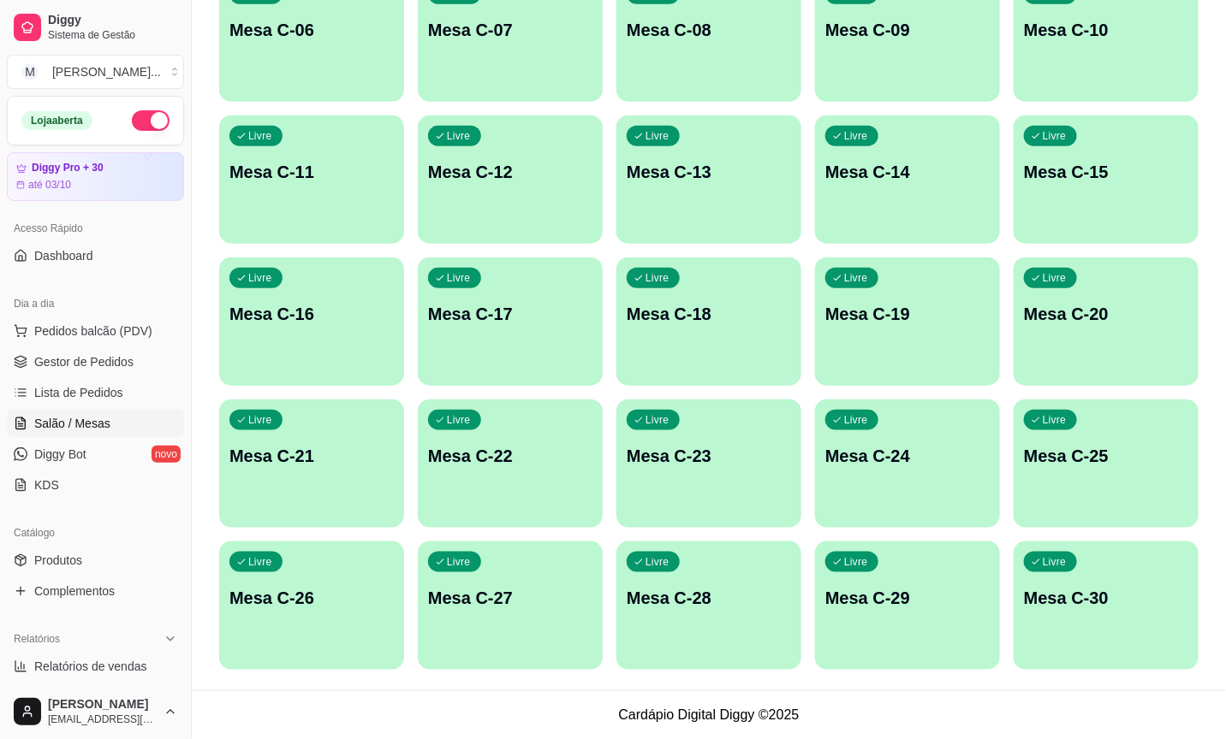
click at [634, 617] on div "Livre Mesa C-28" at bounding box center [708, 596] width 185 height 108
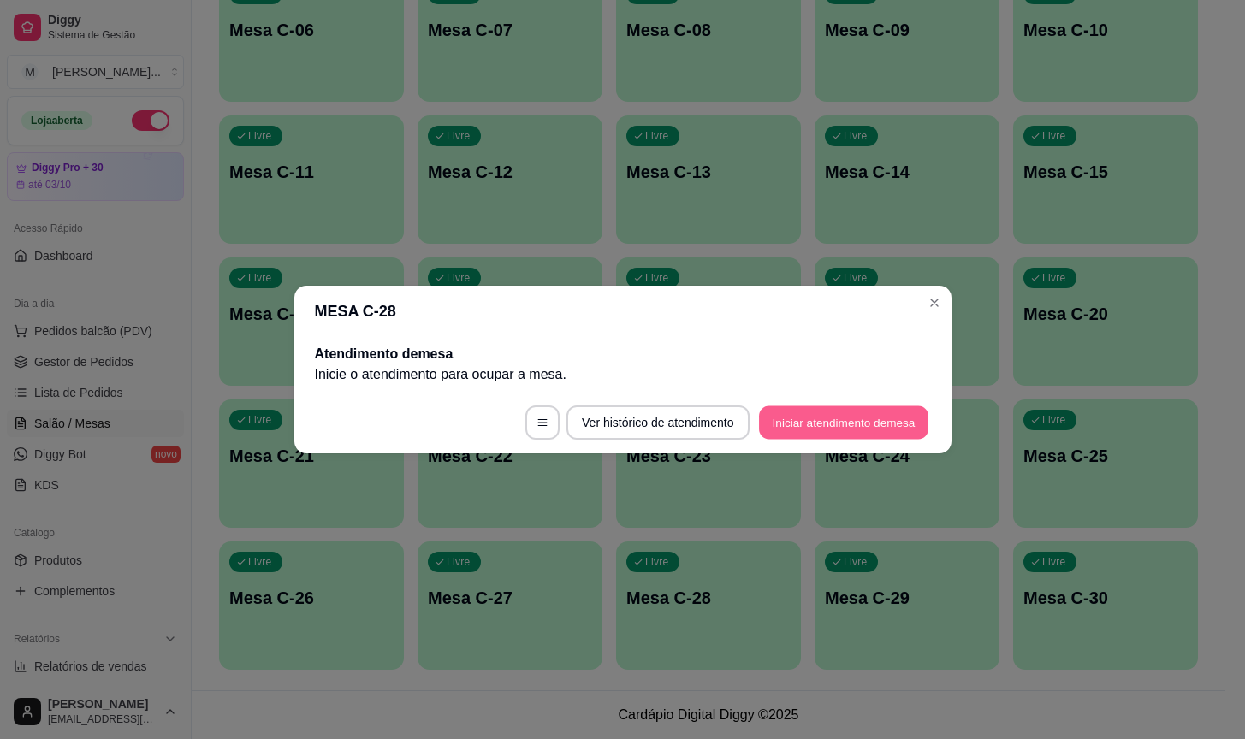
click at [889, 413] on button "Iniciar atendimento de mesa" at bounding box center [843, 423] width 169 height 33
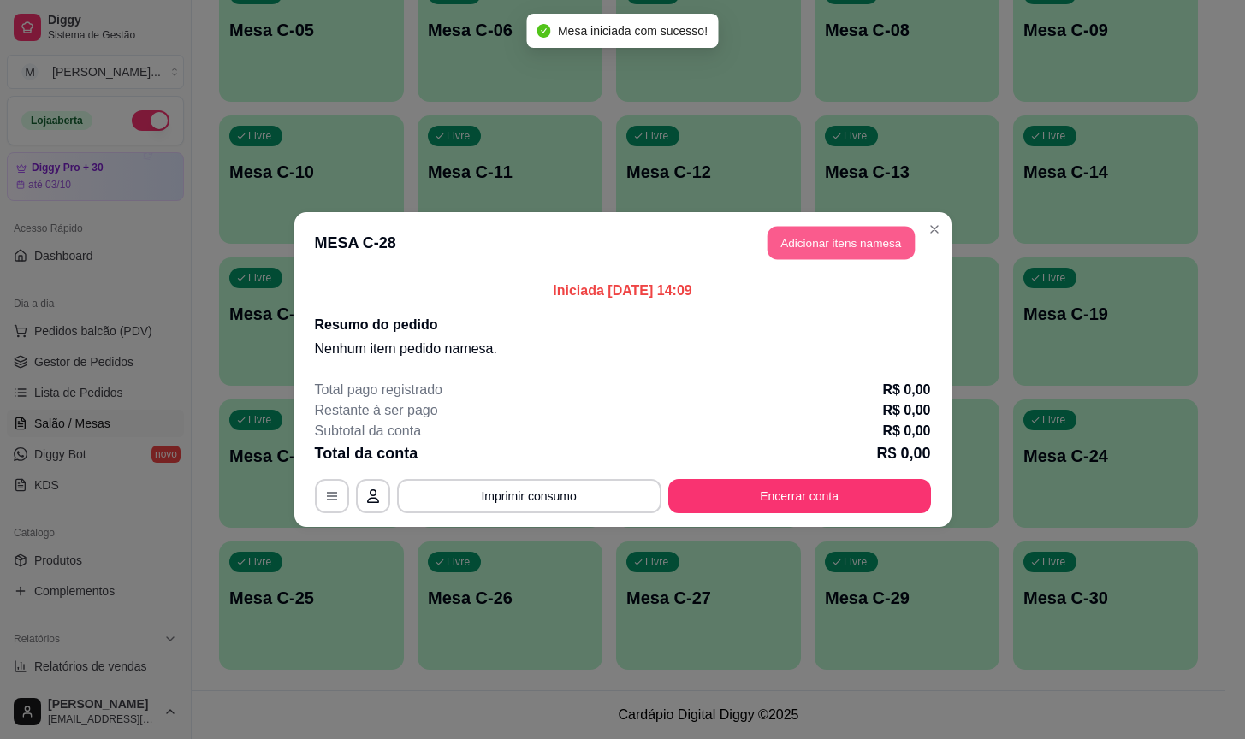
click at [828, 244] on button "Adicionar itens na mesa" at bounding box center [841, 243] width 147 height 33
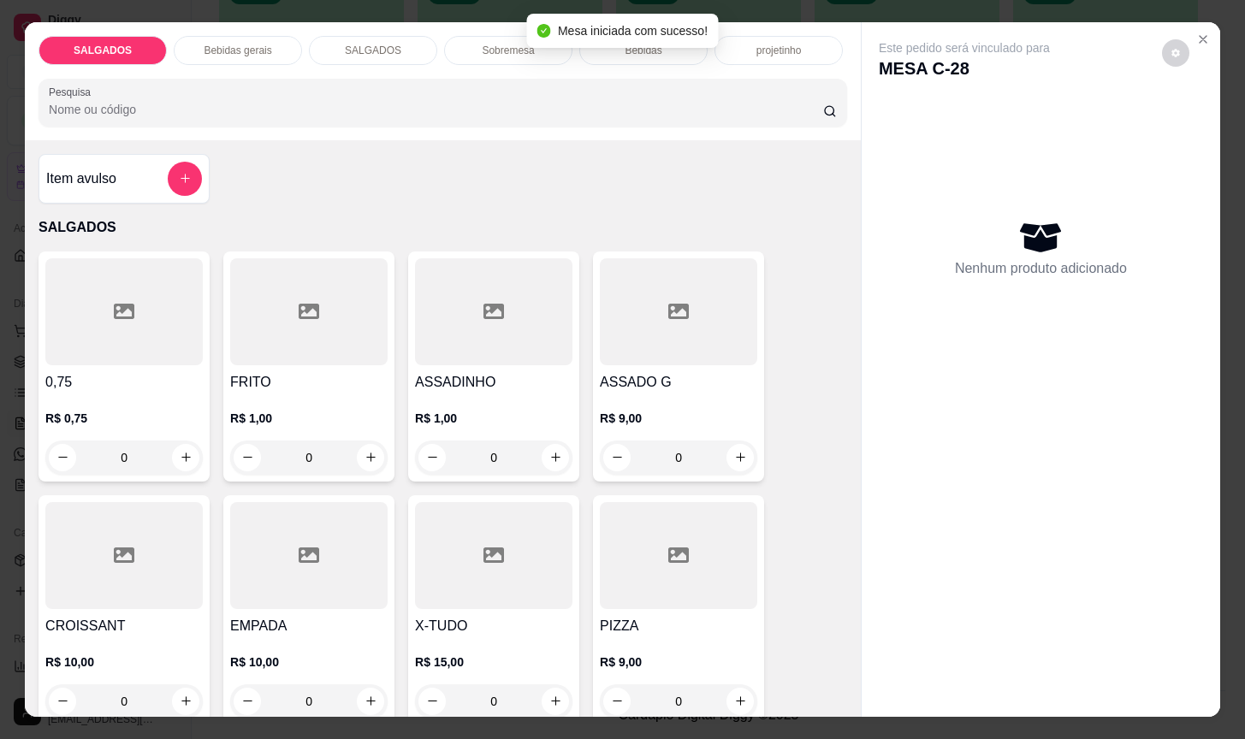
click at [268, 372] on h4 "FRITO" at bounding box center [308, 382] width 157 height 21
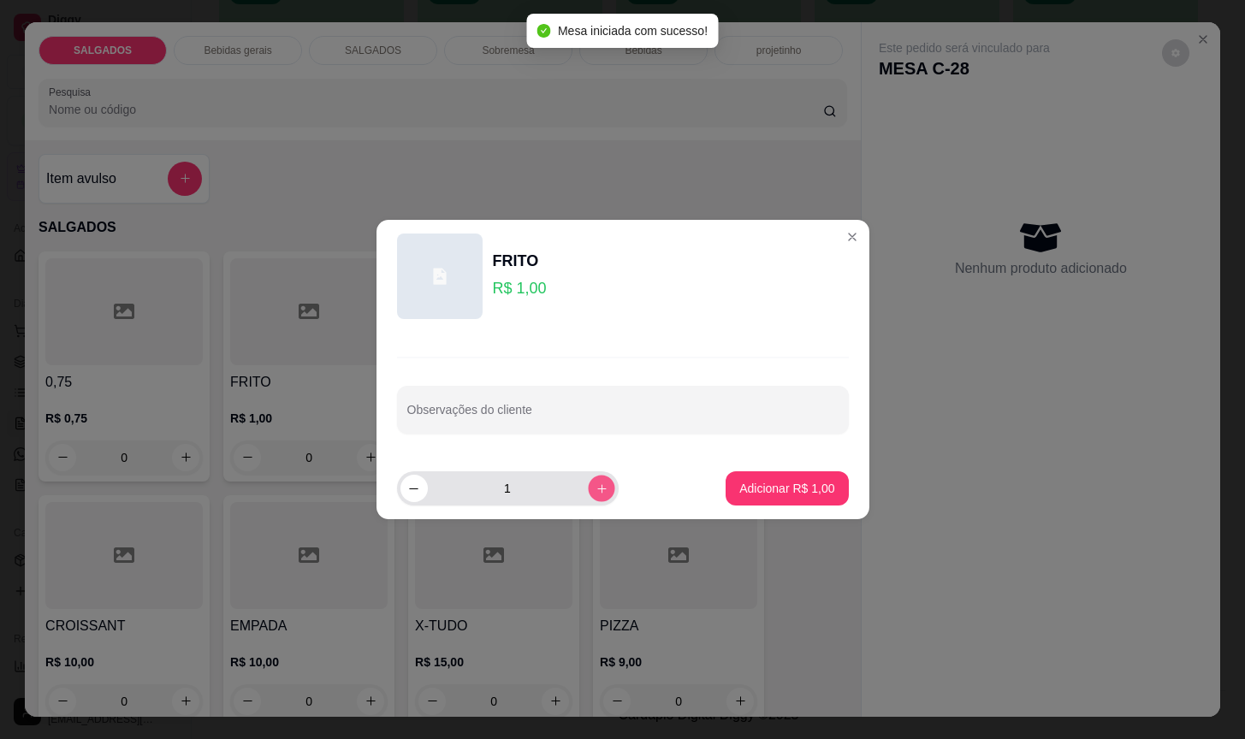
click at [595, 488] on icon "increase-product-quantity" at bounding box center [601, 489] width 13 height 13
click at [595, 485] on icon "increase-product-quantity" at bounding box center [601, 489] width 13 height 13
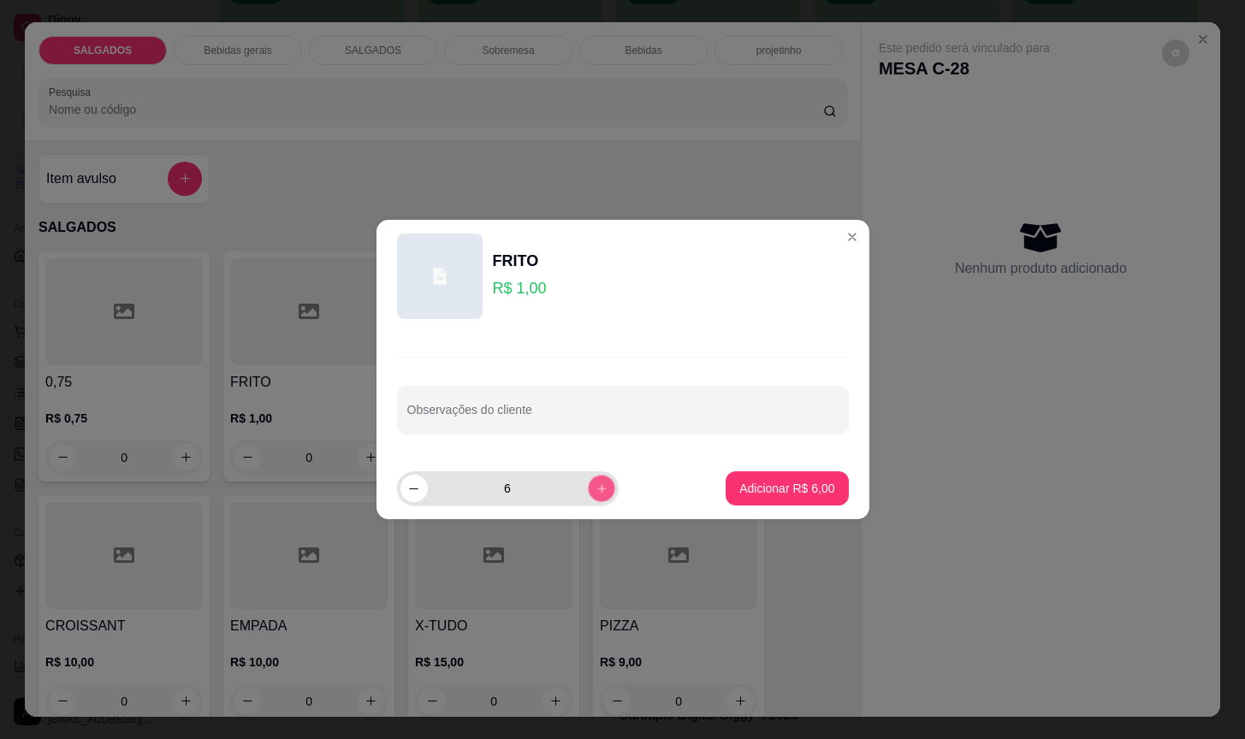
click at [595, 485] on icon "increase-product-quantity" at bounding box center [601, 489] width 13 height 13
type input "7"
click at [740, 475] on button "Adicionar R$ 7,00" at bounding box center [787, 489] width 122 height 34
type input "7"
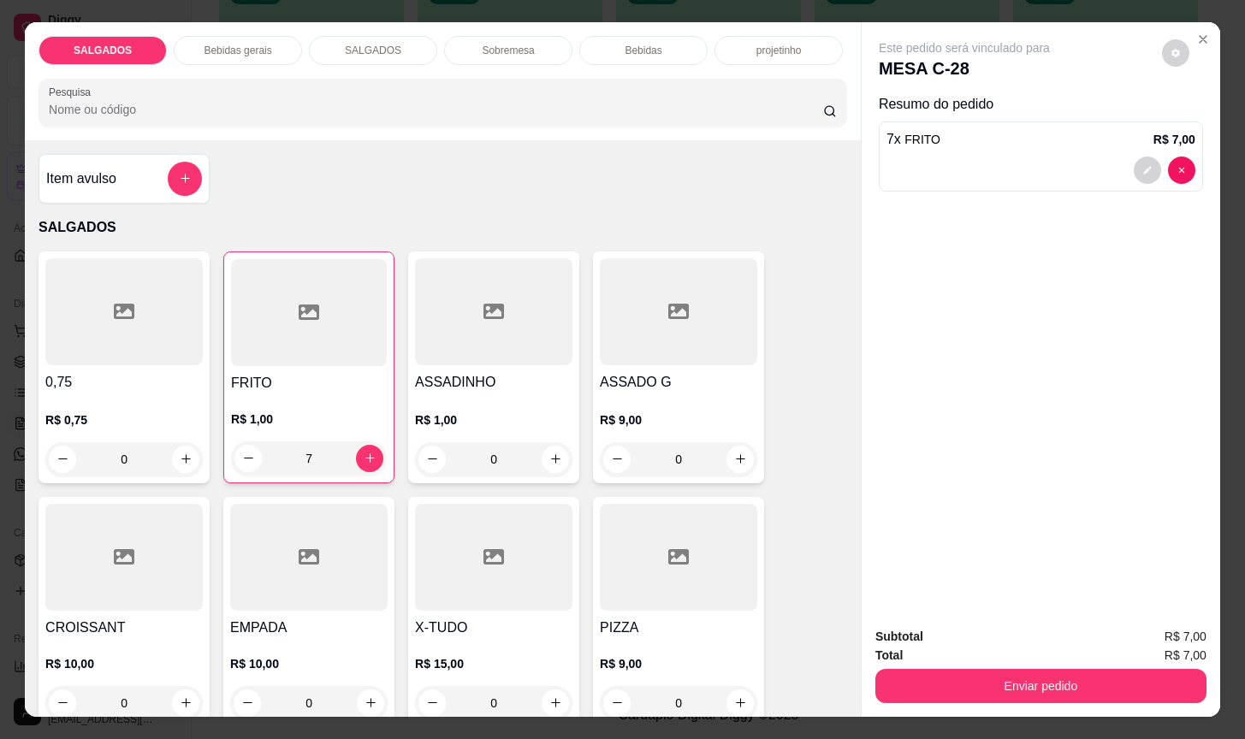
click at [229, 44] on p "Bebidas gerais" at bounding box center [238, 51] width 68 height 14
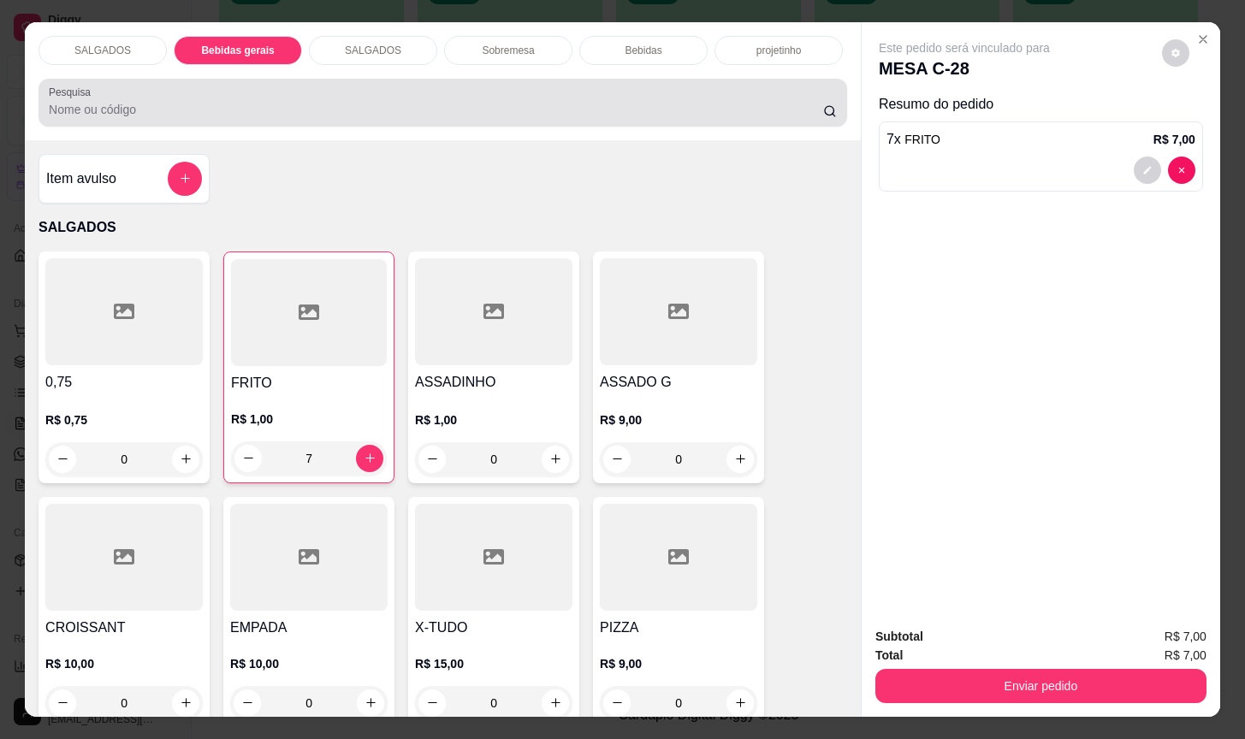
scroll to position [42, 0]
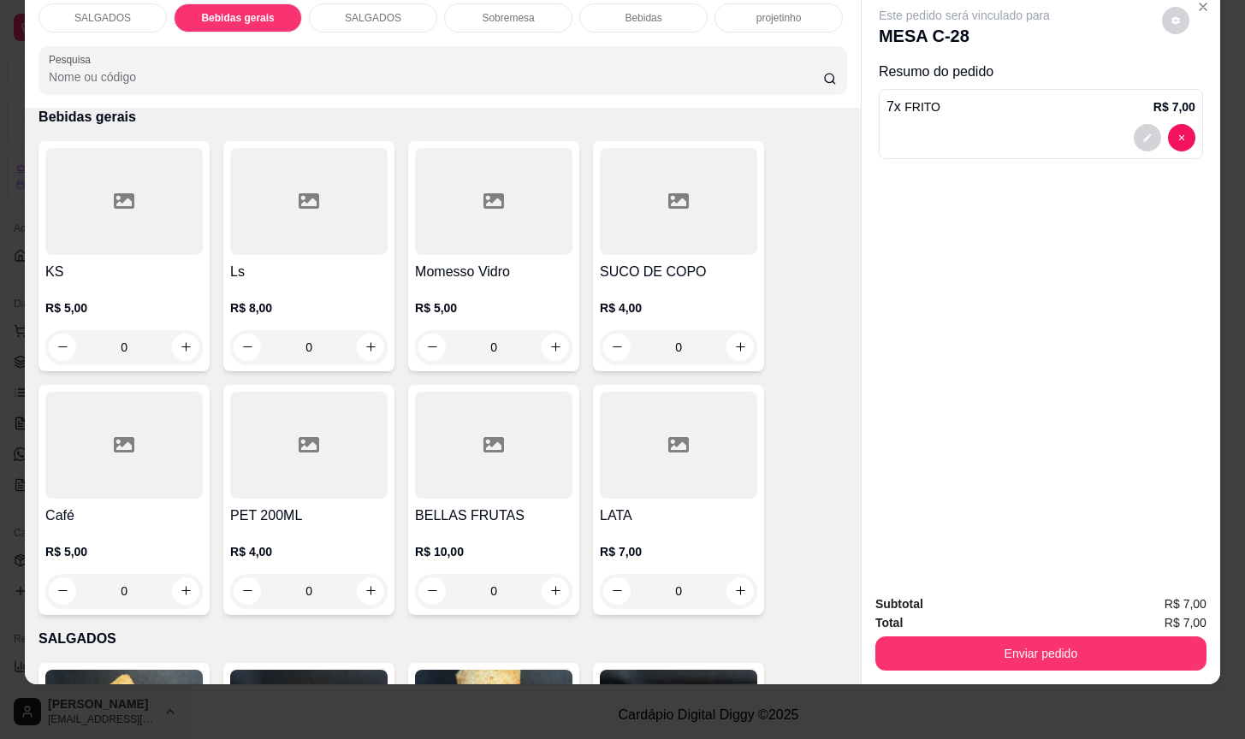
click at [152, 262] on h4 "KS" at bounding box center [123, 272] width 157 height 21
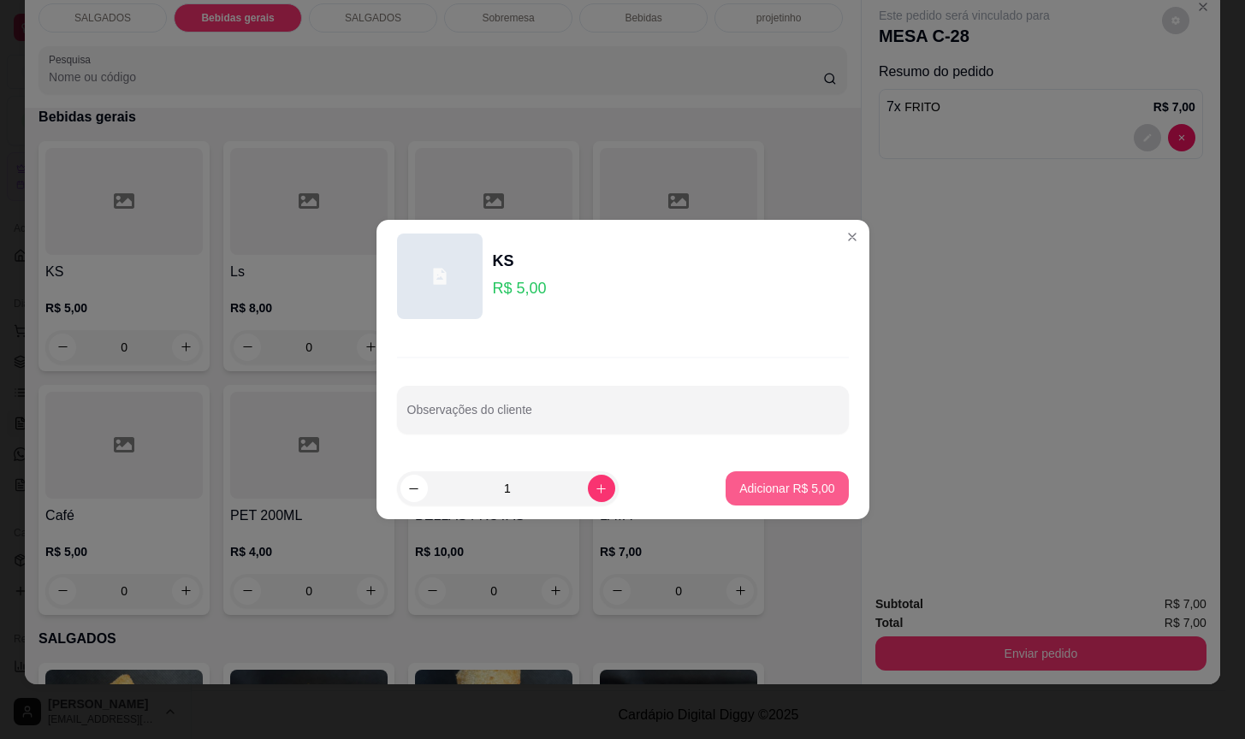
click at [774, 486] on p "Adicionar R$ 5,00" at bounding box center [786, 488] width 95 height 17
type input "1"
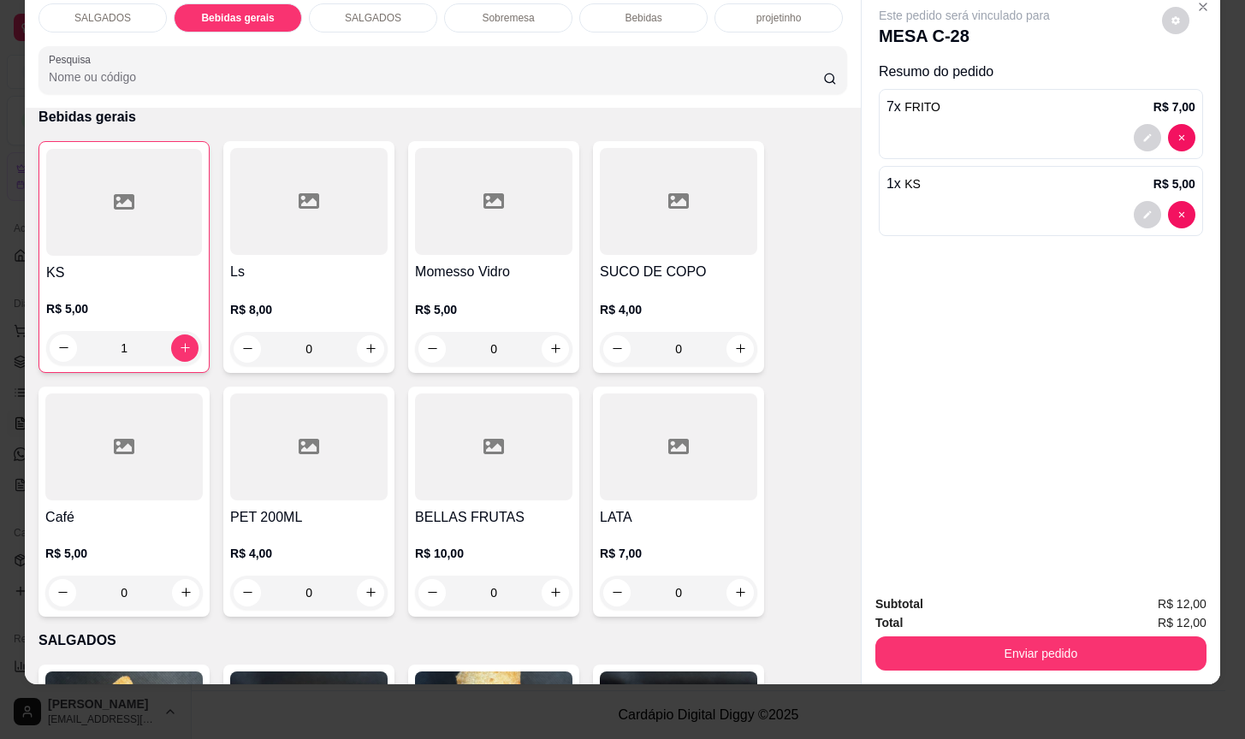
click at [105, 6] on div "SALGADOS" at bounding box center [103, 17] width 128 height 29
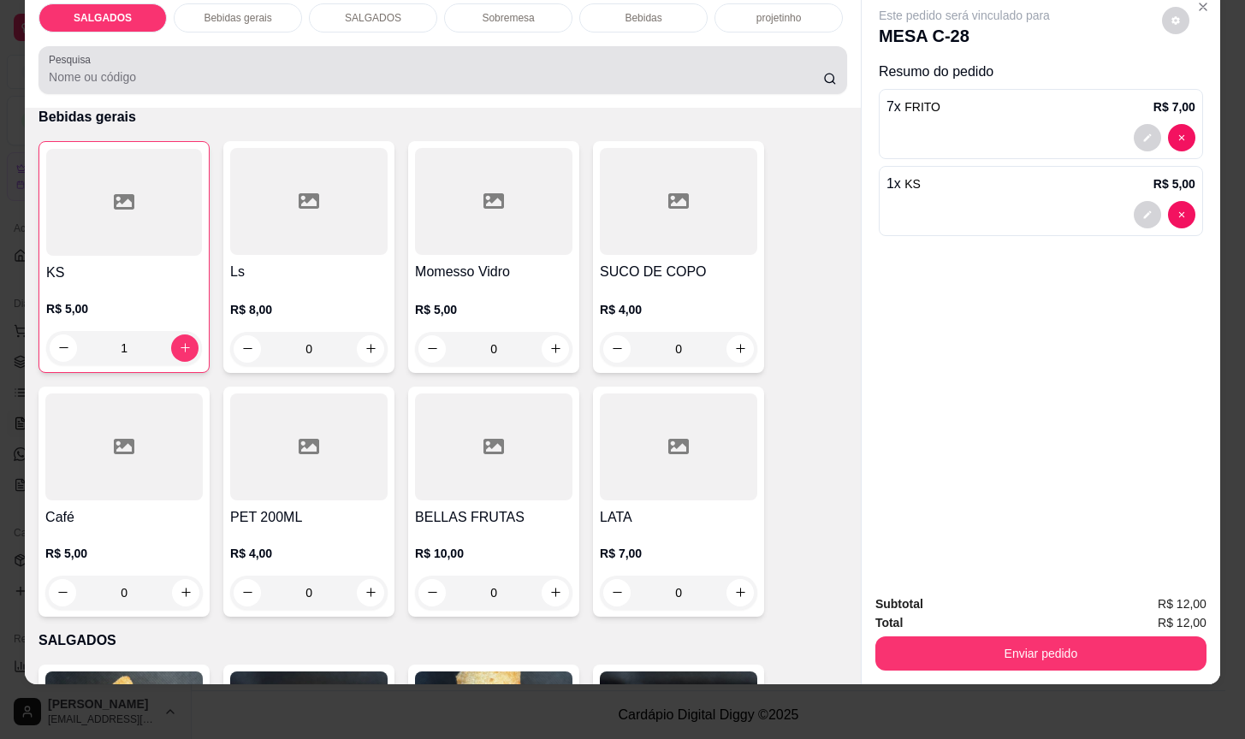
scroll to position [78, 0]
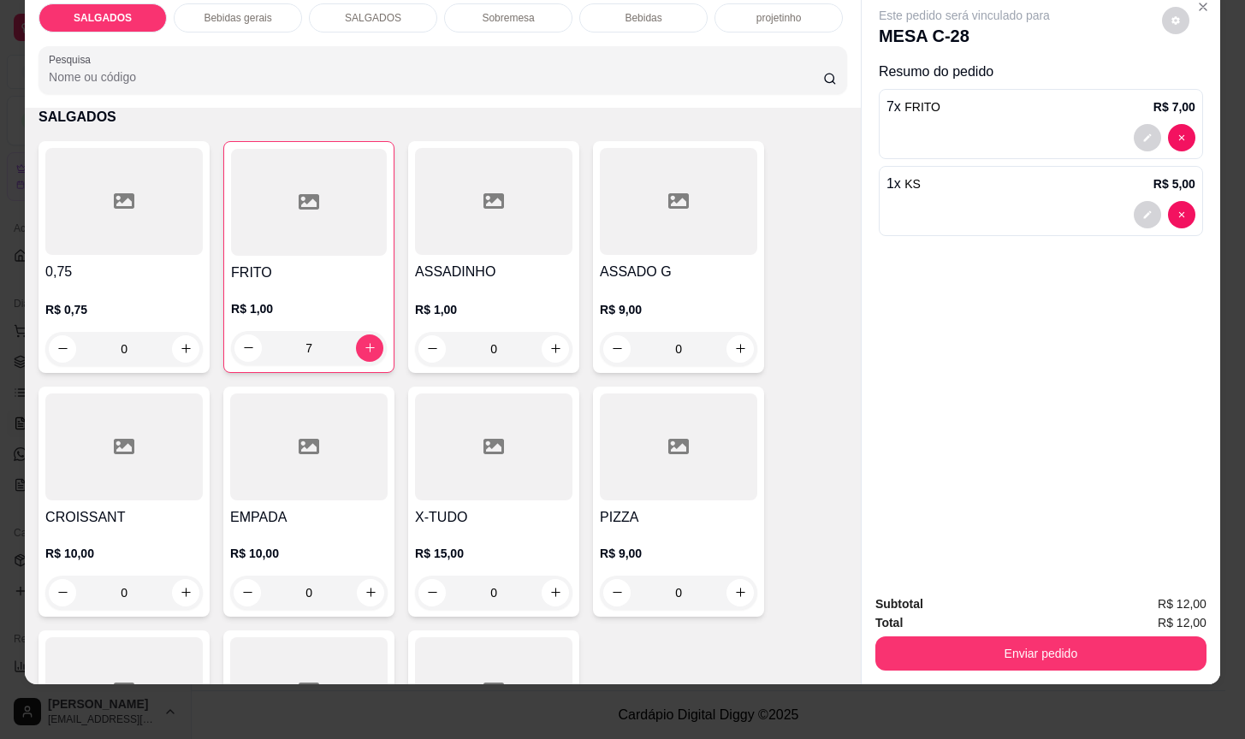
click at [686, 545] on p "R$ 9,00" at bounding box center [678, 553] width 157 height 17
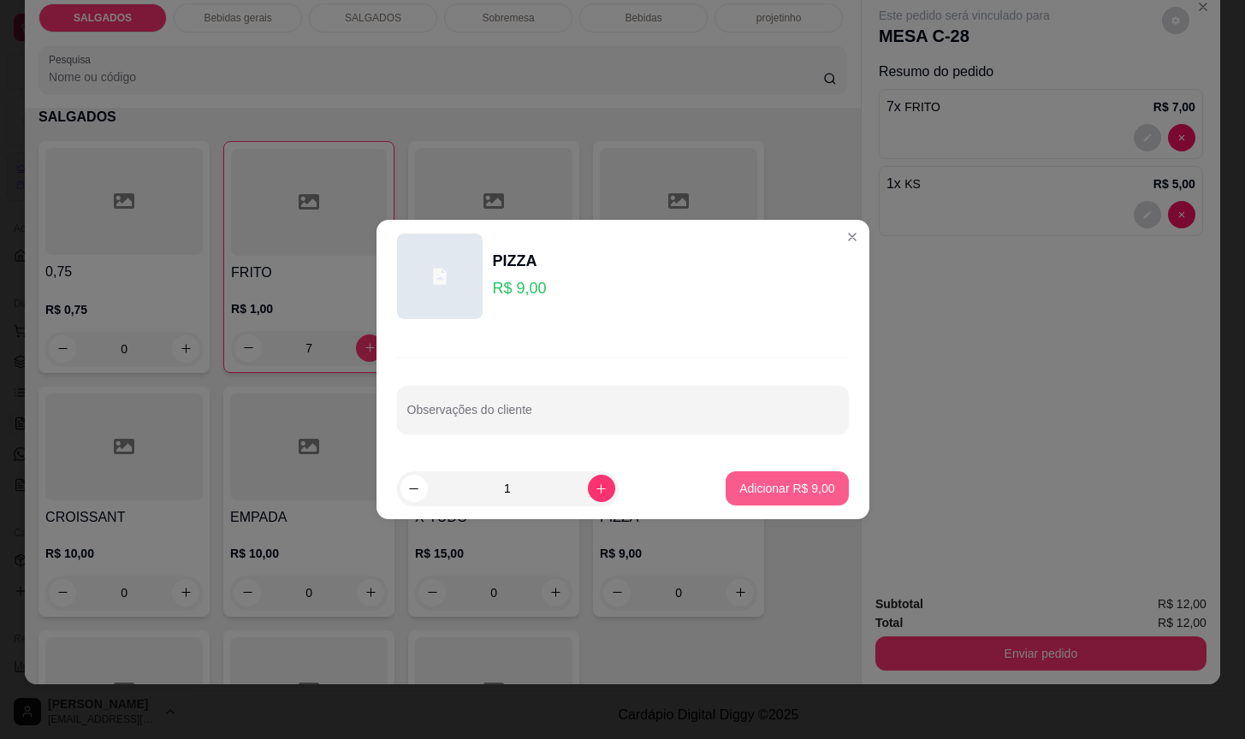
click at [755, 490] on p "Adicionar R$ 9,00" at bounding box center [786, 488] width 95 height 17
type input "1"
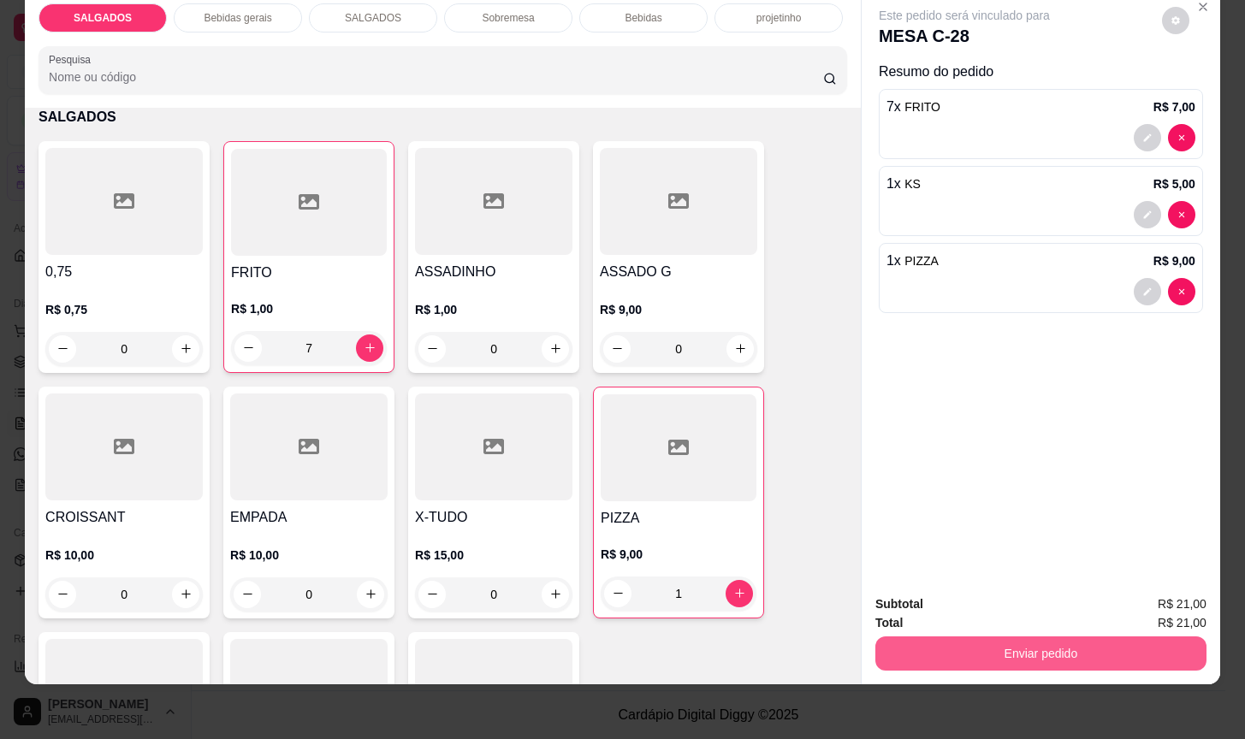
click at [986, 637] on button "Enviar pedido" at bounding box center [1041, 654] width 331 height 34
click at [961, 585] on button "Não registrar e enviar pedido" at bounding box center [982, 593] width 178 height 33
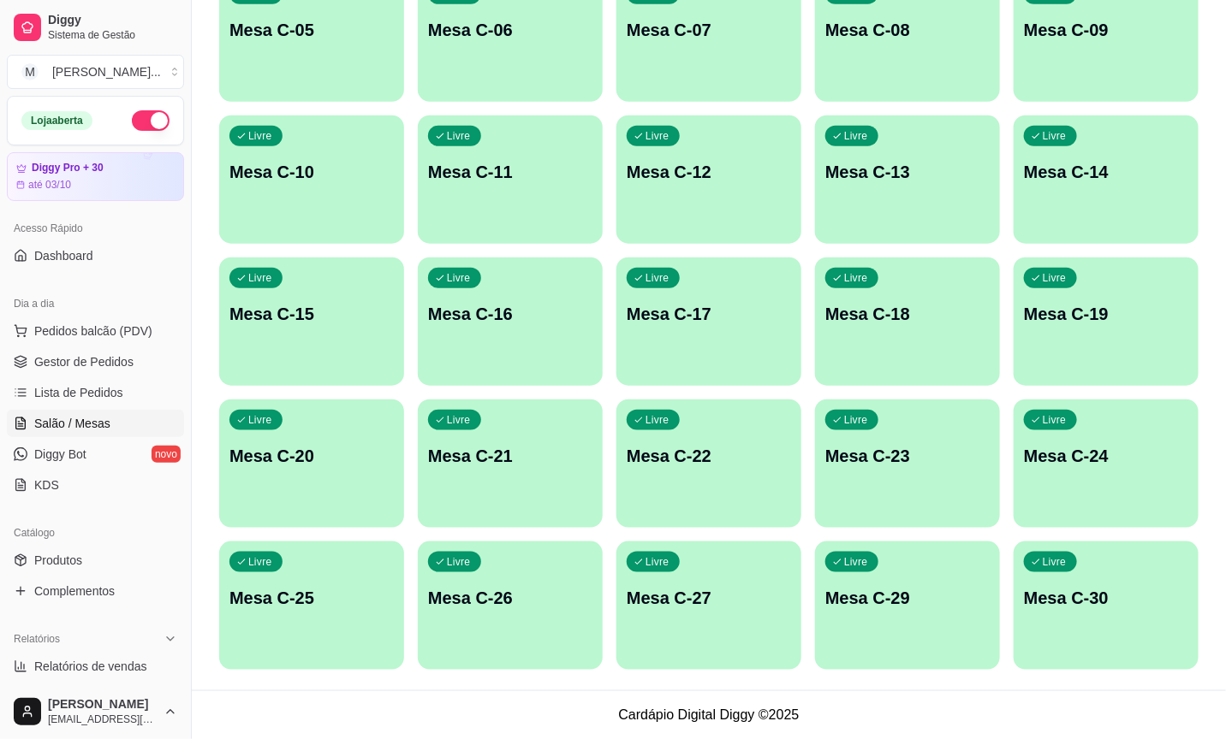
click at [734, 350] on div "Livre Mesa C-17" at bounding box center [708, 312] width 185 height 108
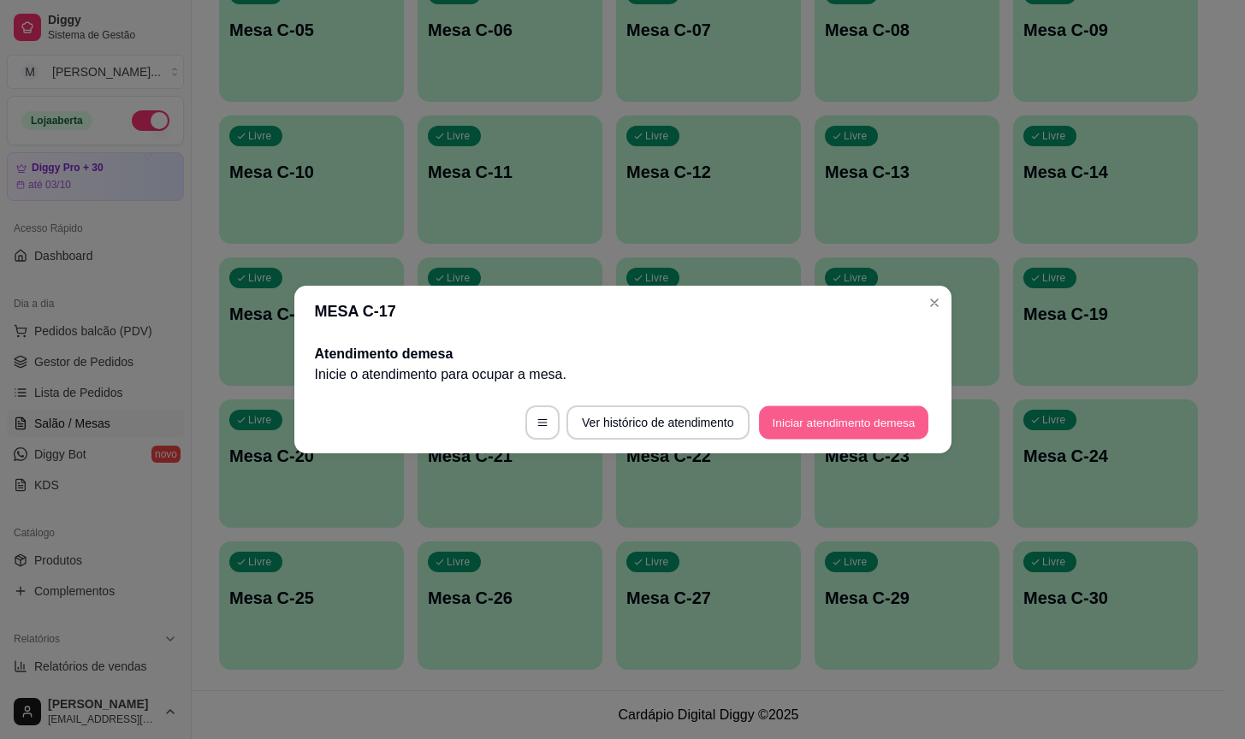
click at [843, 437] on button "Iniciar atendimento de mesa" at bounding box center [843, 423] width 169 height 33
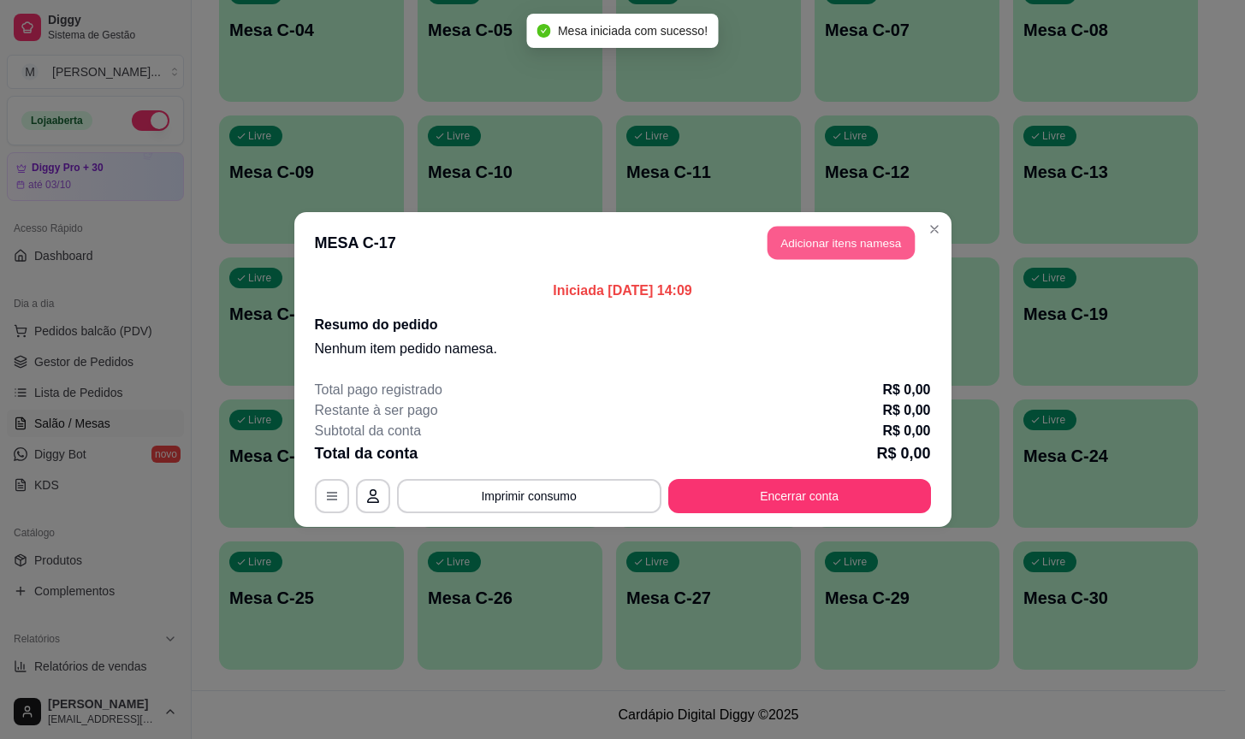
click at [847, 255] on button "Adicionar itens na mesa" at bounding box center [841, 243] width 147 height 33
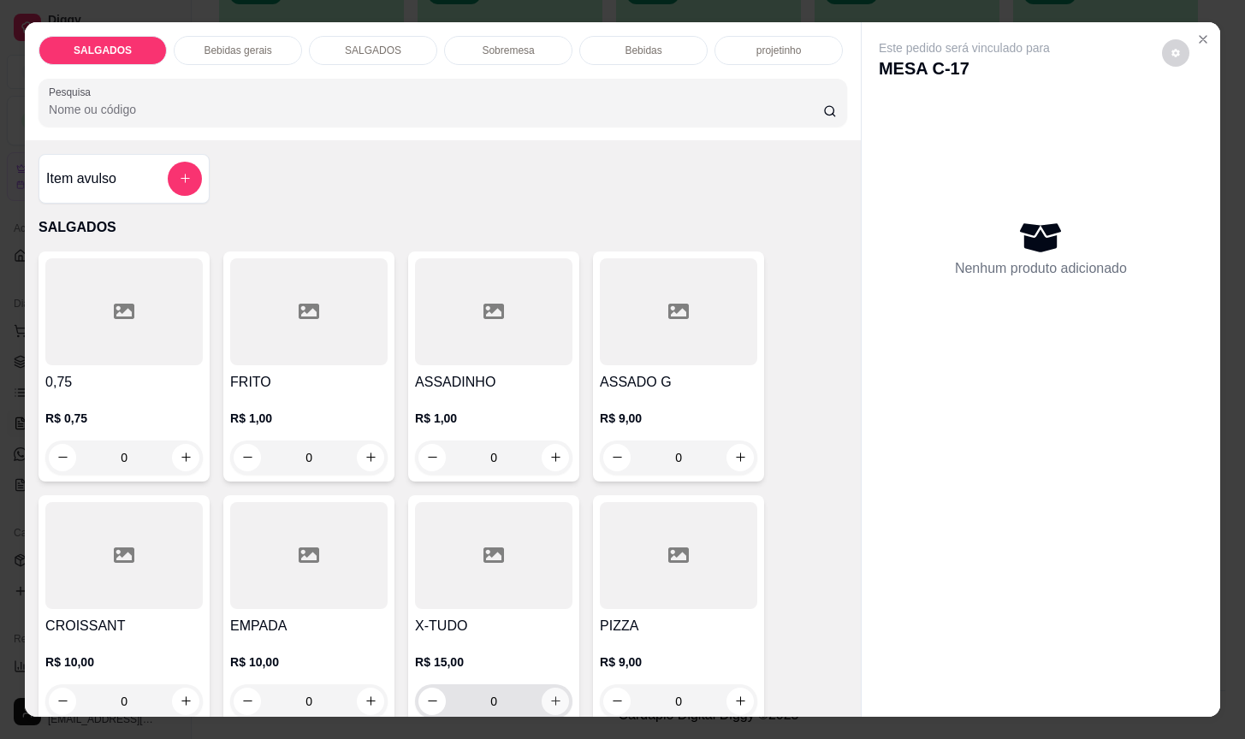
click at [557, 689] on button "increase-product-quantity" at bounding box center [555, 701] width 27 height 27
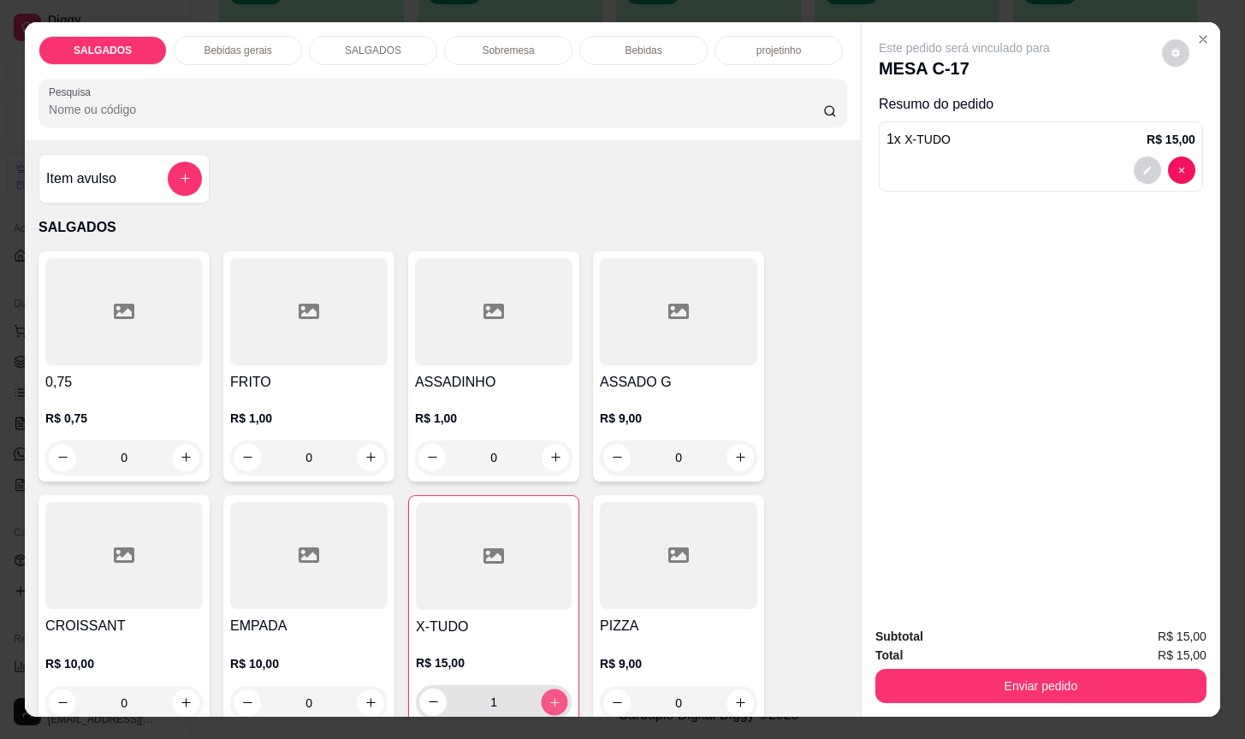
click at [557, 689] on button "increase-product-quantity" at bounding box center [555, 702] width 27 height 27
click at [557, 689] on button "increase-product-quantity" at bounding box center [554, 702] width 27 height 27
type input "3"
click at [734, 698] on icon "increase-product-quantity" at bounding box center [740, 704] width 13 height 13
type input "1"
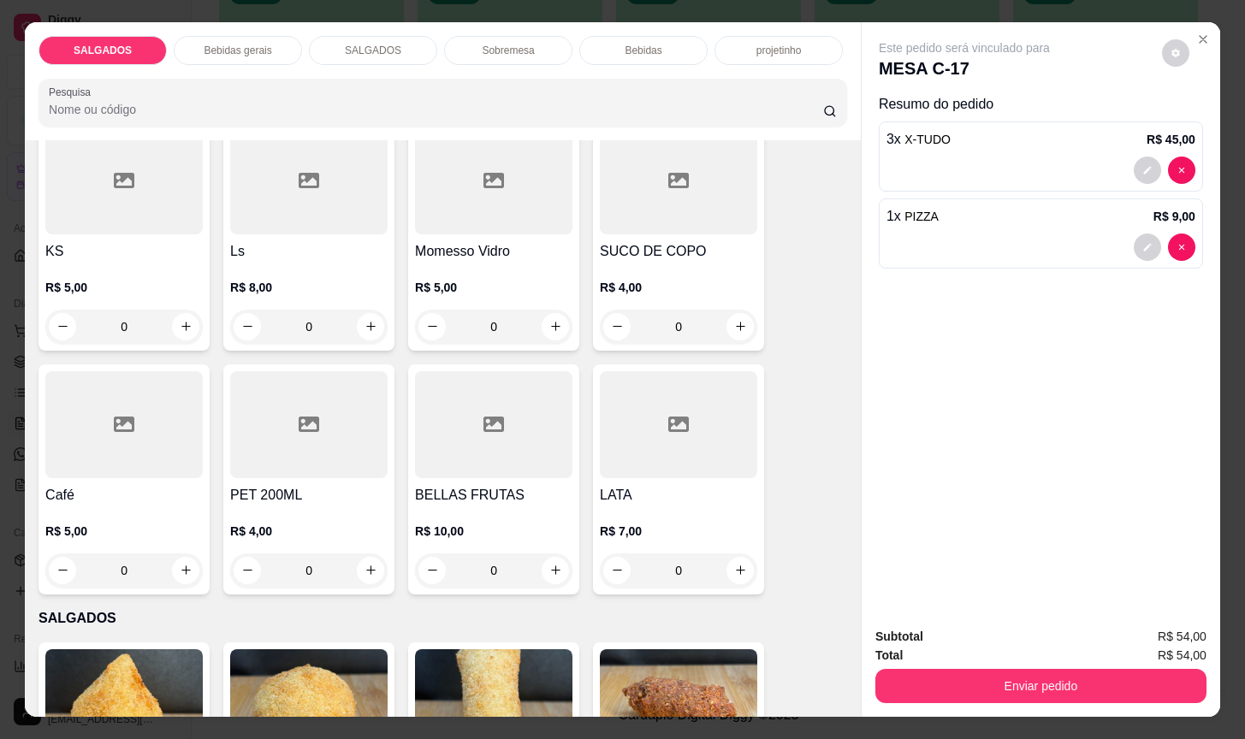
scroll to position [770, 0]
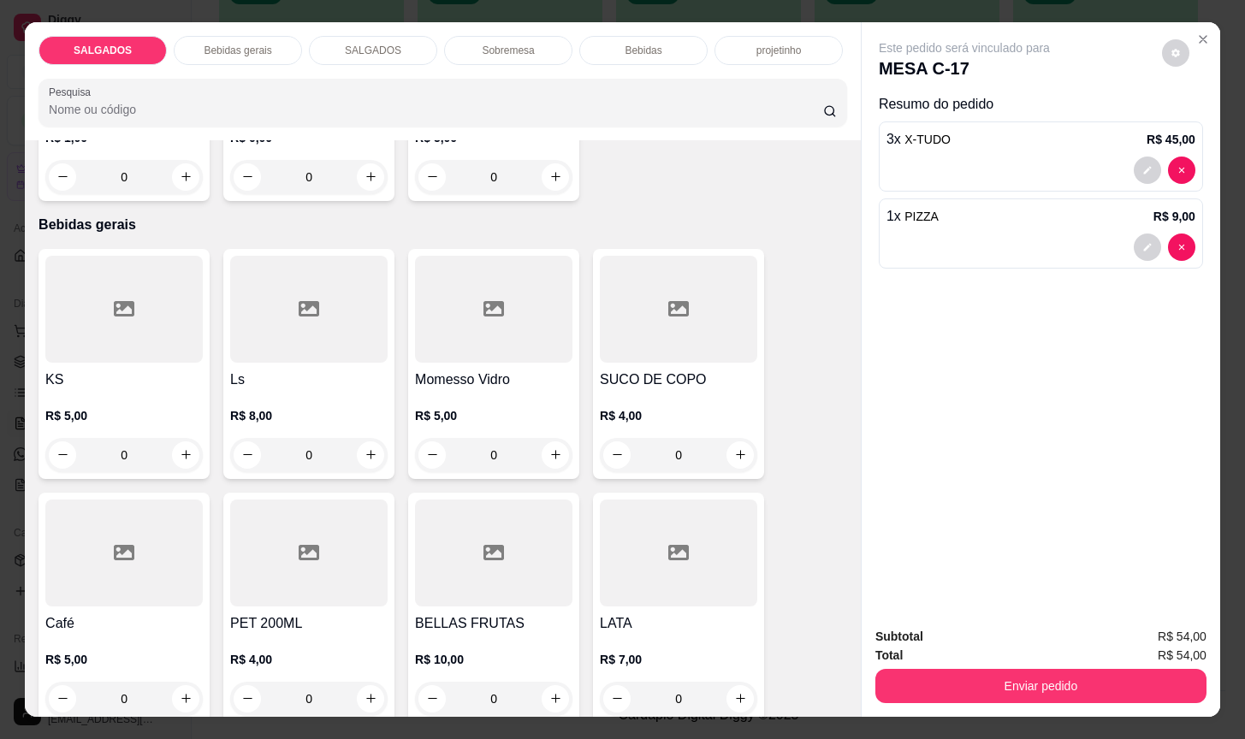
click at [234, 44] on p "Bebidas gerais" at bounding box center [238, 51] width 68 height 14
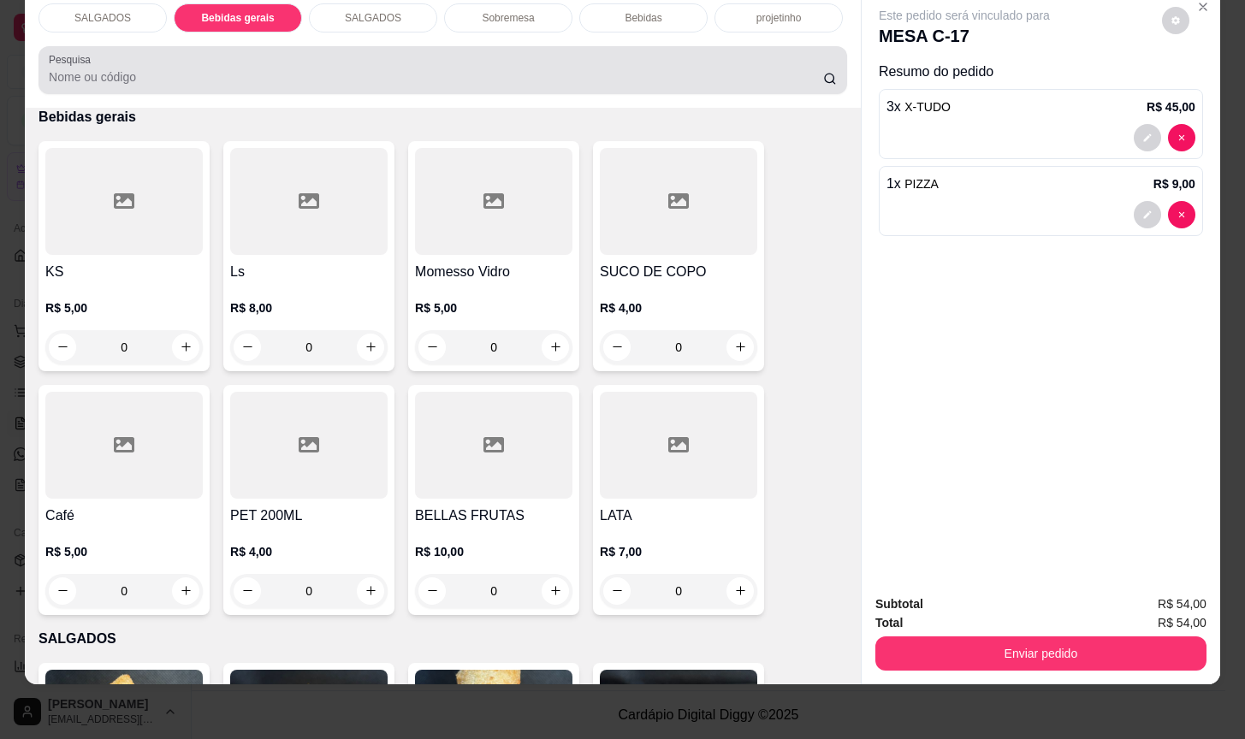
scroll to position [0, 0]
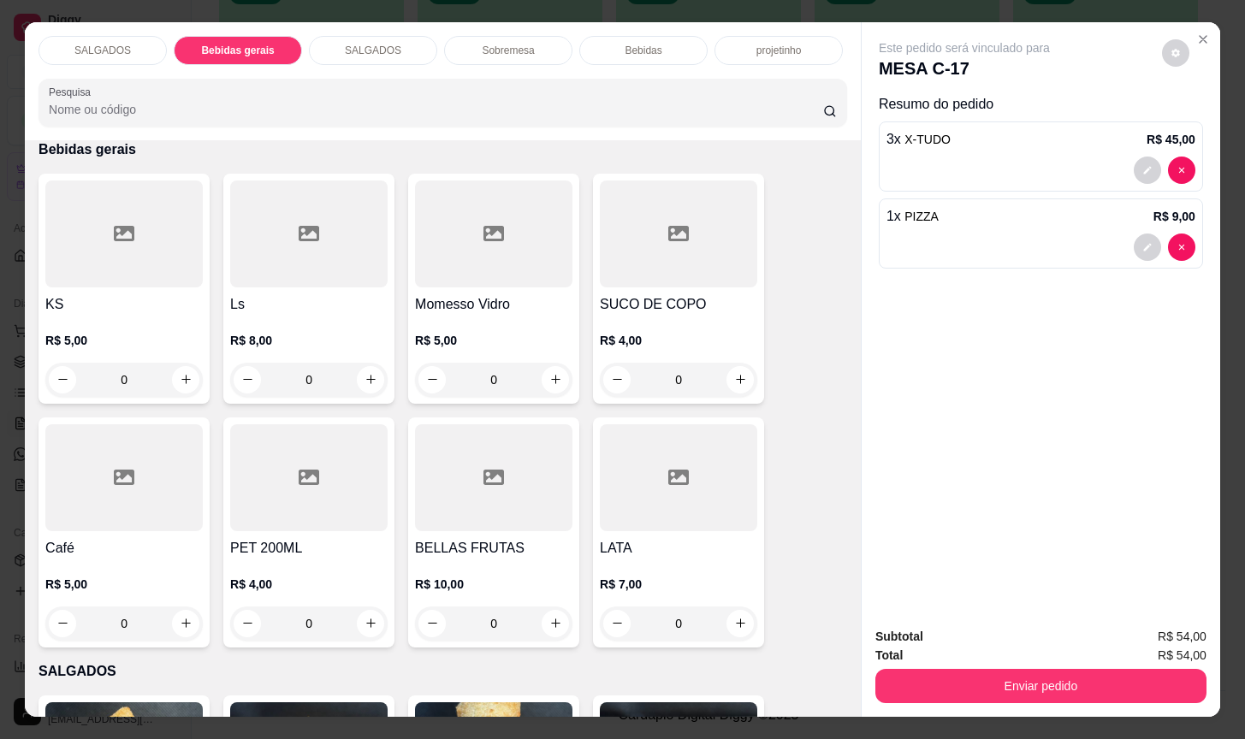
click at [642, 49] on div "Bebidas" at bounding box center [643, 50] width 128 height 29
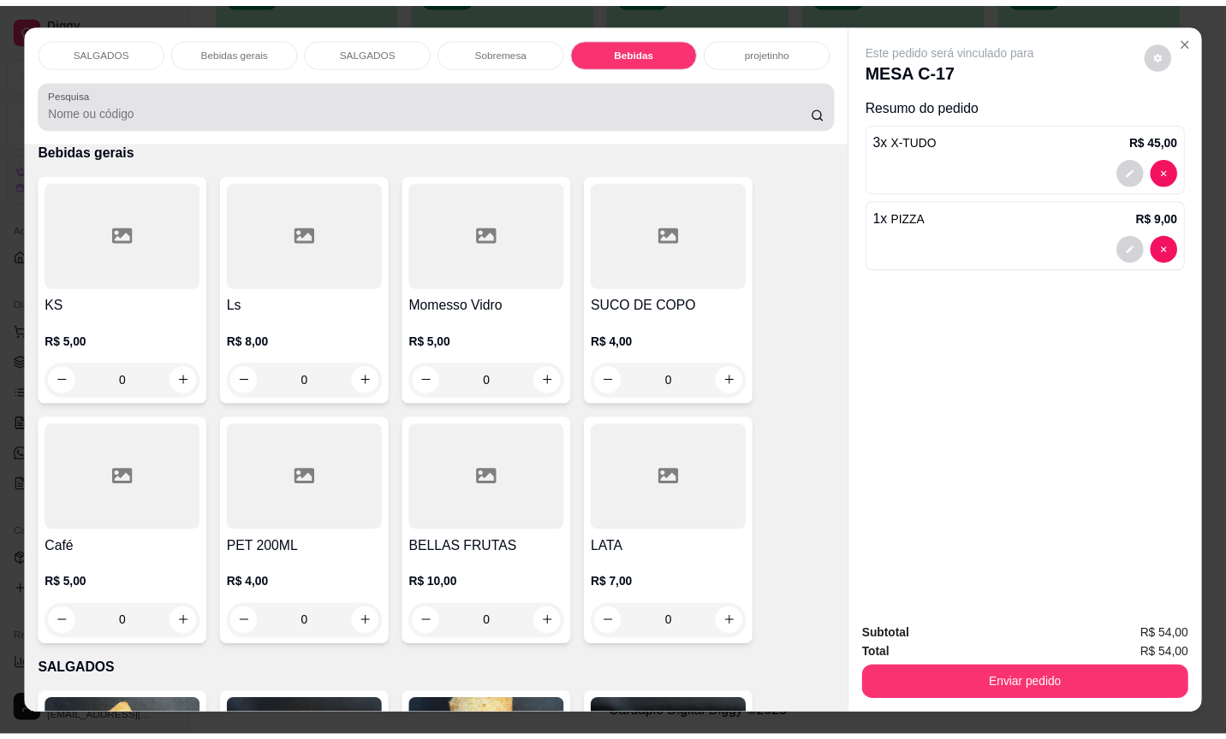
scroll to position [42, 0]
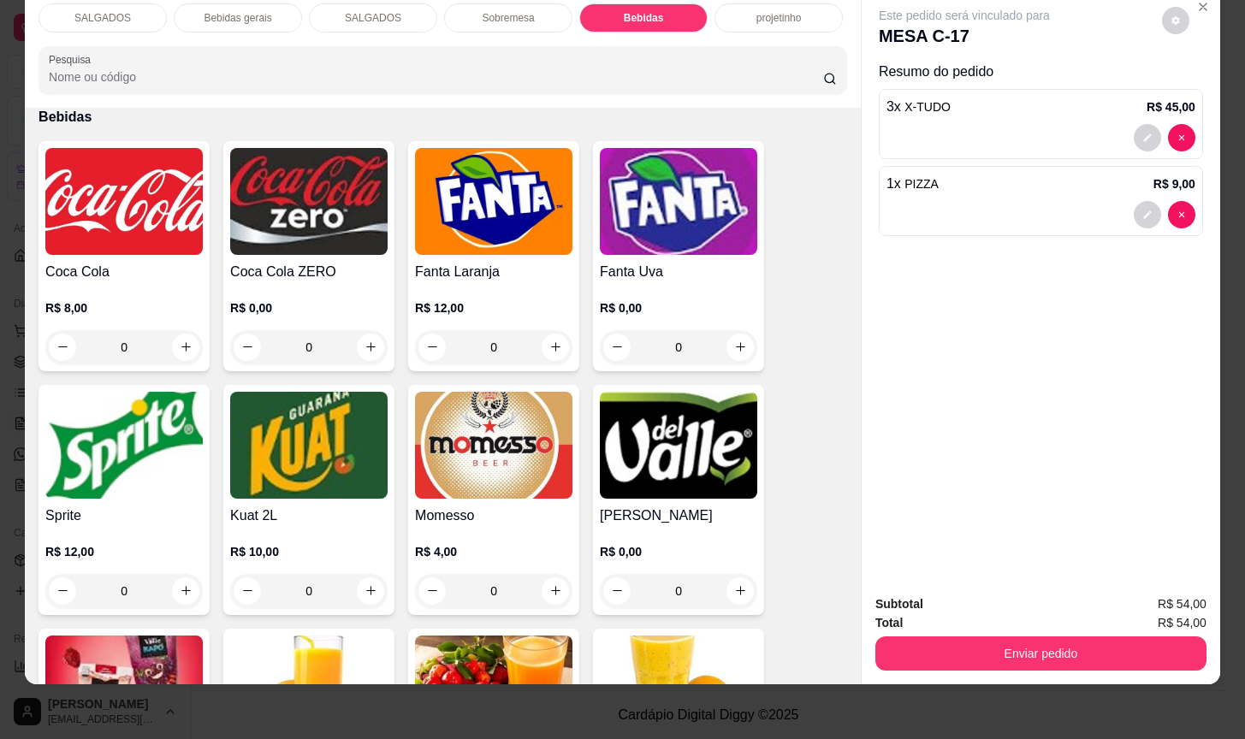
click at [720, 330] on div "0" at bounding box center [678, 347] width 157 height 34
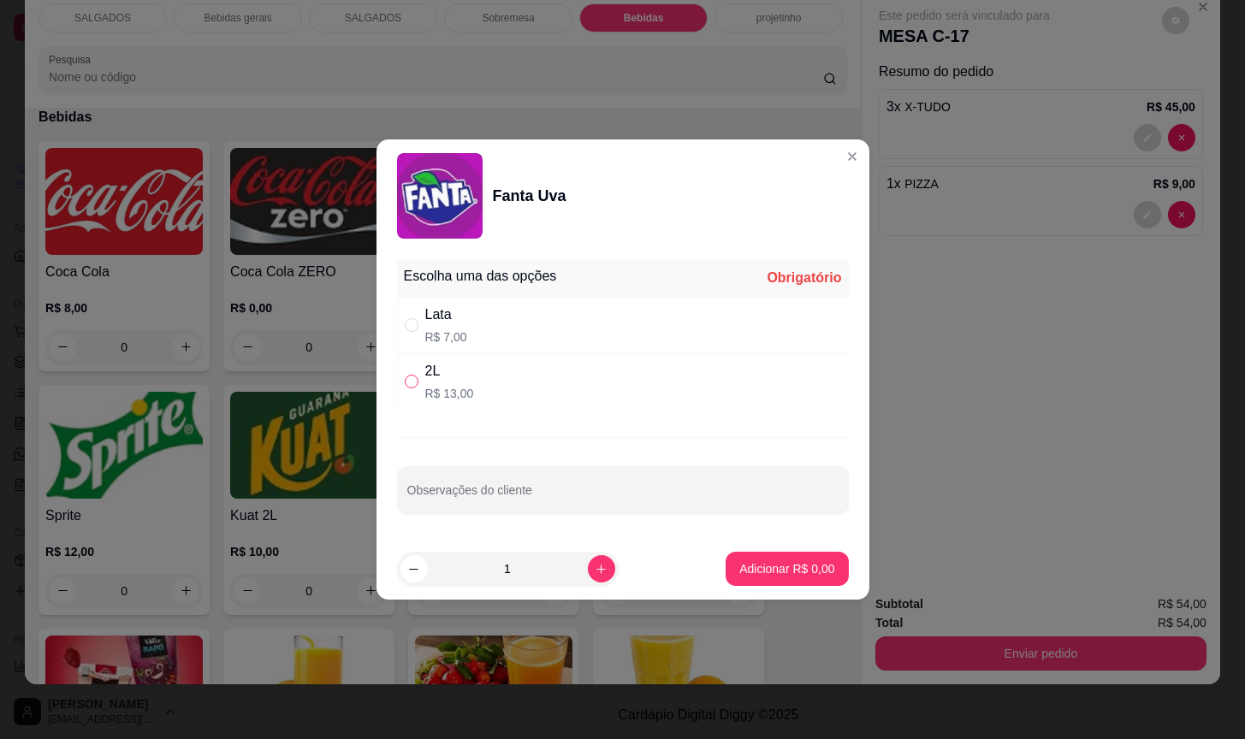
click at [414, 376] on input "" at bounding box center [412, 382] width 14 height 14
radio input "true"
click at [778, 567] on p "Adicionar R$ 13,00" at bounding box center [783, 569] width 99 height 16
type input "1"
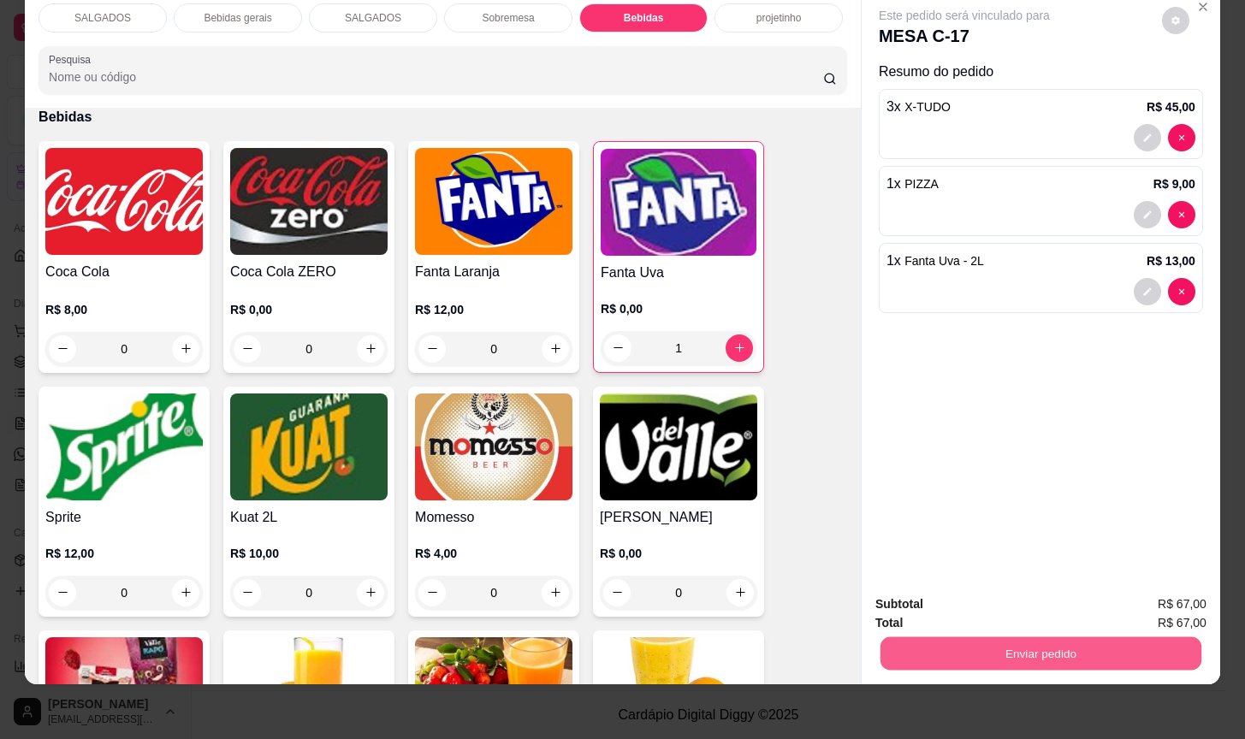
click at [961, 644] on button "Enviar pedido" at bounding box center [1041, 654] width 321 height 33
click at [1000, 589] on button "Não registrar e enviar pedido" at bounding box center [982, 593] width 178 height 33
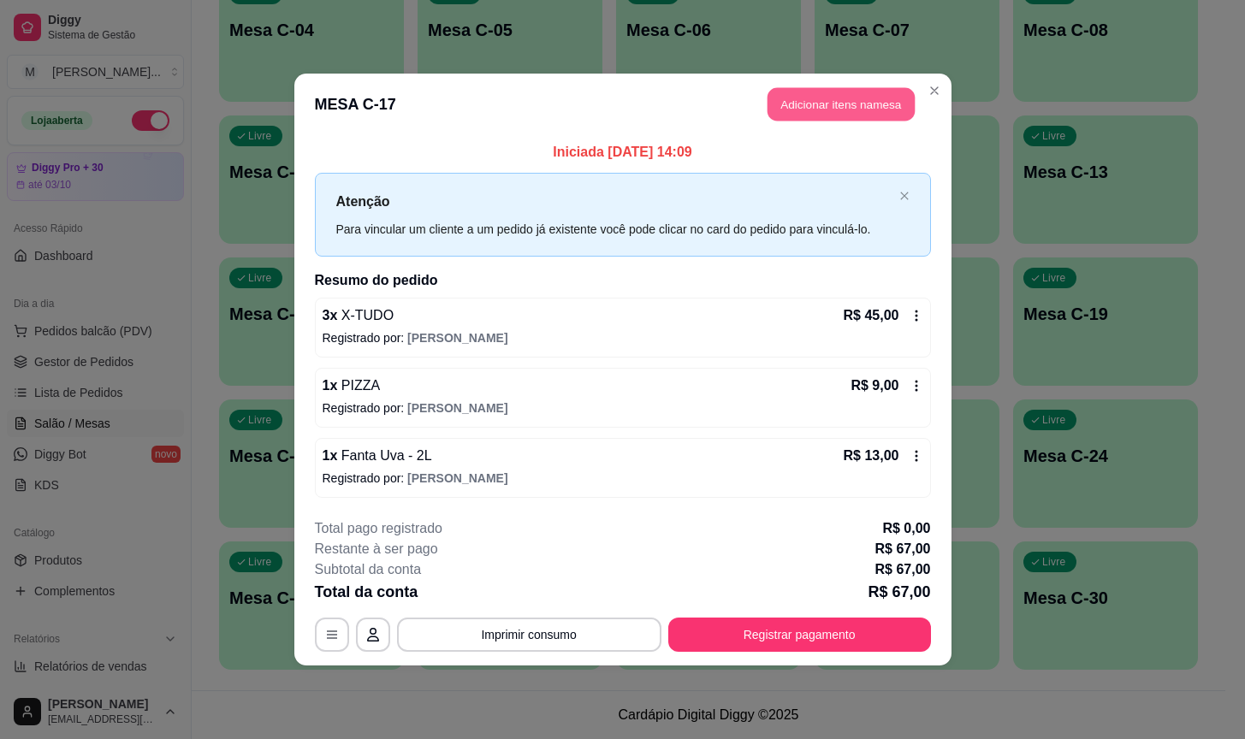
click at [830, 103] on button "Adicionar itens na mesa" at bounding box center [841, 104] width 147 height 33
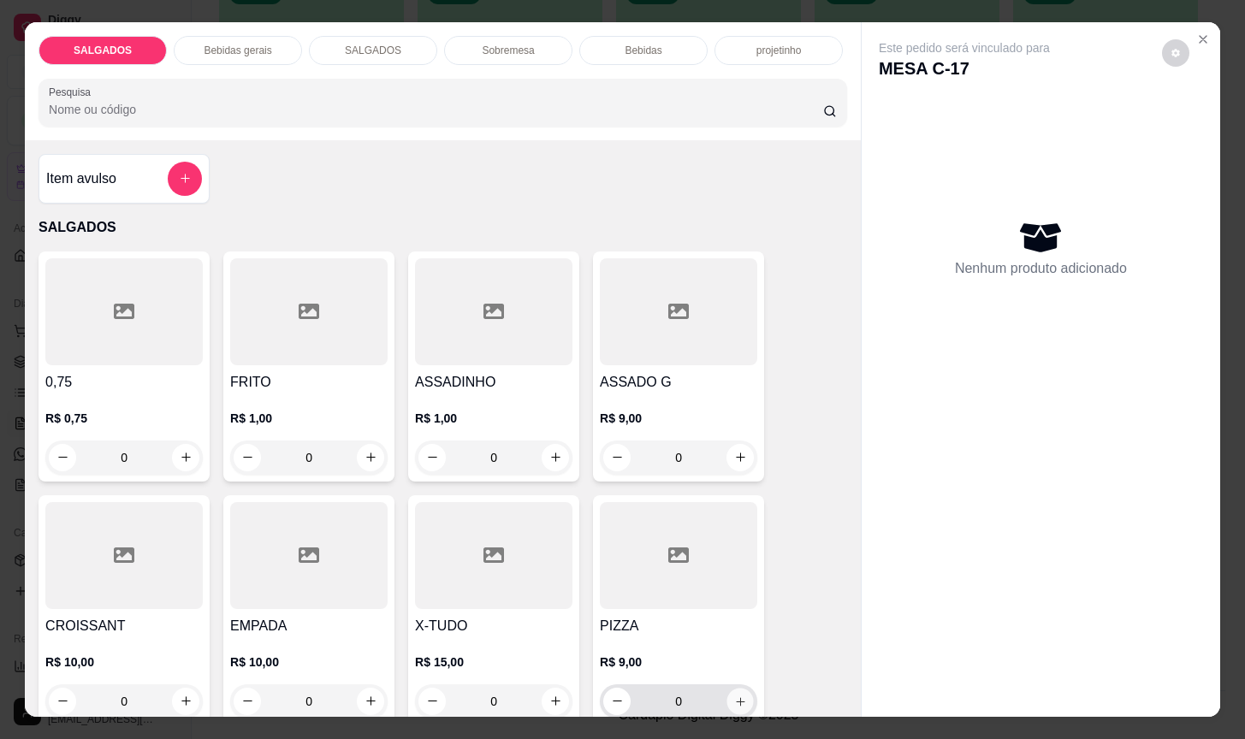
click at [734, 696] on icon "increase-product-quantity" at bounding box center [740, 702] width 13 height 13
type input "1"
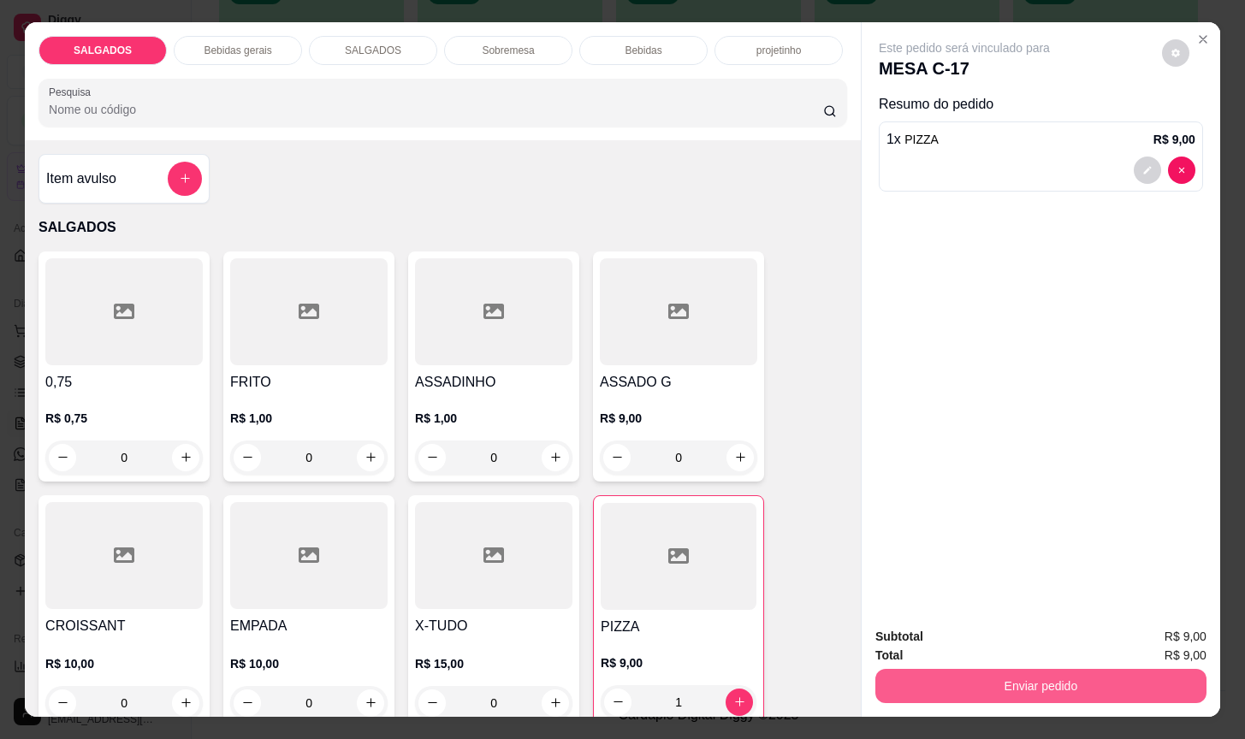
click at [1110, 676] on button "Enviar pedido" at bounding box center [1041, 686] width 331 height 34
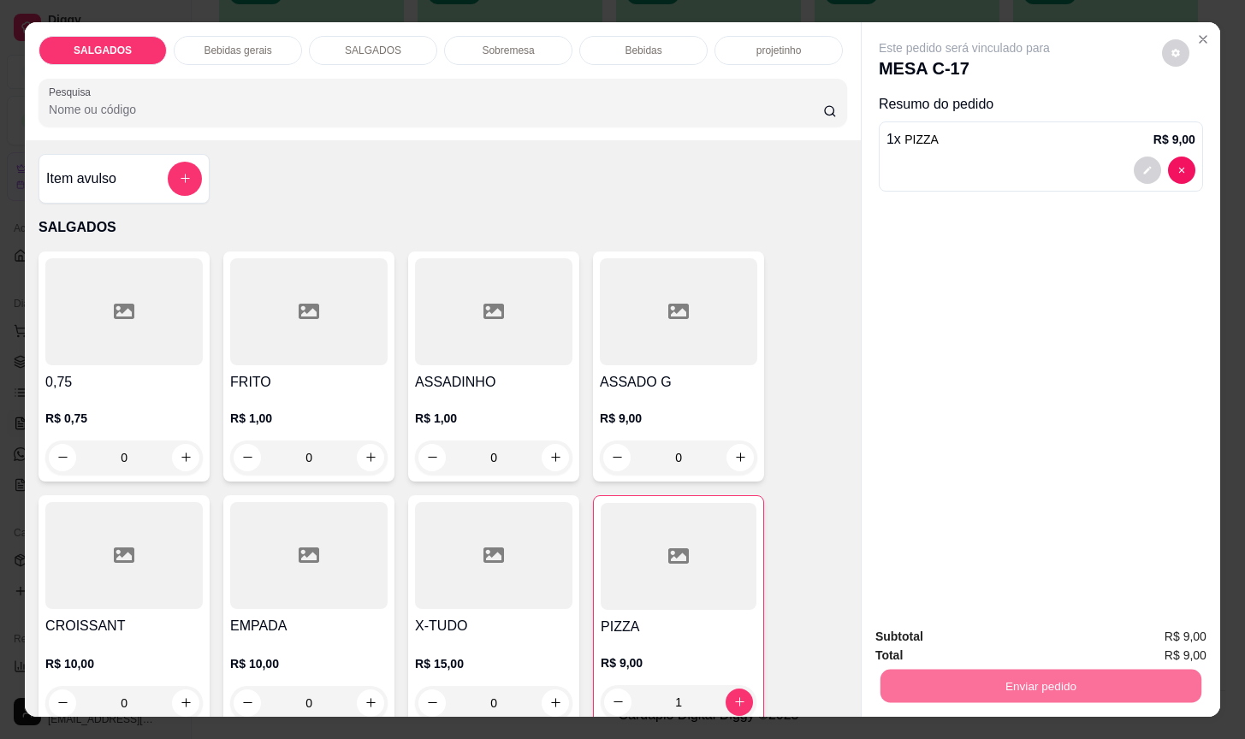
click at [1038, 632] on button "Não registrar e enviar pedido" at bounding box center [982, 635] width 178 height 33
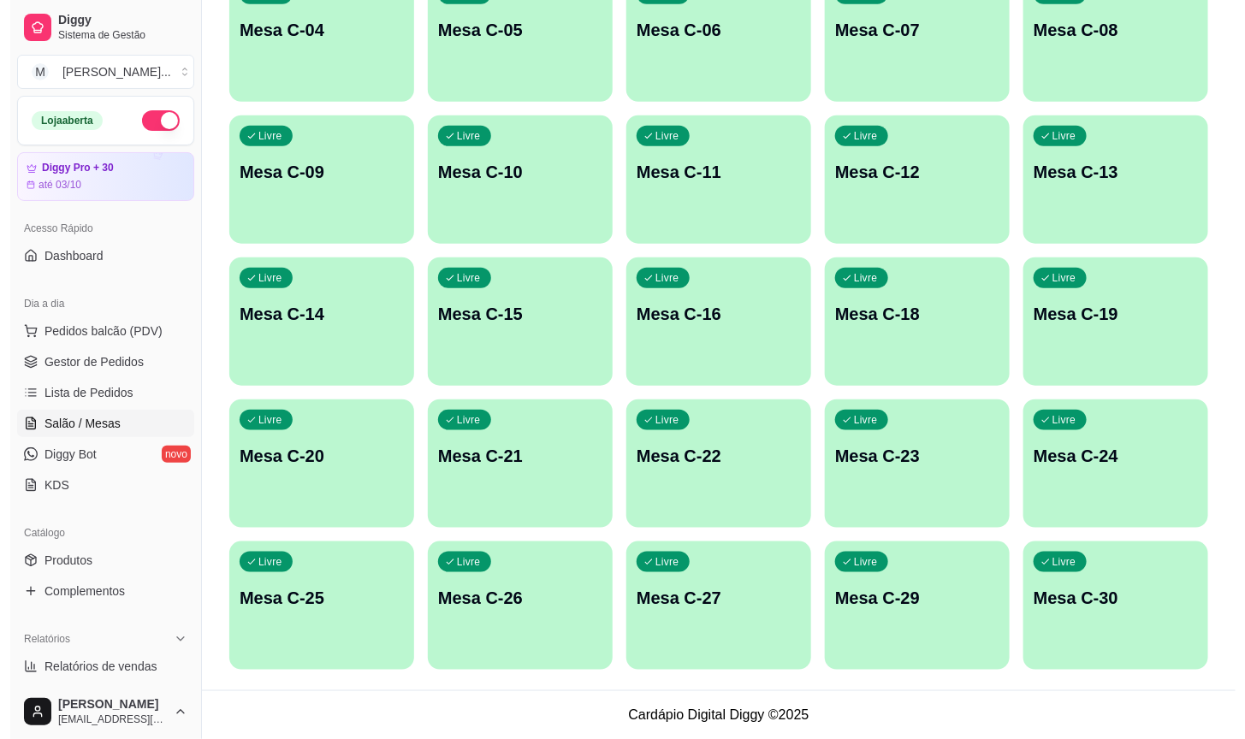
scroll to position [0, 0]
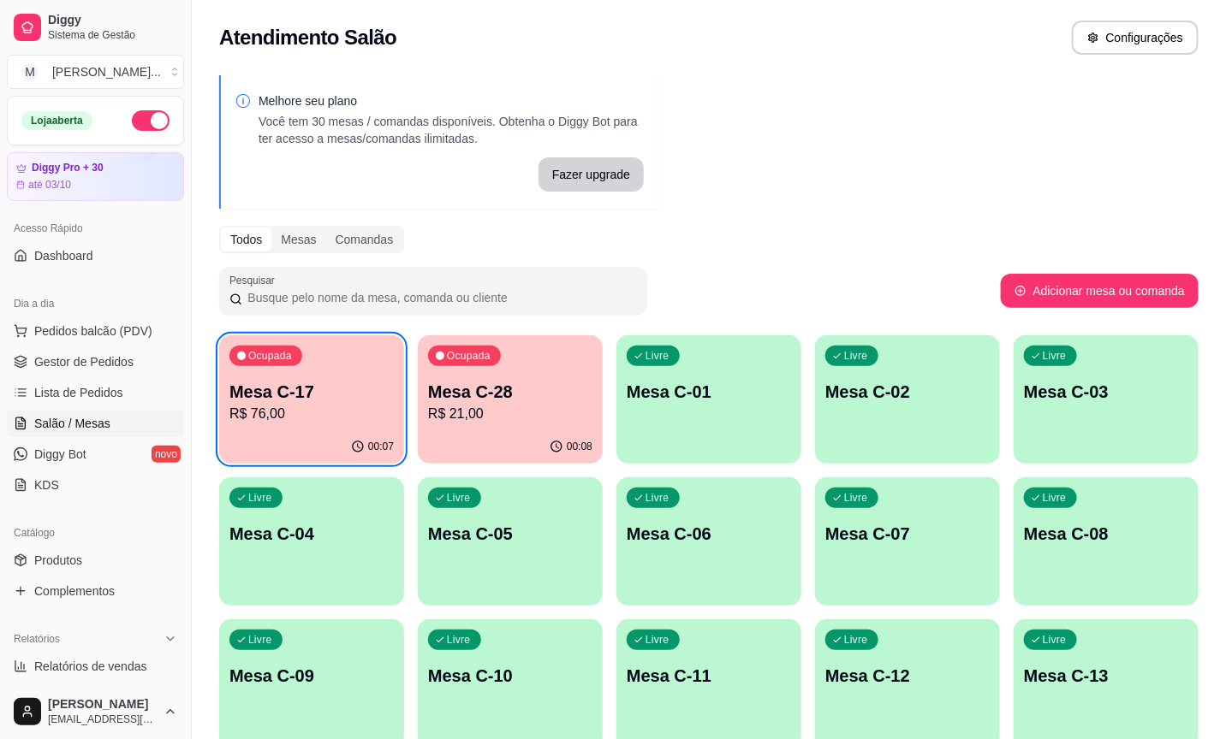
click at [293, 417] on p "R$ 76,00" at bounding box center [311, 414] width 164 height 21
click at [496, 413] on p "R$ 21,00" at bounding box center [510, 414] width 164 height 21
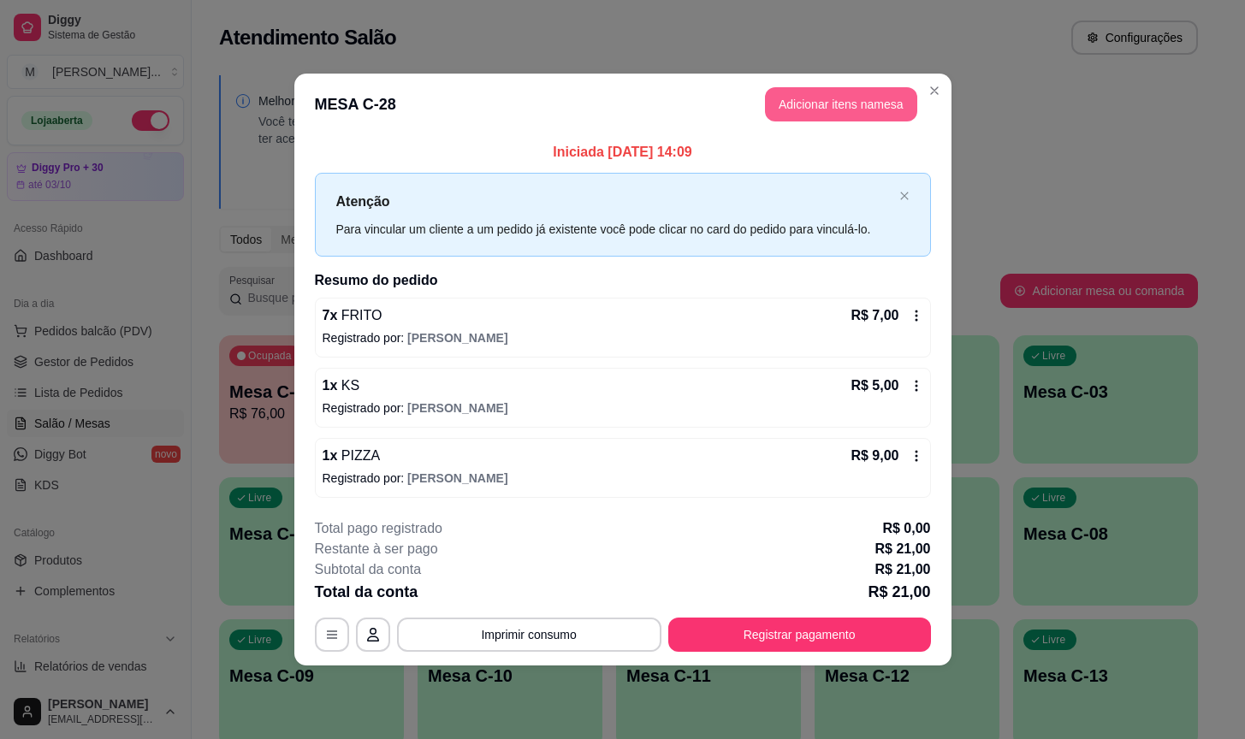
click at [897, 118] on button "Adicionar itens na mesa" at bounding box center [841, 104] width 152 height 34
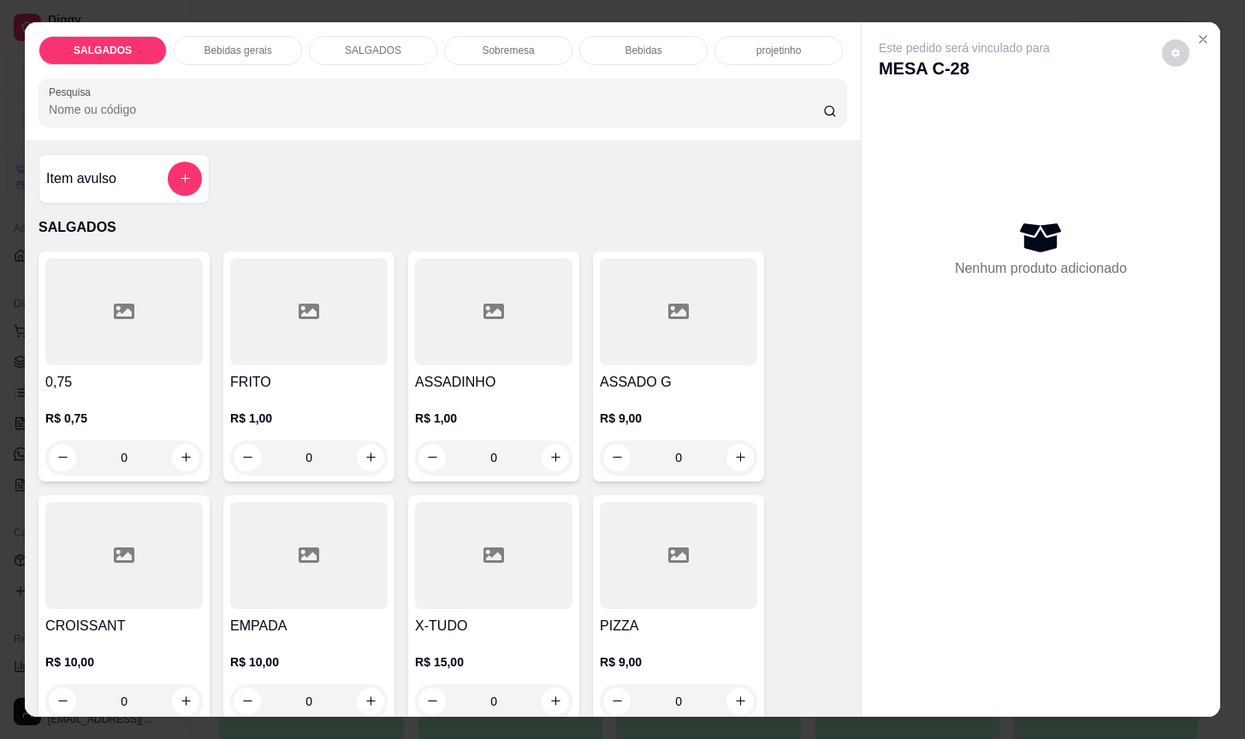
click at [337, 393] on div "R$ 1,00 0" at bounding box center [308, 434] width 157 height 82
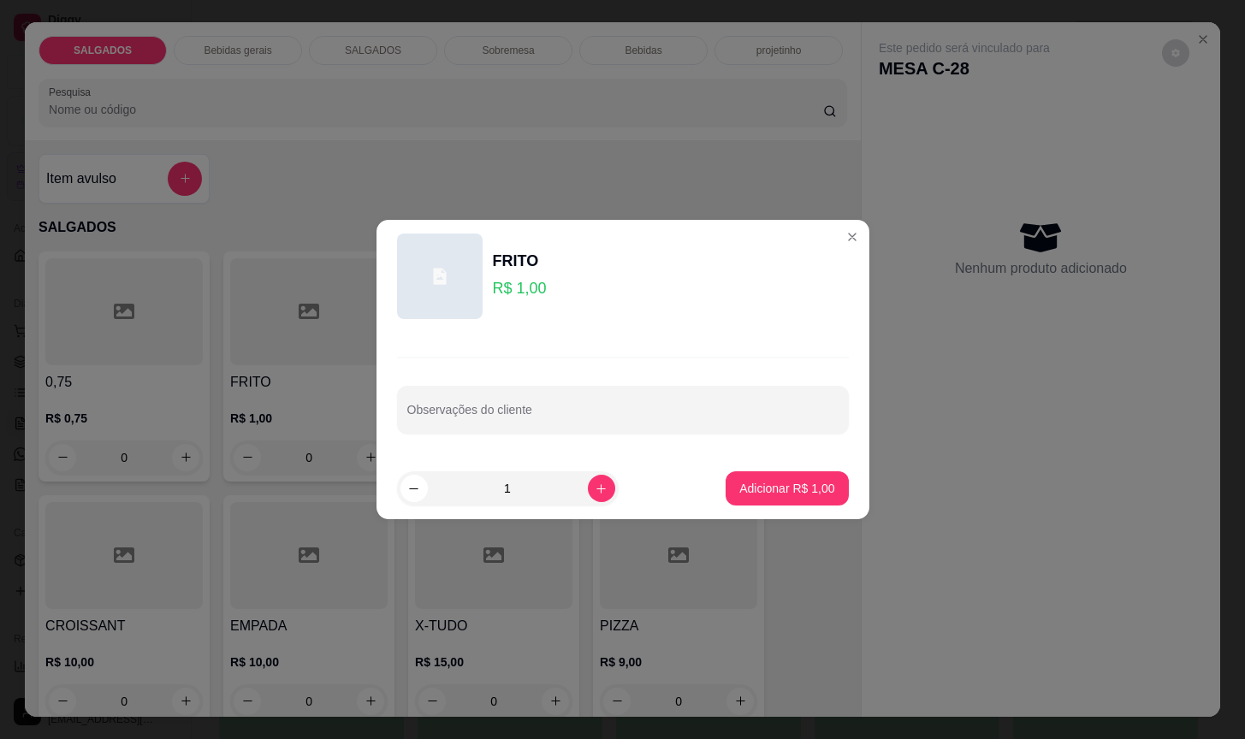
click at [584, 507] on footer "1 Adicionar R$ 1,00" at bounding box center [623, 489] width 493 height 62
click at [588, 496] on button "increase-product-quantity" at bounding box center [601, 488] width 27 height 27
click at [595, 493] on icon "increase-product-quantity" at bounding box center [601, 489] width 13 height 13
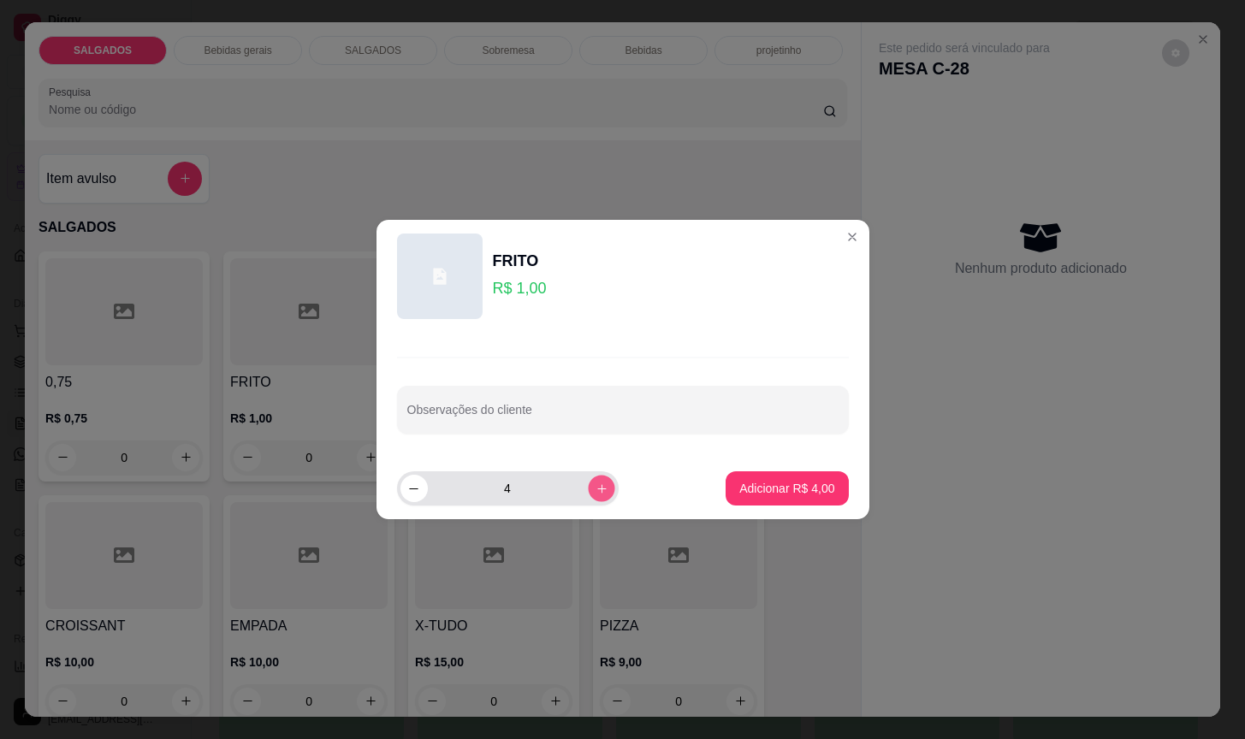
type input "5"
click at [739, 496] on p "Adicionar R$ 5,00" at bounding box center [786, 488] width 95 height 17
type input "5"
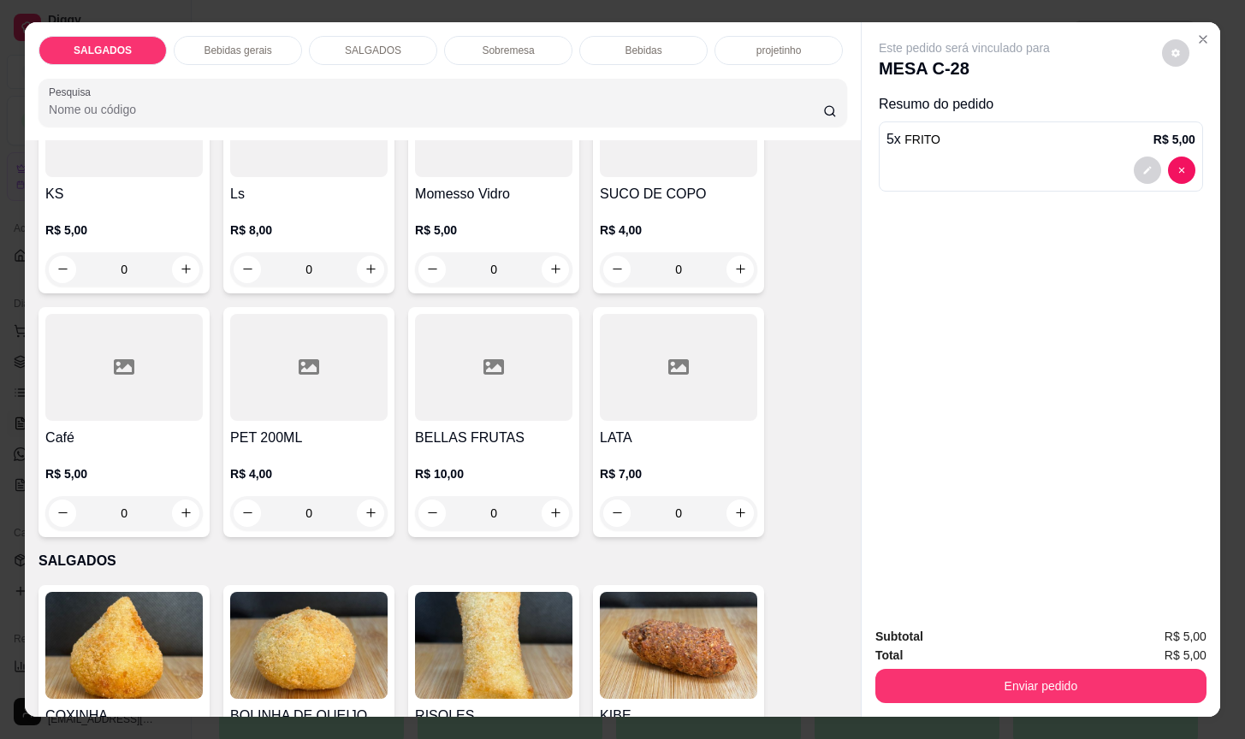
scroll to position [922, 0]
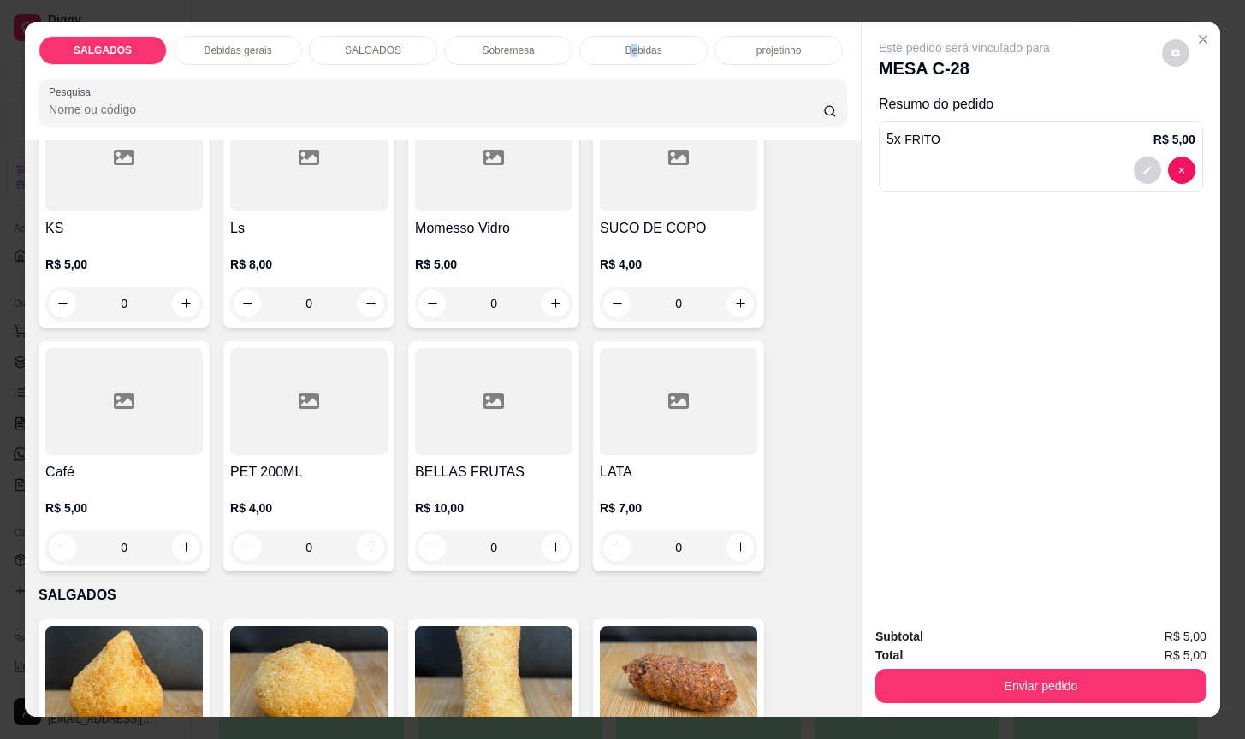
drag, startPoint x: 621, startPoint y: 45, endPoint x: 576, endPoint y: 68, distance: 50.9
click at [625, 45] on p "Bebidas" at bounding box center [643, 51] width 37 height 14
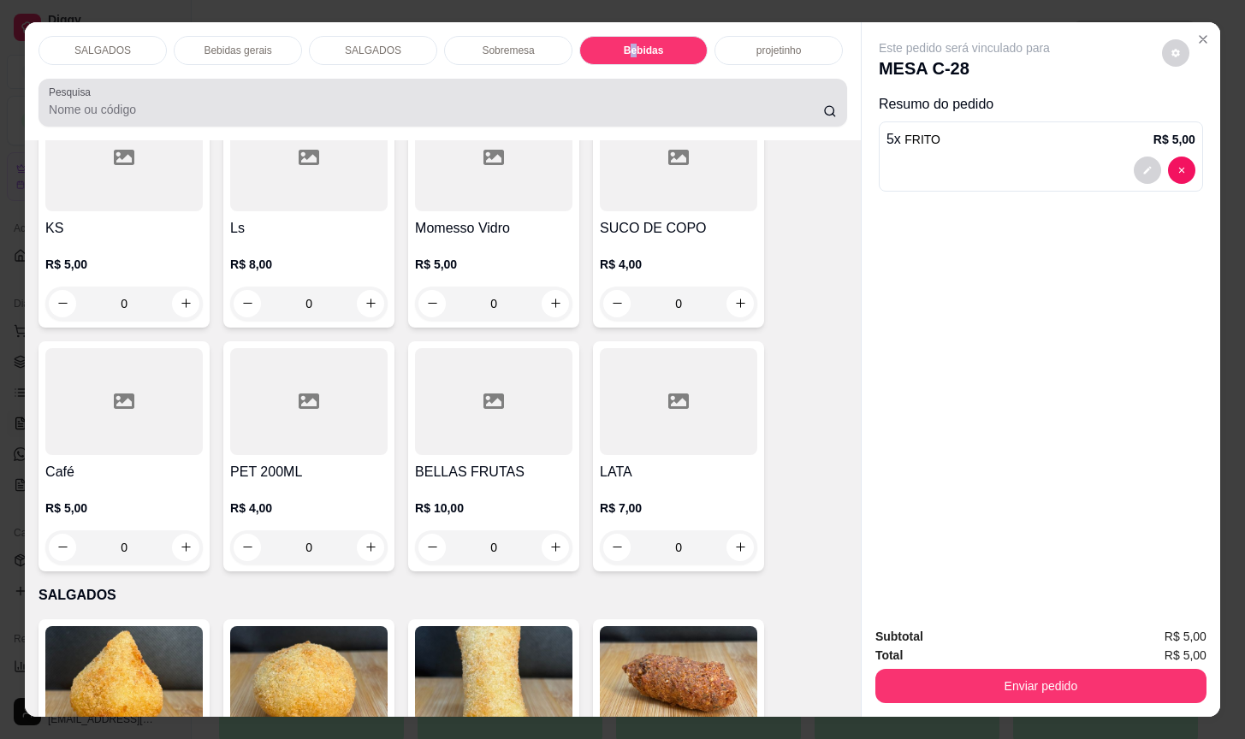
scroll to position [42, 0]
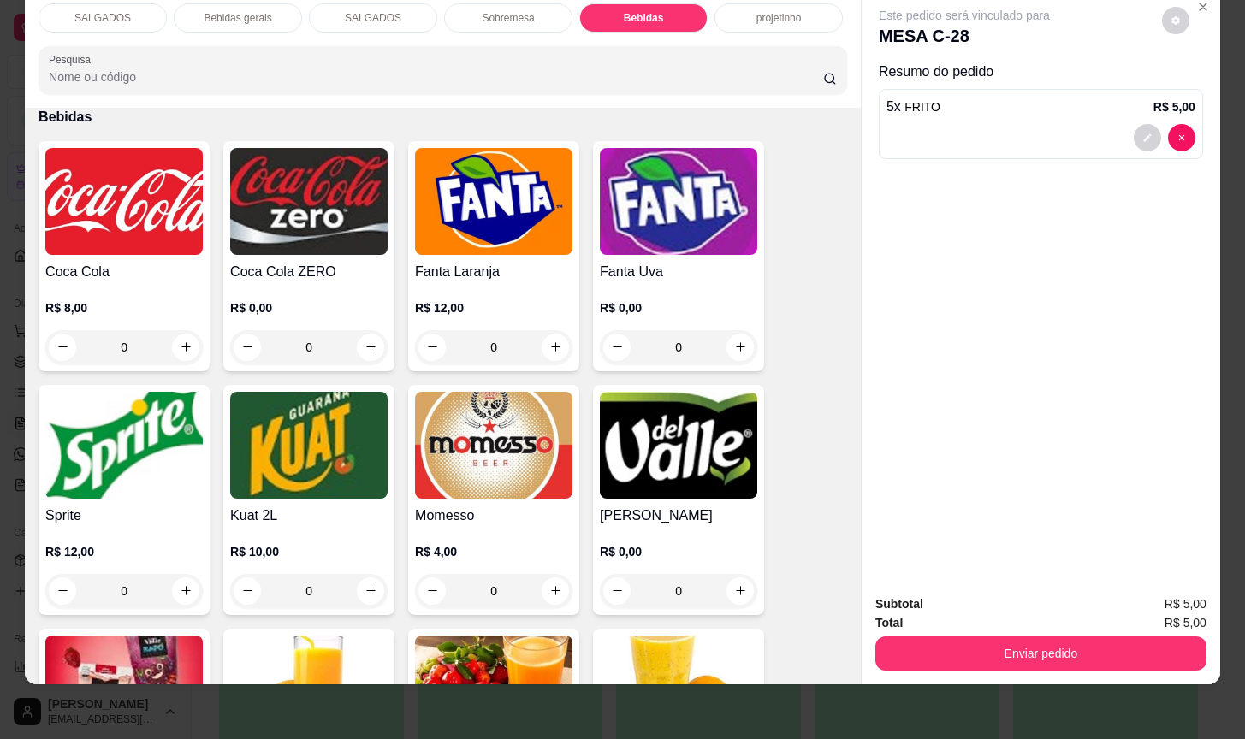
click at [482, 11] on p "Sobremesa" at bounding box center [508, 18] width 52 height 14
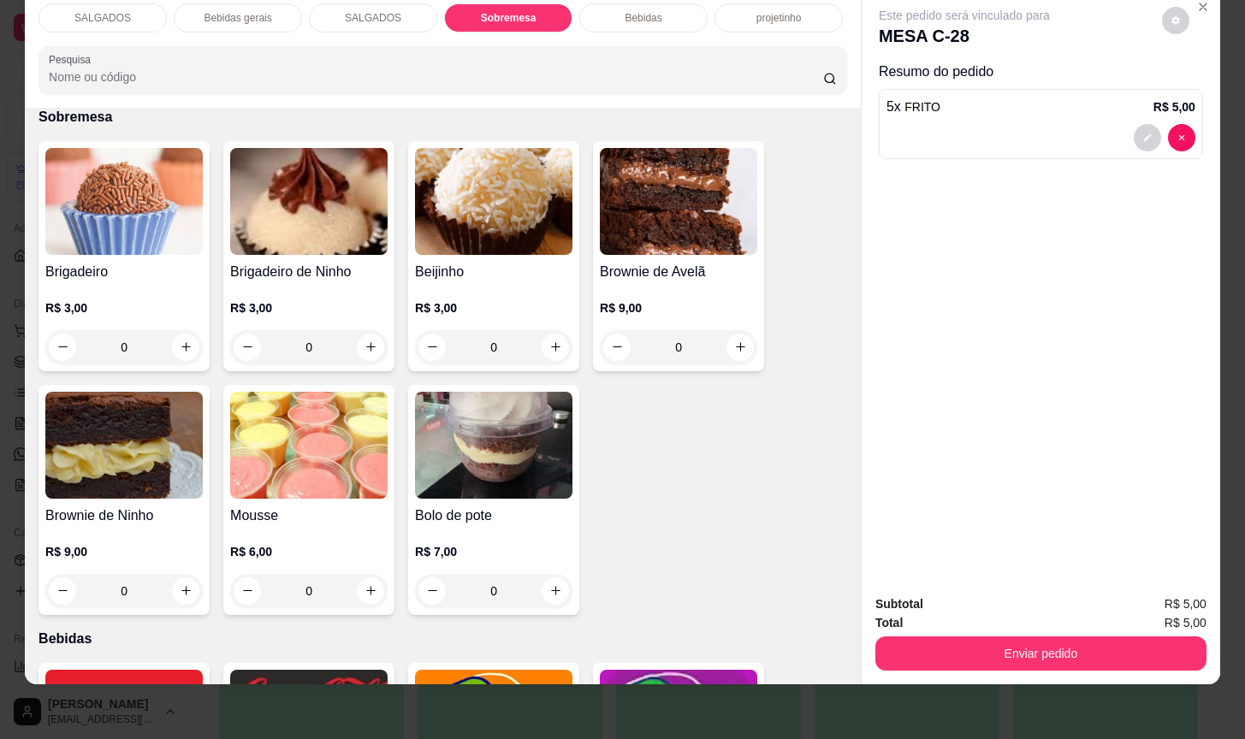
click at [358, 392] on img at bounding box center [308, 445] width 157 height 107
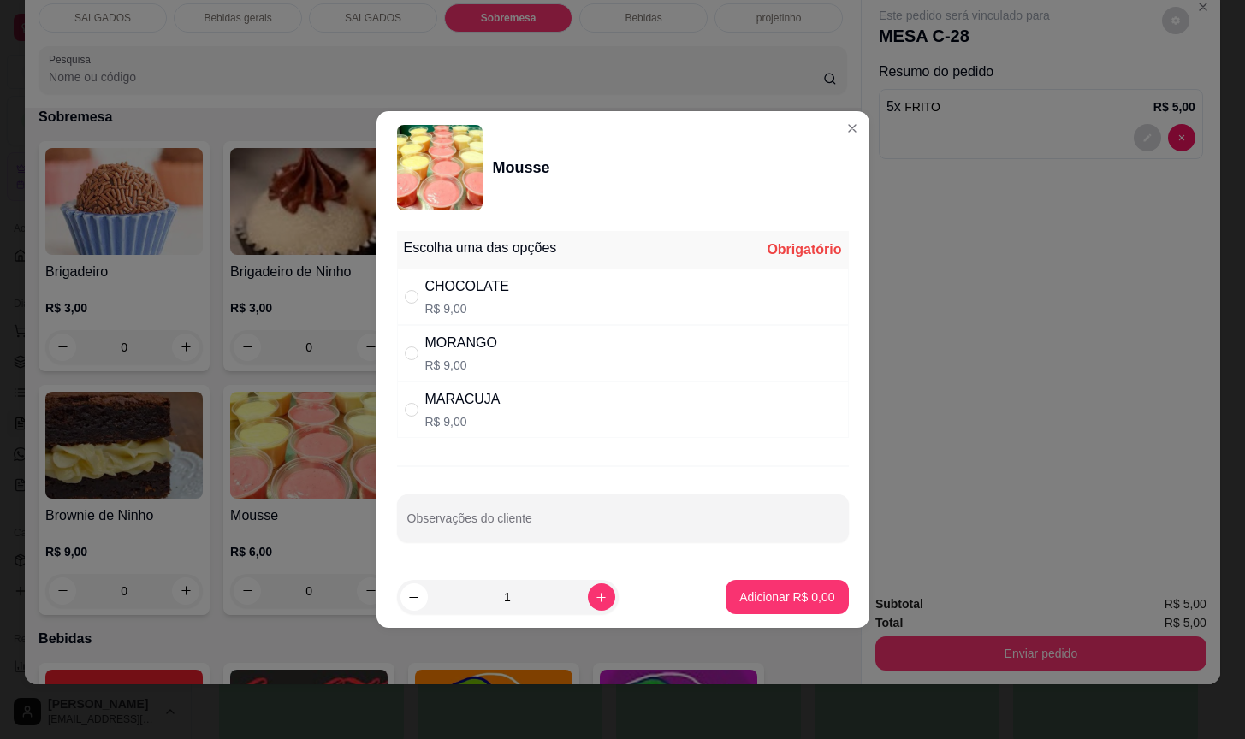
drag, startPoint x: 626, startPoint y: 245, endPoint x: 621, endPoint y: 272, distance: 27.9
click at [627, 245] on div "Escolha uma das opções Obrigatório" at bounding box center [623, 250] width 452 height 38
click at [620, 282] on div "CHOCOLATE R$ 9,00" at bounding box center [623, 297] width 452 height 56
radio input "true"
click at [797, 596] on p "Adicionar R$ 9,00" at bounding box center [786, 597] width 95 height 17
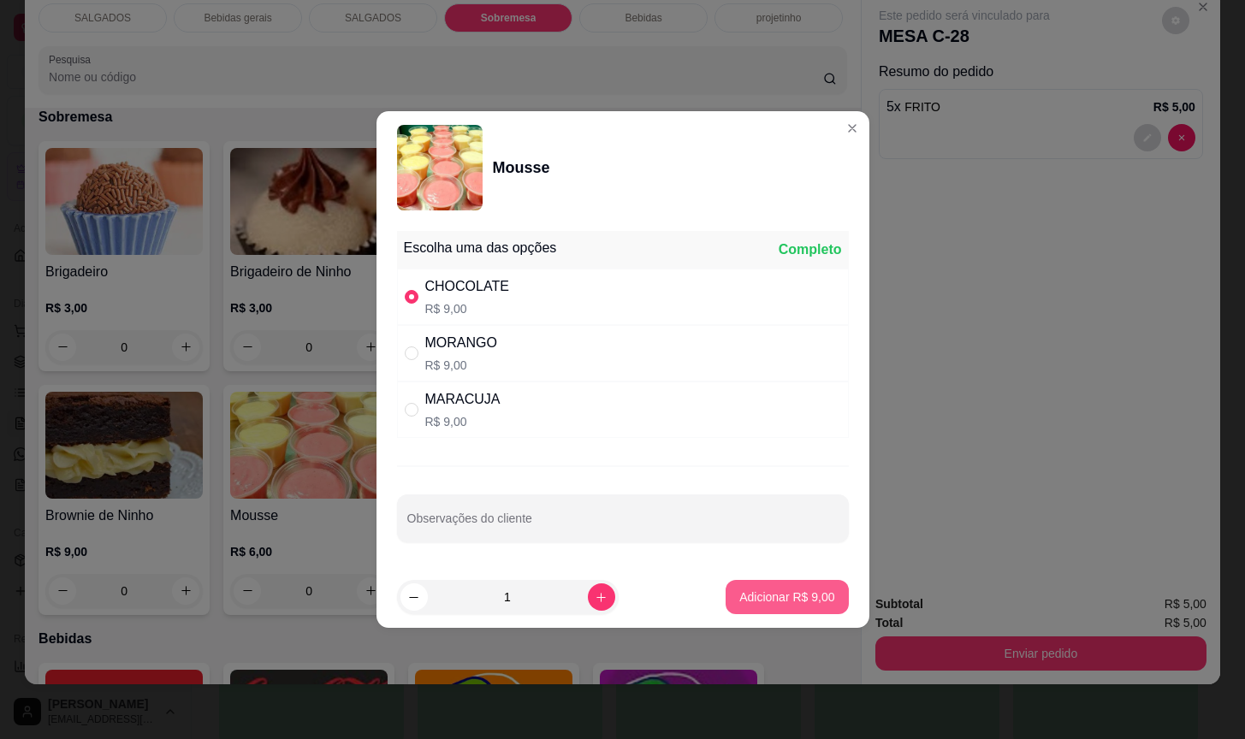
type input "1"
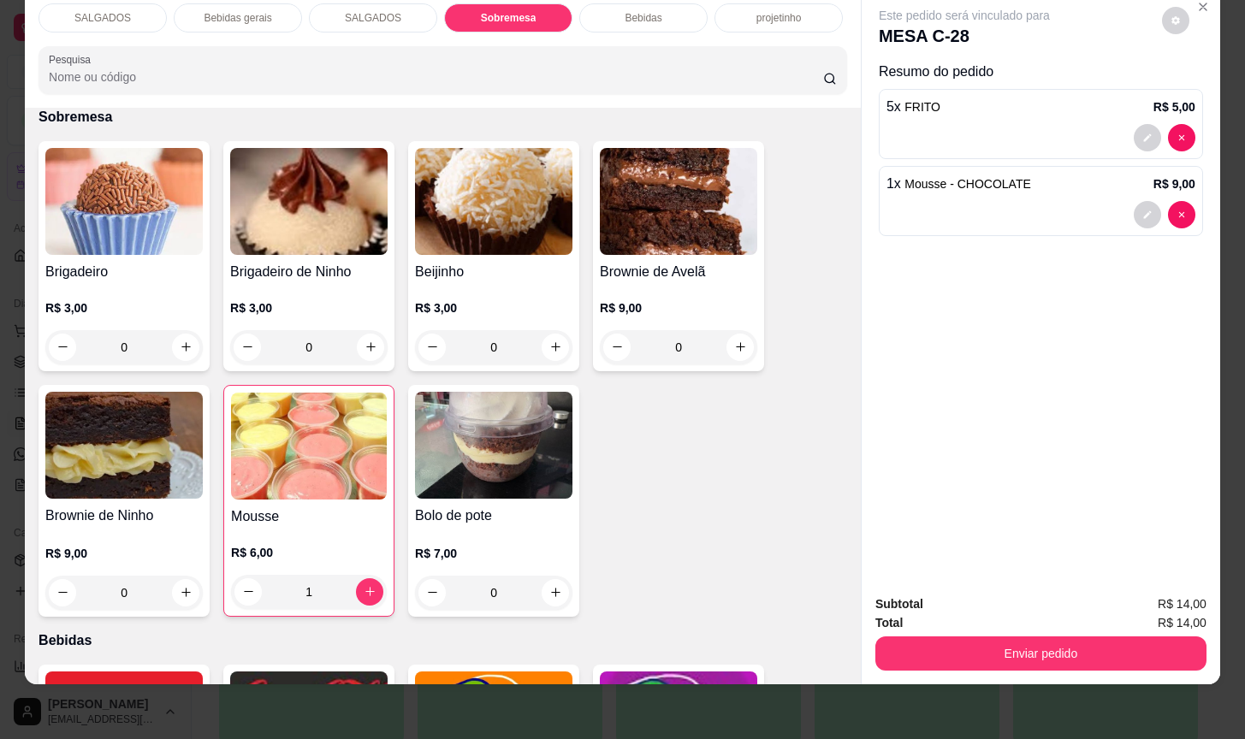
click at [517, 398] on img at bounding box center [493, 445] width 157 height 107
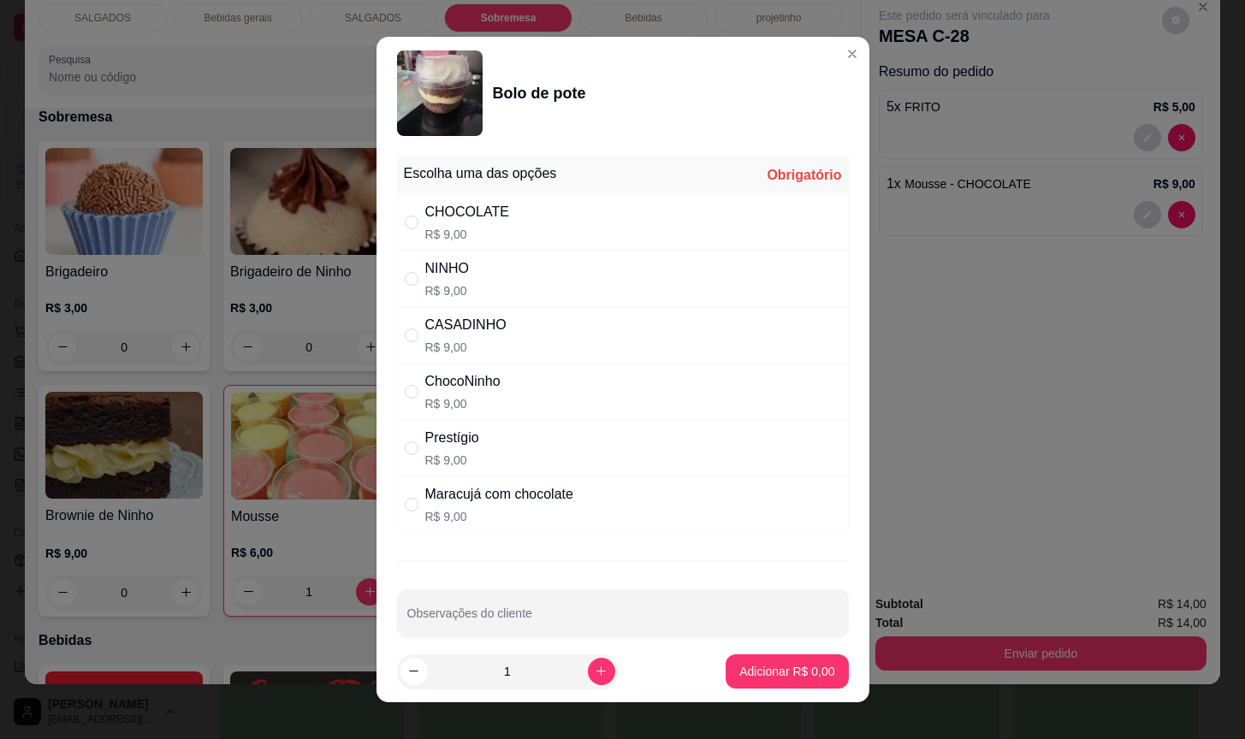
click at [460, 268] on div "NINHO" at bounding box center [447, 268] width 45 height 21
radio input "true"
click at [789, 658] on button "Adicionar R$ 9,00" at bounding box center [787, 672] width 122 height 34
type input "1"
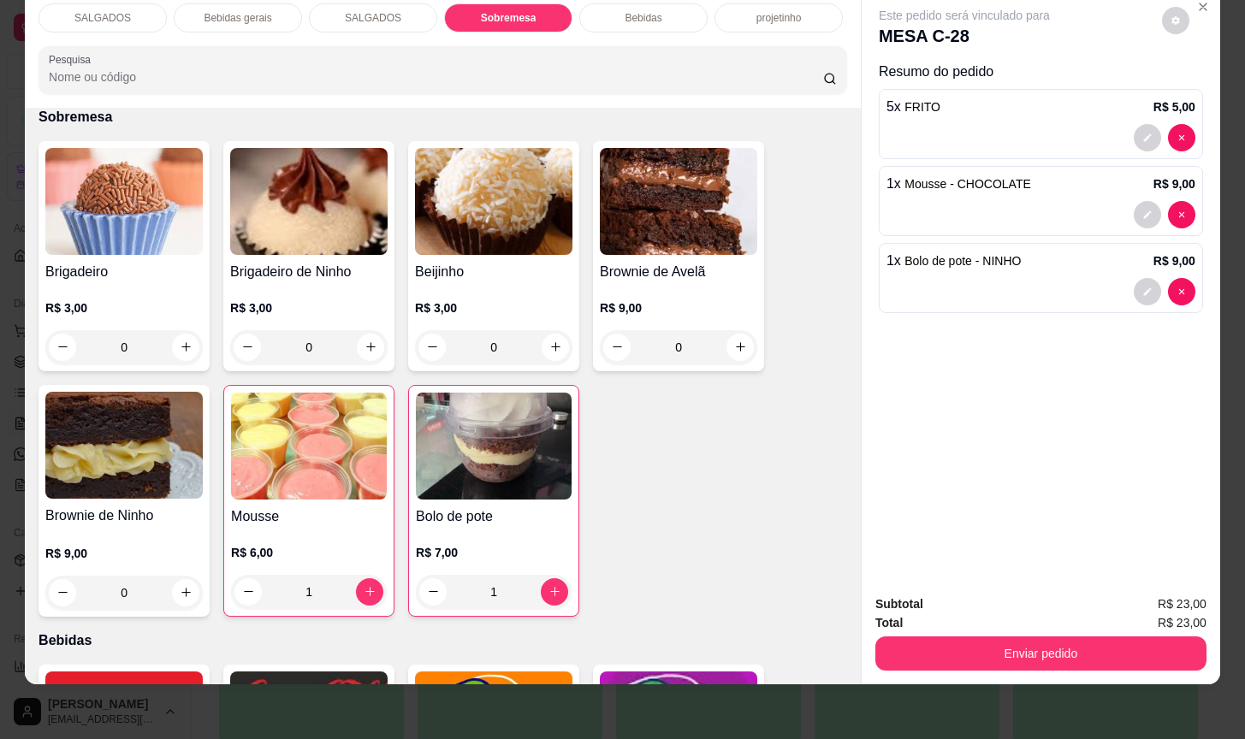
click at [959, 632] on div "Enviar pedido" at bounding box center [1041, 651] width 331 height 39
click at [965, 642] on button "Enviar pedido" at bounding box center [1041, 654] width 321 height 33
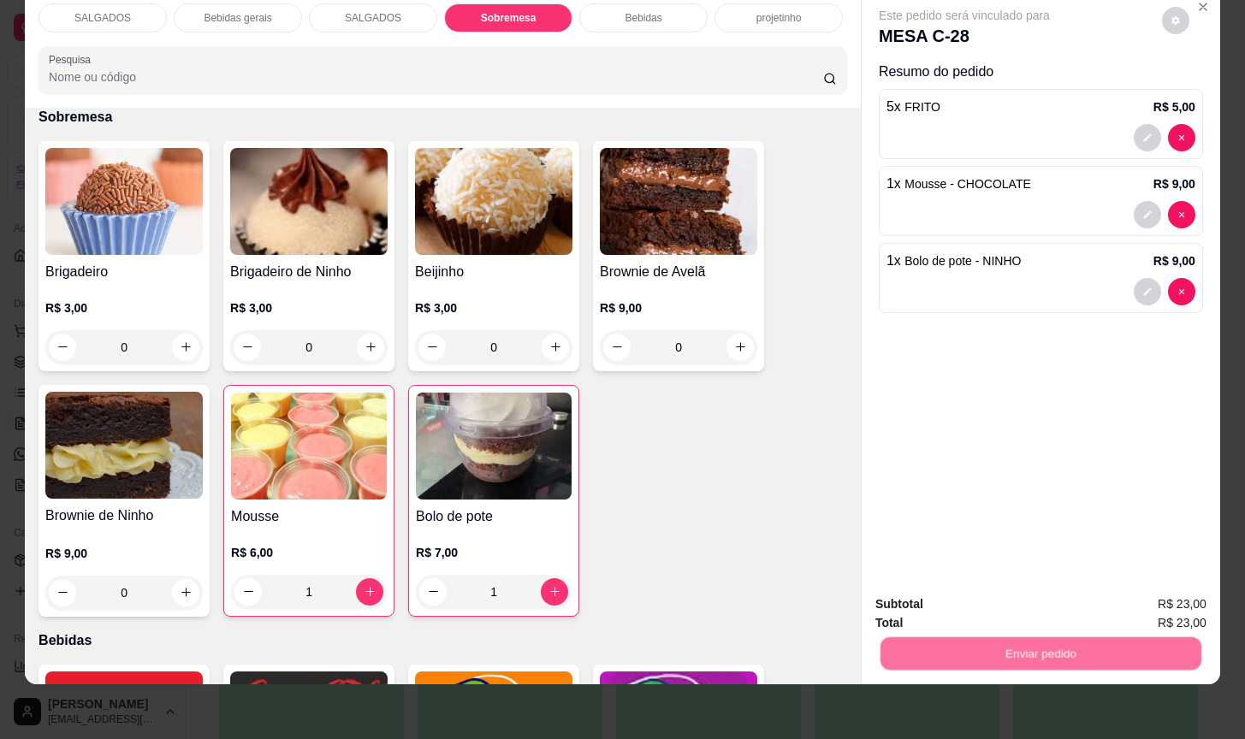
click at [933, 591] on button "Não registrar e enviar pedido" at bounding box center [982, 592] width 178 height 33
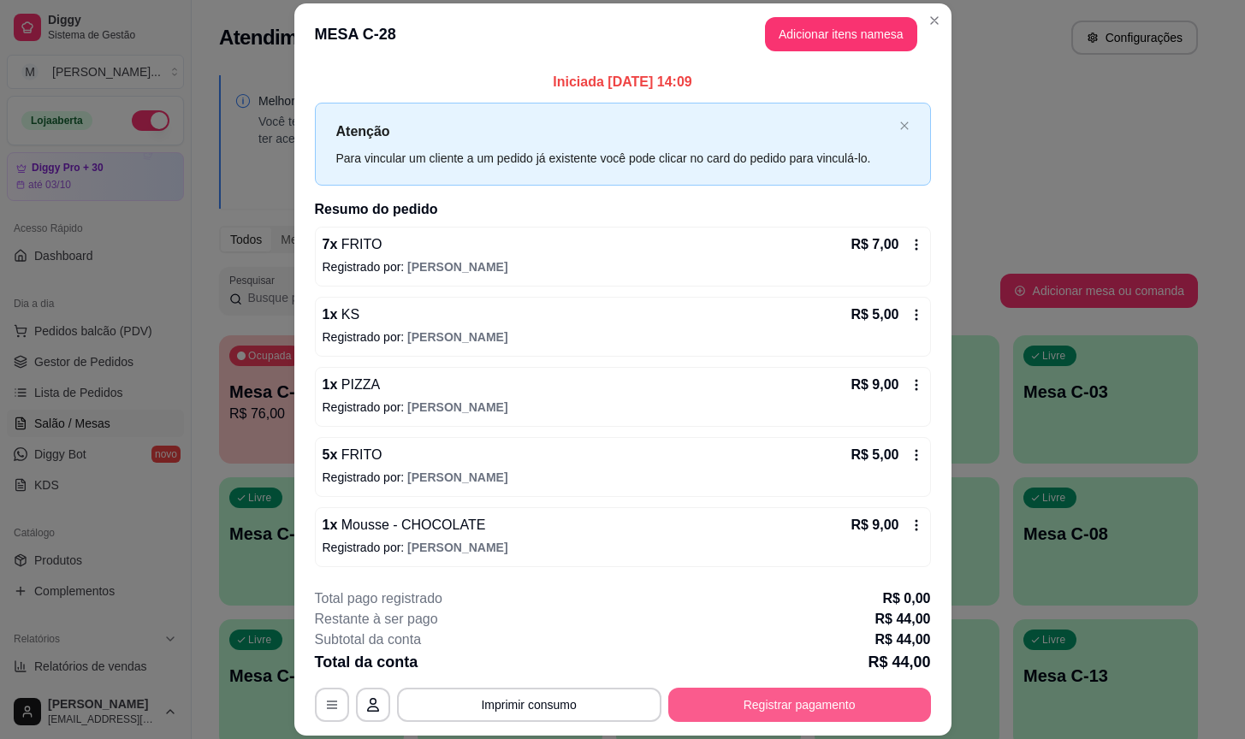
click at [840, 704] on button "Registrar pagamento" at bounding box center [799, 705] width 263 height 34
click at [733, 381] on div "Outro" at bounding box center [739, 385] width 121 height 100
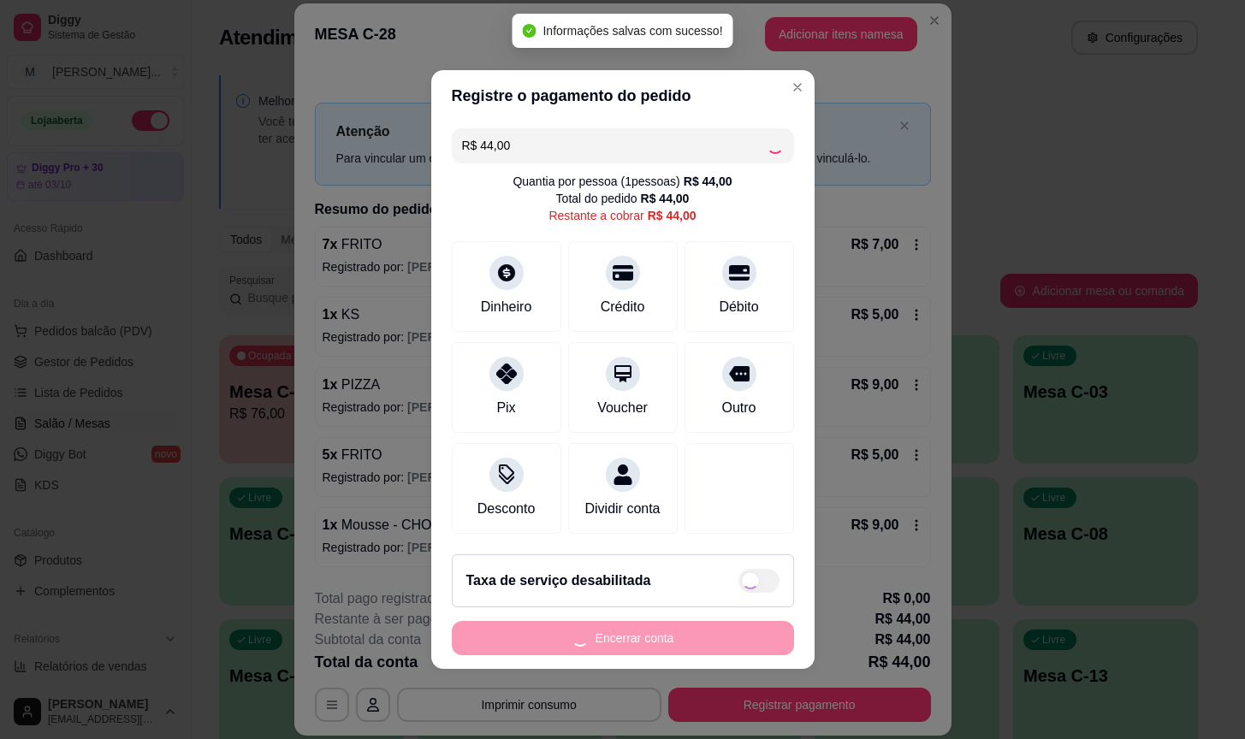
type input "R$ 0,00"
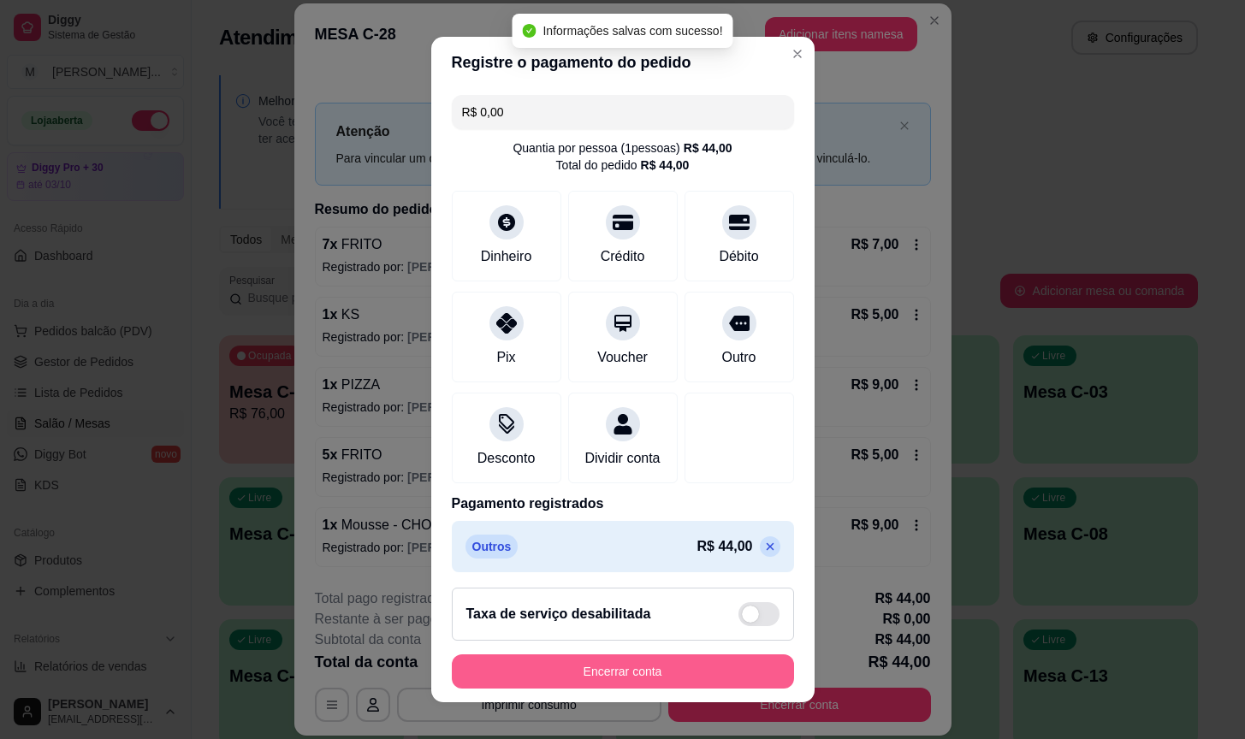
click at [609, 657] on button "Encerrar conta" at bounding box center [623, 672] width 342 height 34
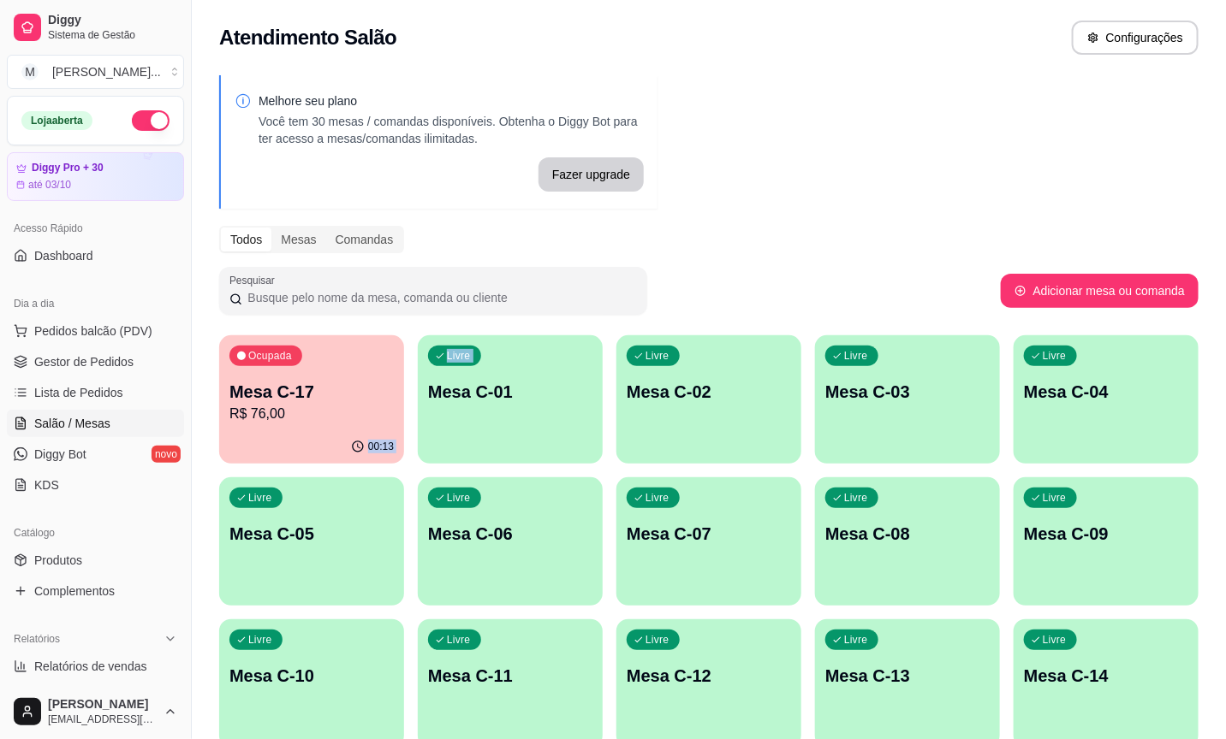
drag, startPoint x: 409, startPoint y: 416, endPoint x: 419, endPoint y: 419, distance: 10.0
click at [393, 431] on button "Ocupada Mesa C-17 R$ 76,00 00:13" at bounding box center [312, 399] width 180 height 125
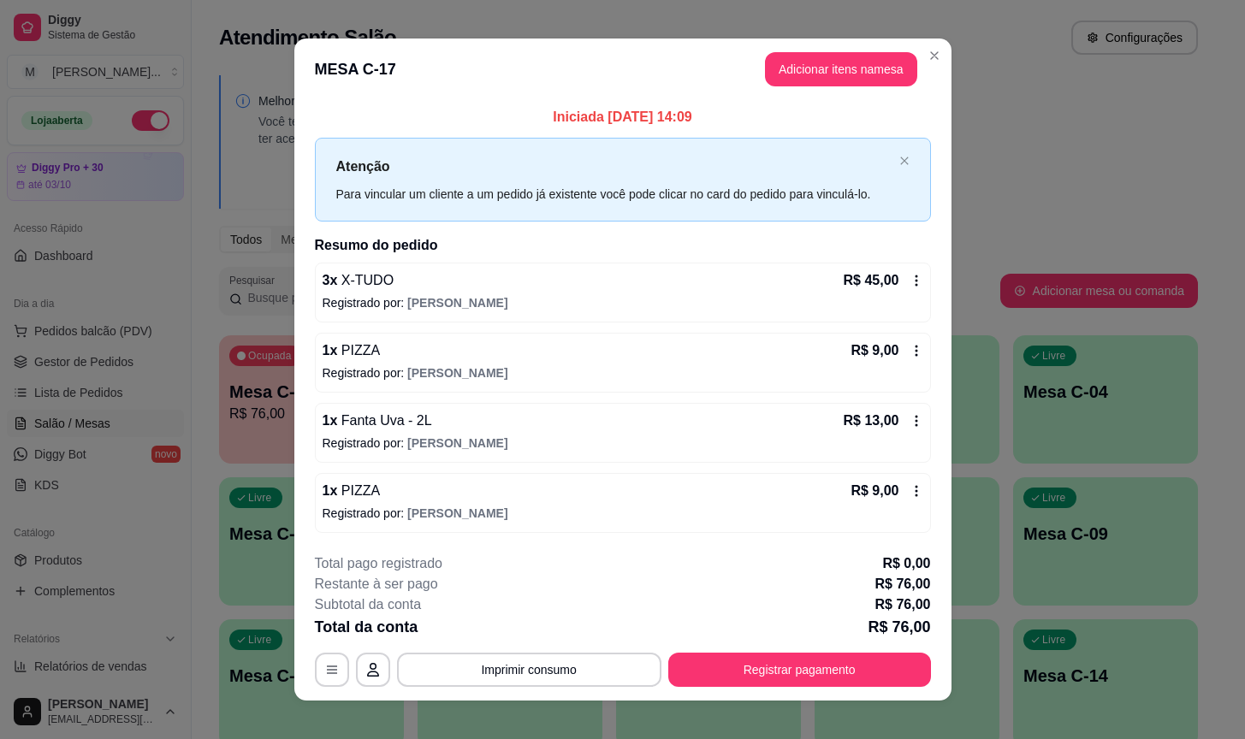
drag, startPoint x: 704, startPoint y: 652, endPoint x: 706, endPoint y: 680, distance: 28.3
click at [714, 653] on div "**********" at bounding box center [623, 621] width 616 height 134
click at [710, 683] on button "Registrar pagamento" at bounding box center [799, 669] width 255 height 33
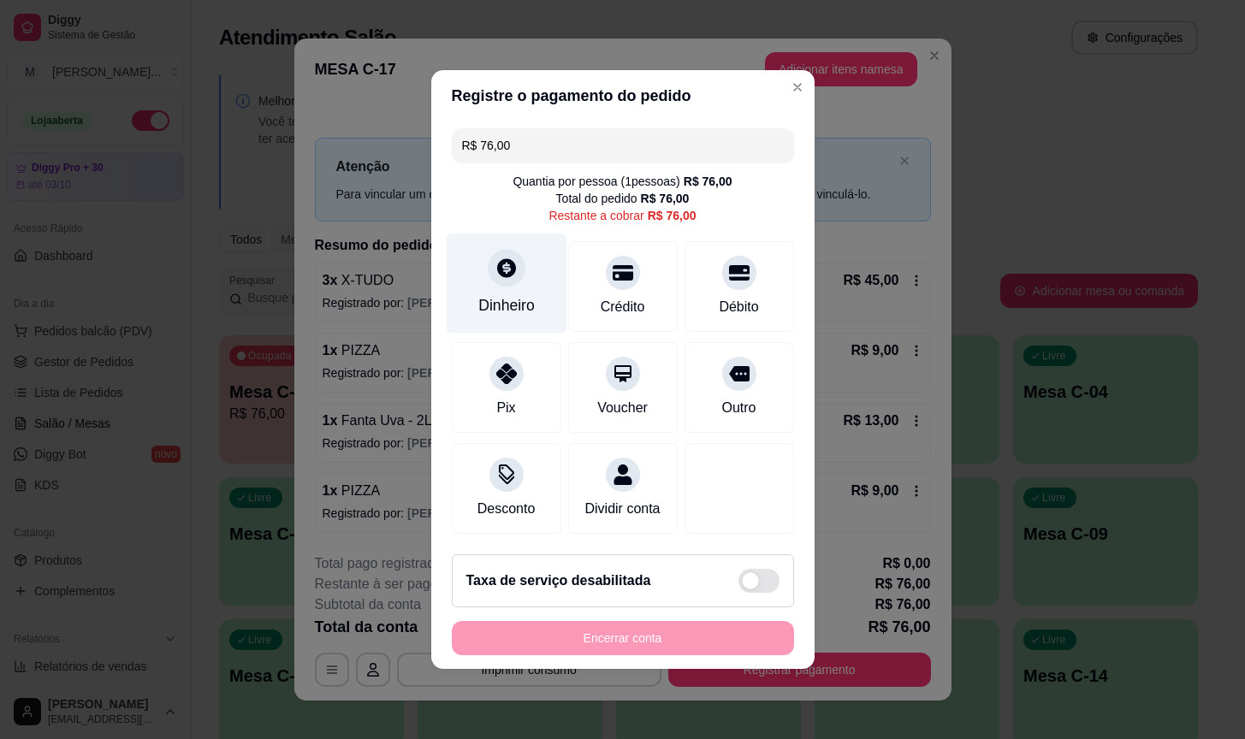
click at [498, 294] on div "Dinheiro" at bounding box center [506, 305] width 56 height 22
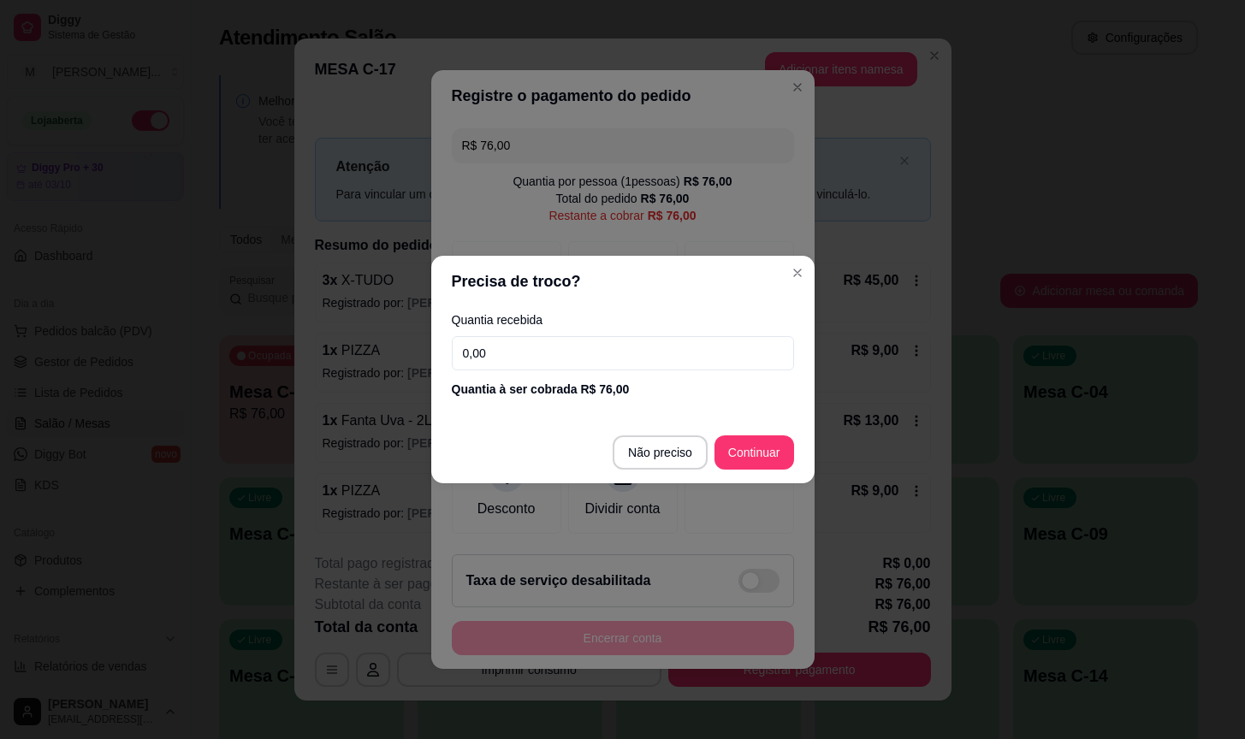
click at [624, 350] on input "0,00" at bounding box center [623, 353] width 342 height 34
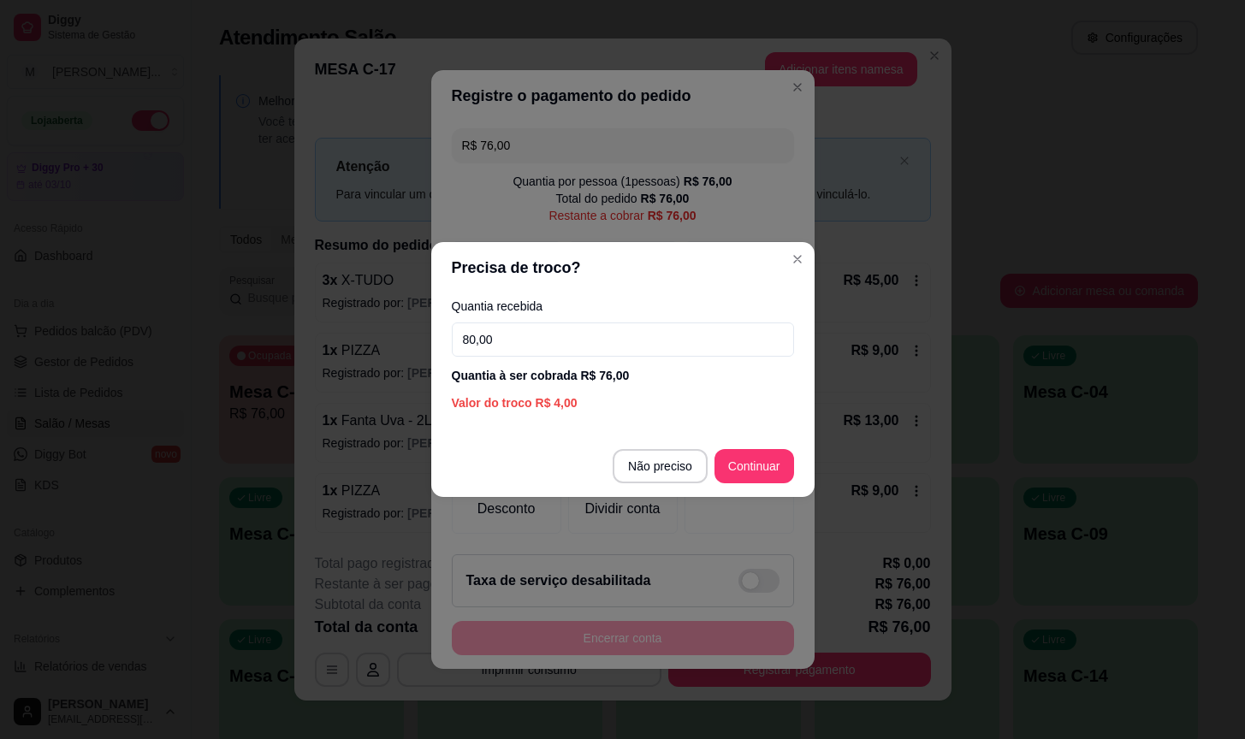
type input "80,00"
click at [745, 486] on footer "Não preciso Continuar" at bounding box center [622, 467] width 383 height 62
click at [752, 485] on footer "Não preciso Continuar" at bounding box center [622, 467] width 383 height 62
drag, startPoint x: 753, startPoint y: 485, endPoint x: 761, endPoint y: 478, distance: 10.3
click at [755, 485] on footer "Não preciso Continuar" at bounding box center [622, 467] width 383 height 62
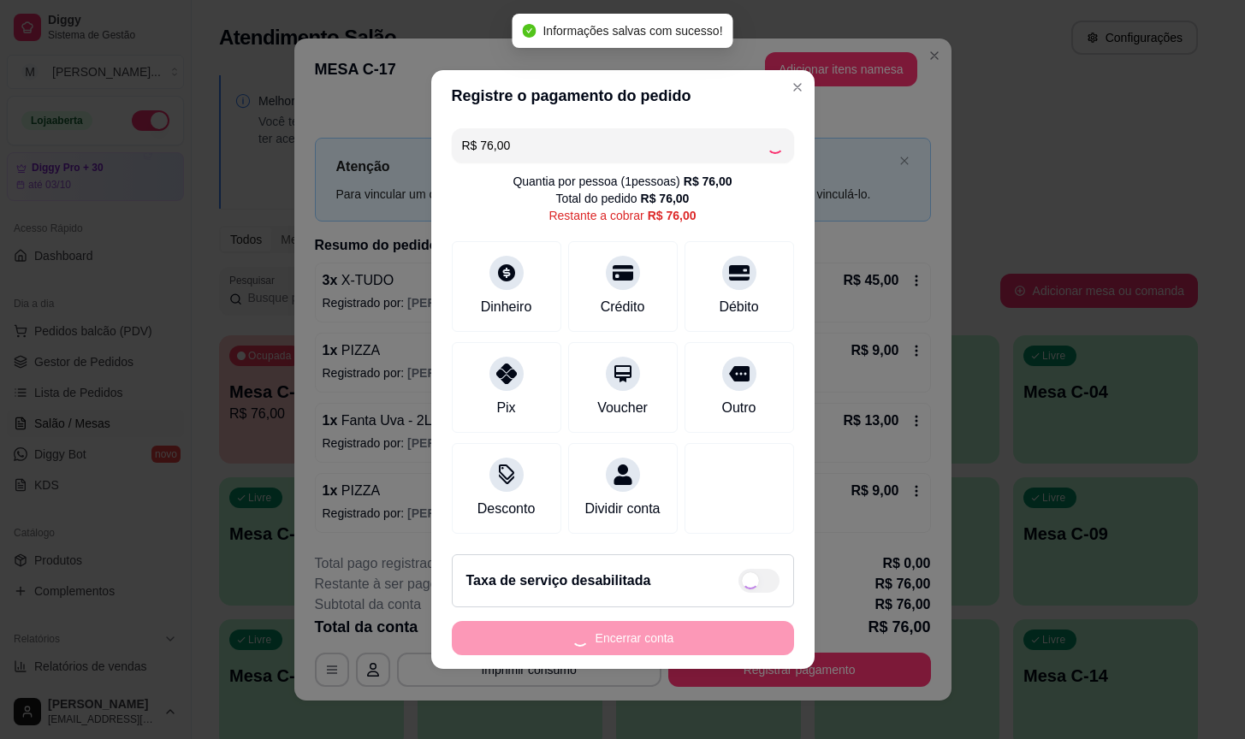
type input "R$ 0,00"
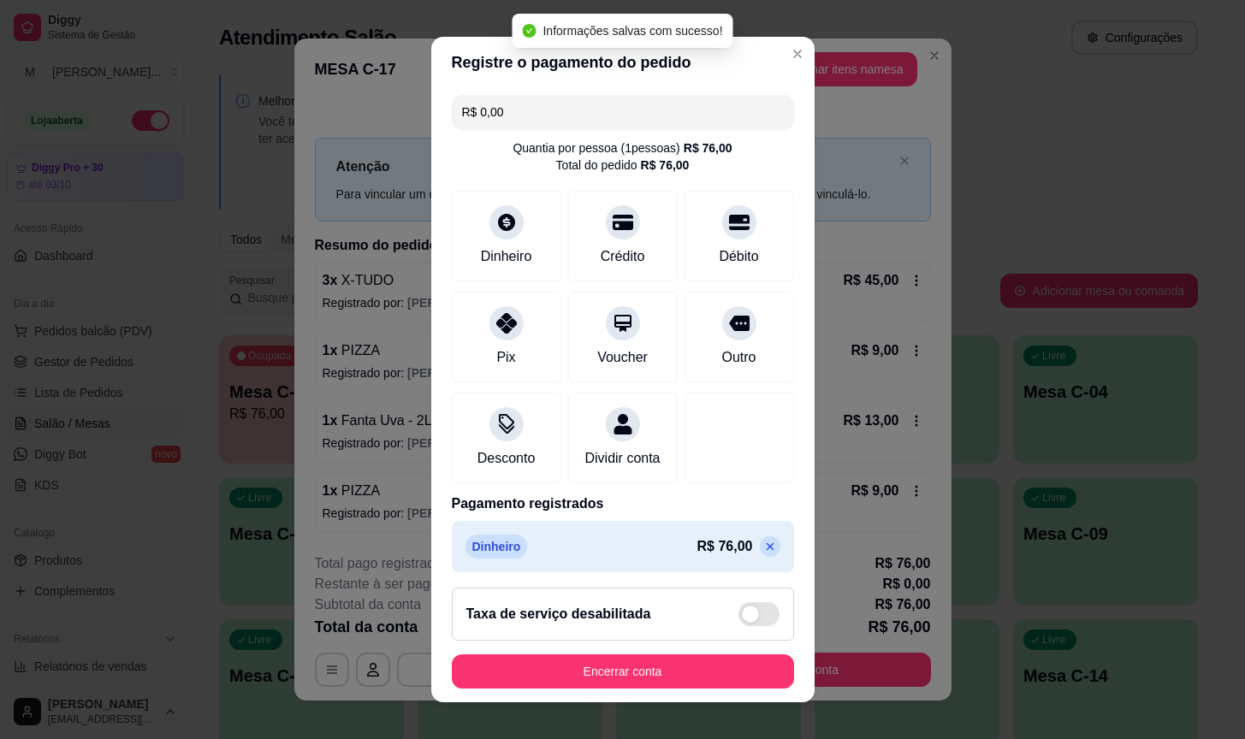
drag, startPoint x: 612, startPoint y: 689, endPoint x: 627, endPoint y: 688, distance: 15.4
click at [616, 689] on footer "Taxa de serviço desabilitada Encerrar conta" at bounding box center [622, 638] width 383 height 128
click at [634, 683] on button "Encerrar conta" at bounding box center [623, 672] width 342 height 34
